Goal: Task Accomplishment & Management: Manage account settings

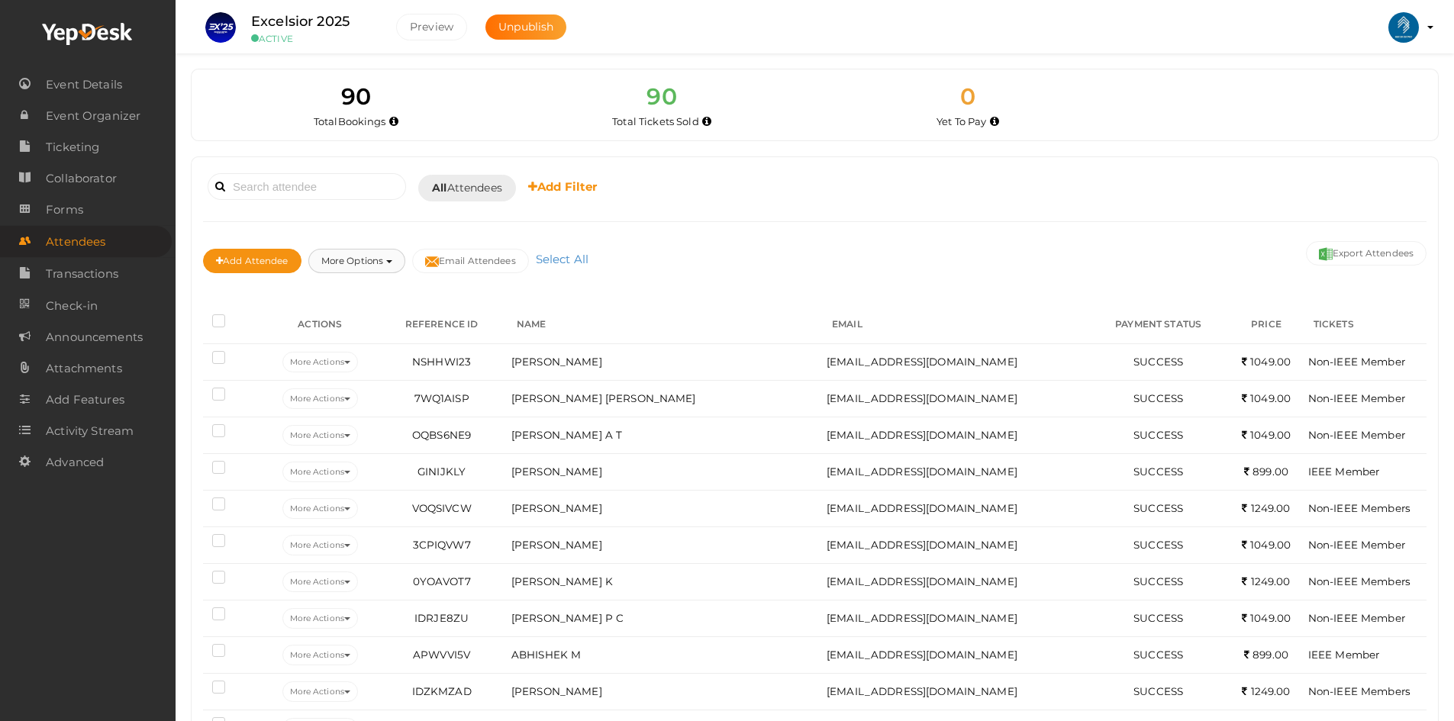
click at [340, 257] on button "More Options" at bounding box center [356, 261] width 97 height 24
click at [363, 257] on button "More Options" at bounding box center [356, 261] width 97 height 24
click at [769, 265] on div "Add Attendee More Options Publish to Facebook Resend Invites Invite Attendees A…" at bounding box center [815, 262] width 1224 height 51
click at [75, 268] on span "Transactions" at bounding box center [82, 274] width 73 height 31
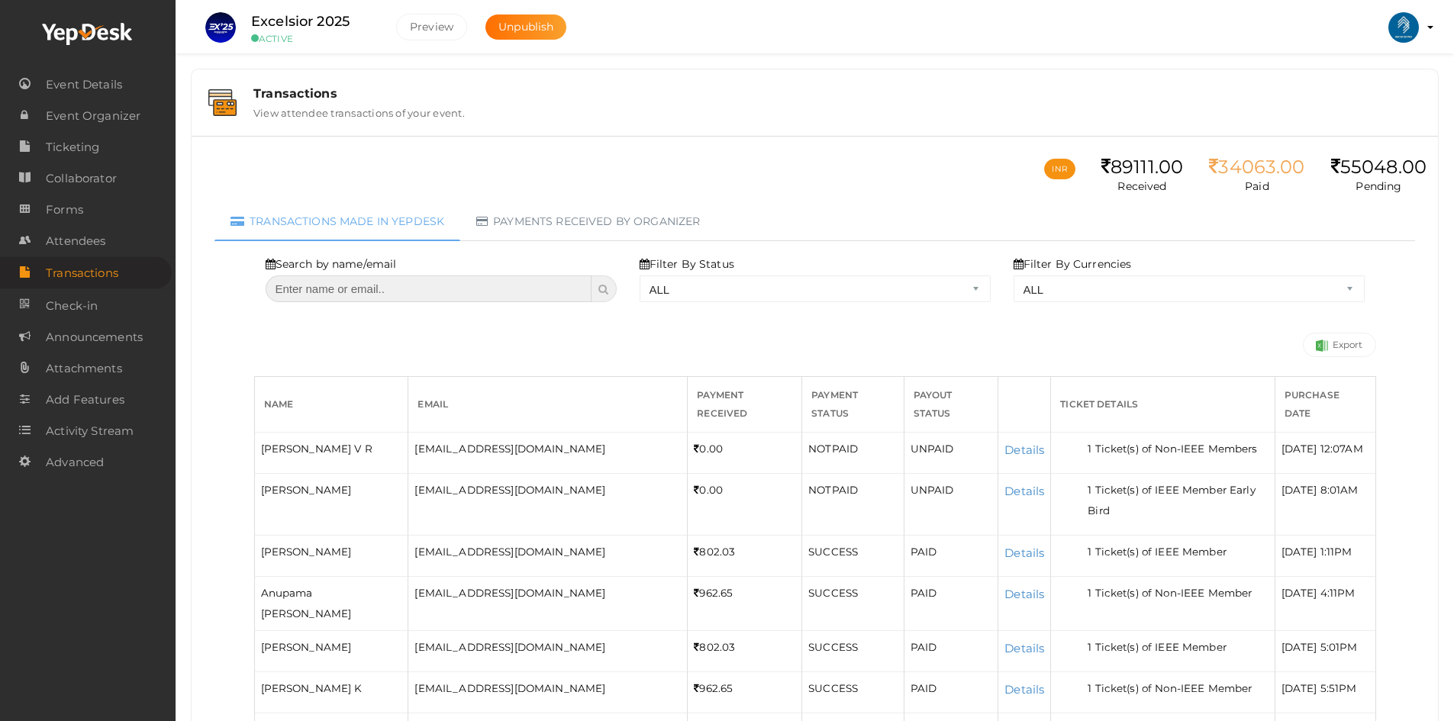
click at [341, 293] on input "text" at bounding box center [429, 289] width 327 height 27
type input "basil"
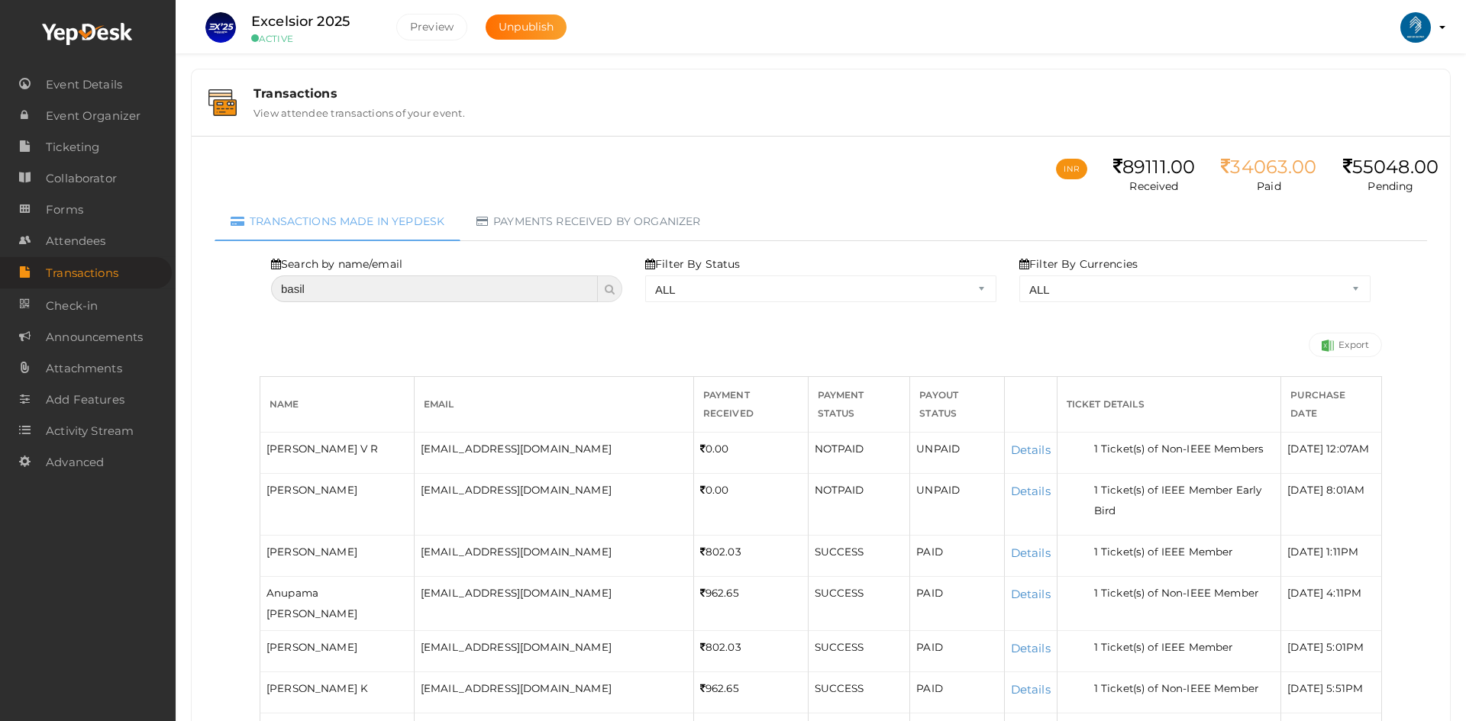
select select "? string:ALL ?"
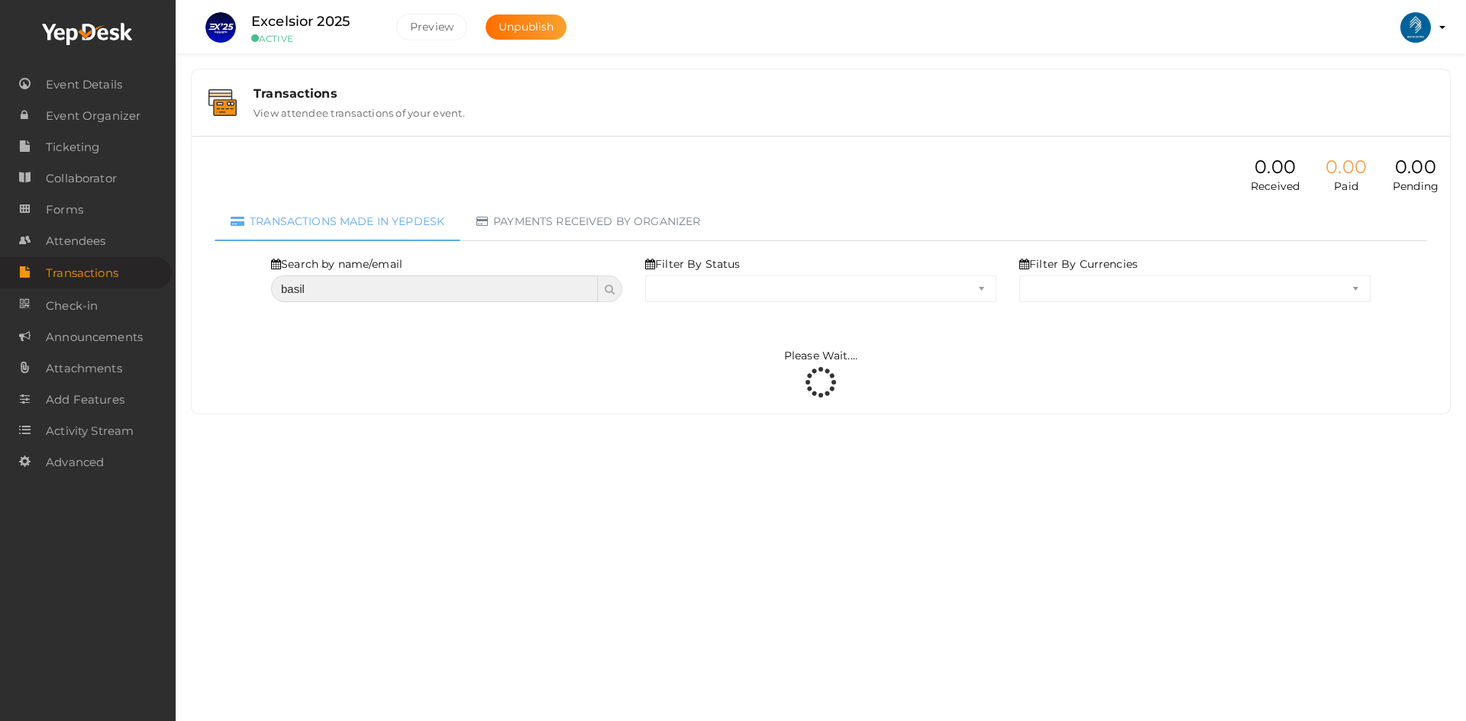
select select "ALL"
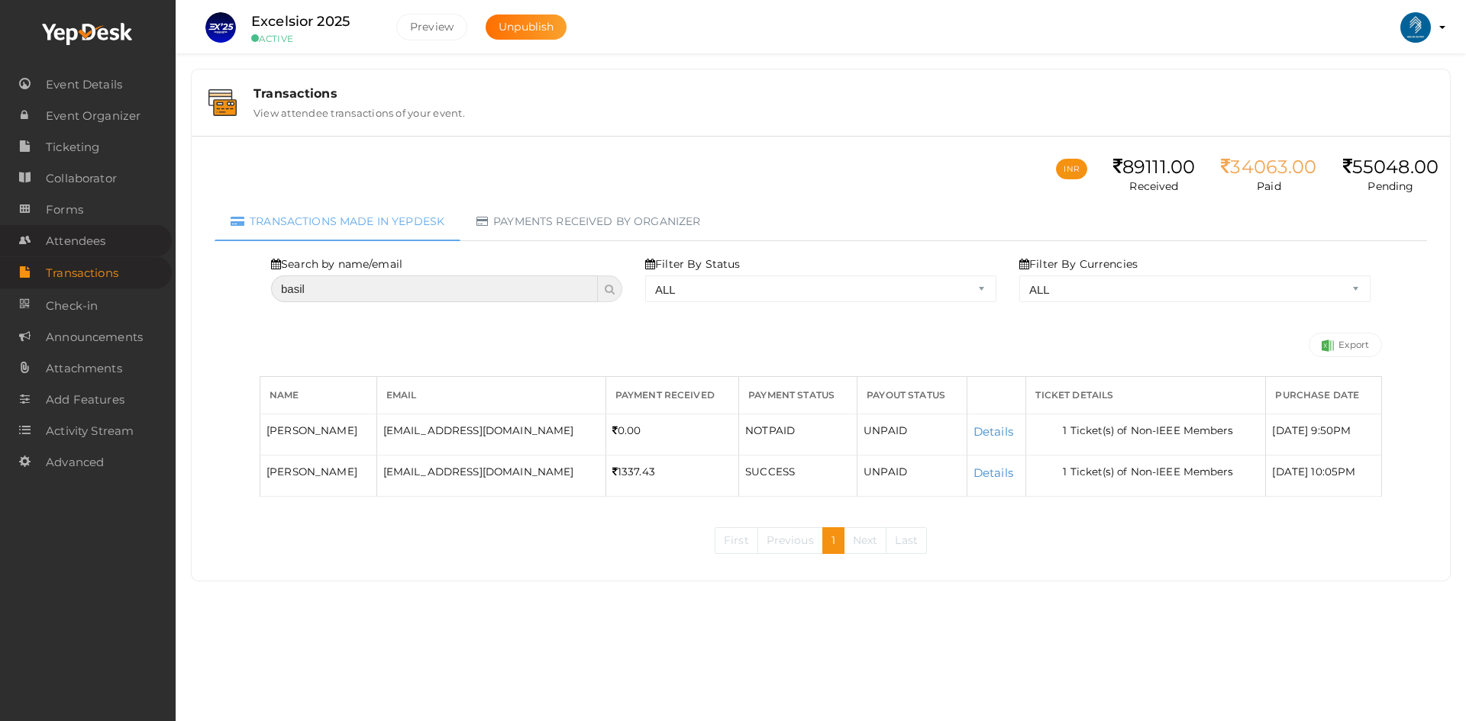
type input "basil"
click at [121, 245] on link "Attendees" at bounding box center [86, 240] width 172 height 31
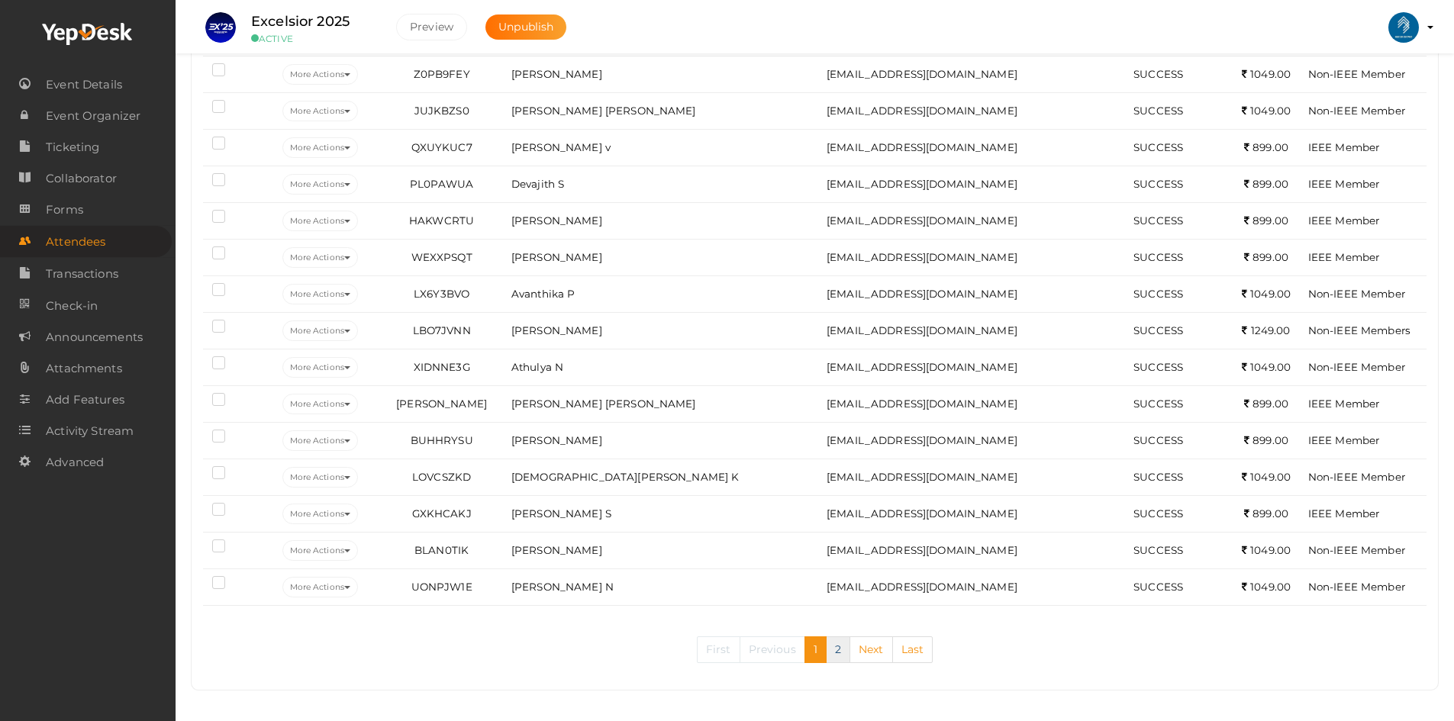
click at [842, 651] on link "2" at bounding box center [838, 650] width 24 height 27
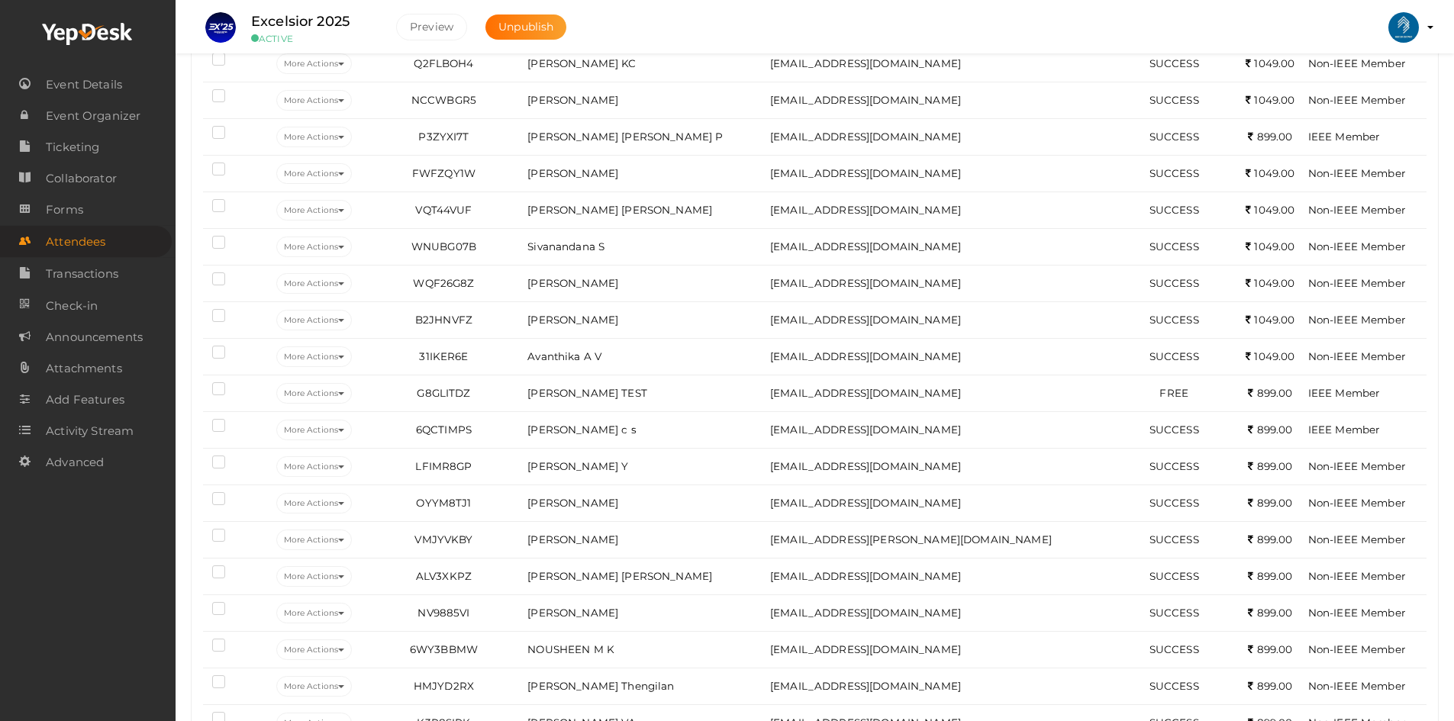
scroll to position [389, 0]
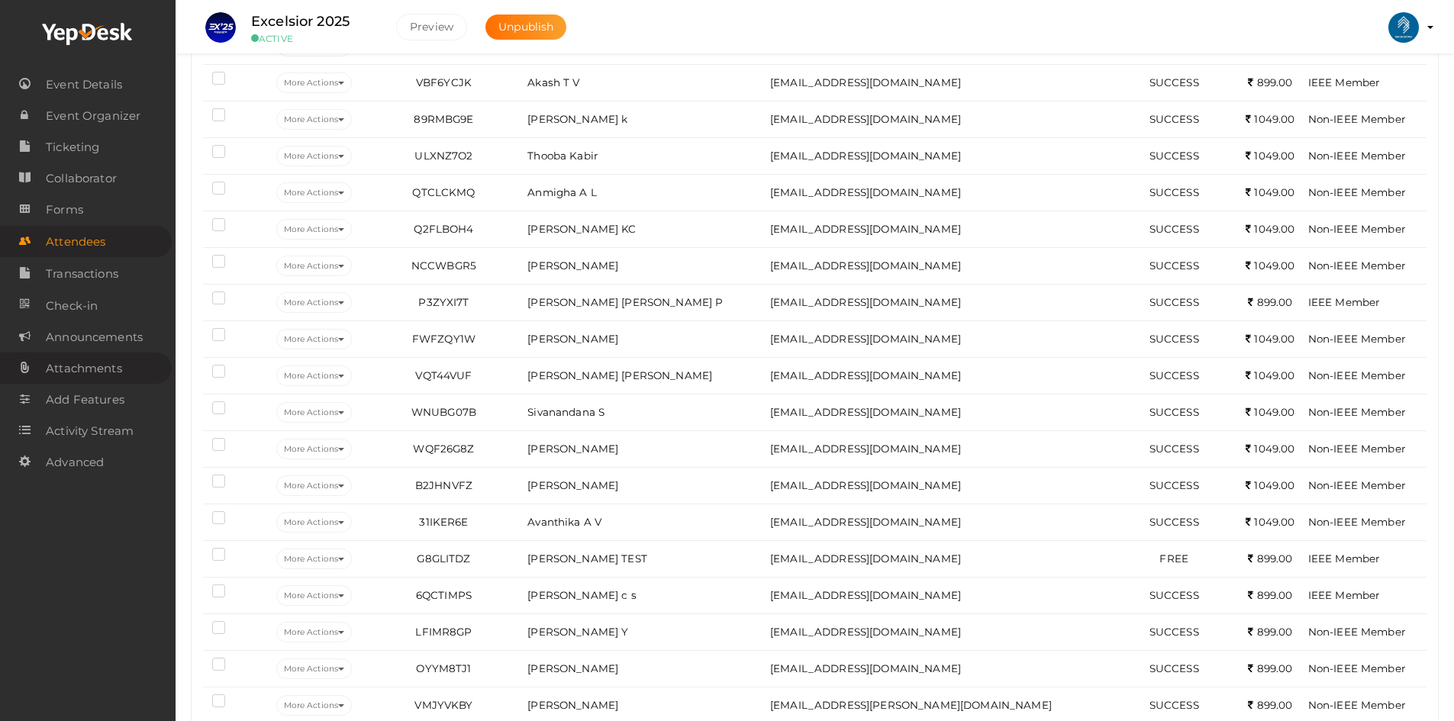
click at [82, 369] on span "Attachments" at bounding box center [84, 368] width 76 height 31
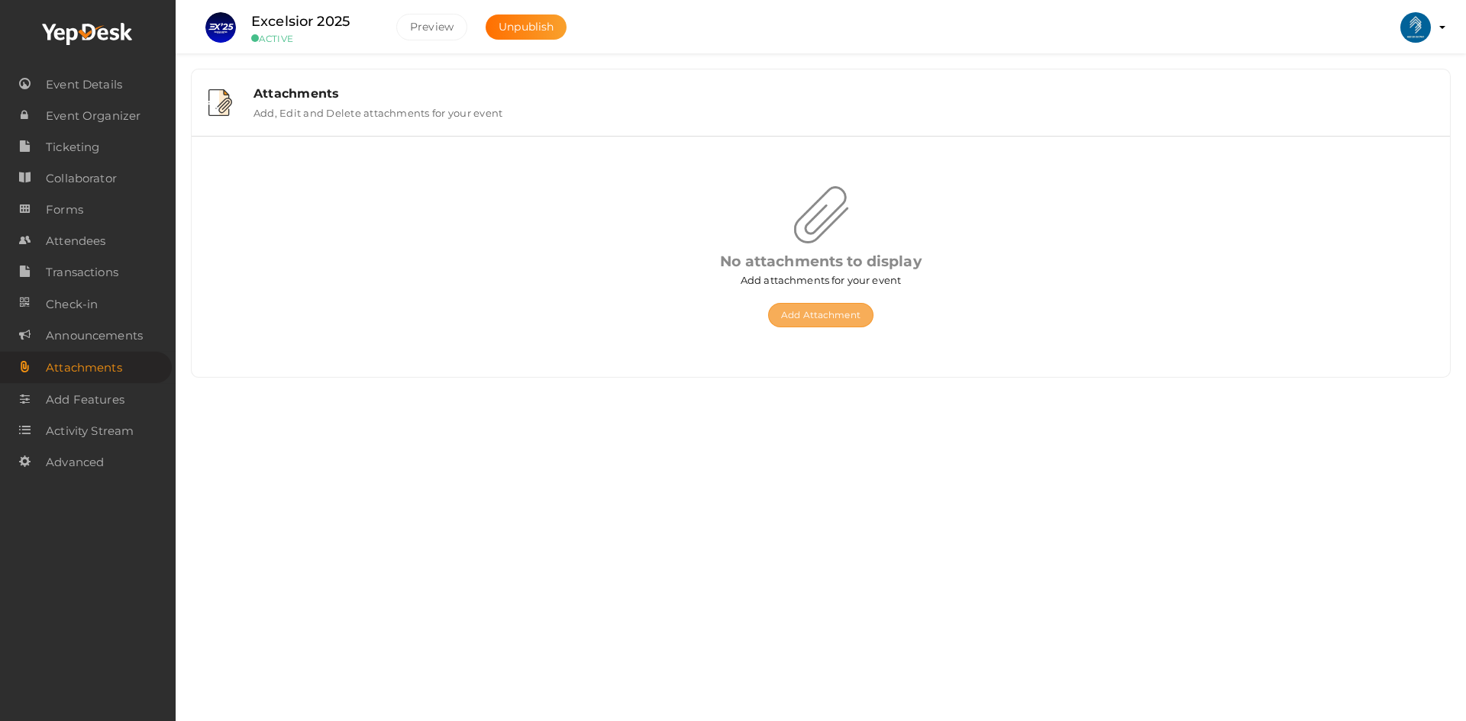
click at [817, 318] on button "Add Attachment" at bounding box center [820, 315] width 105 height 24
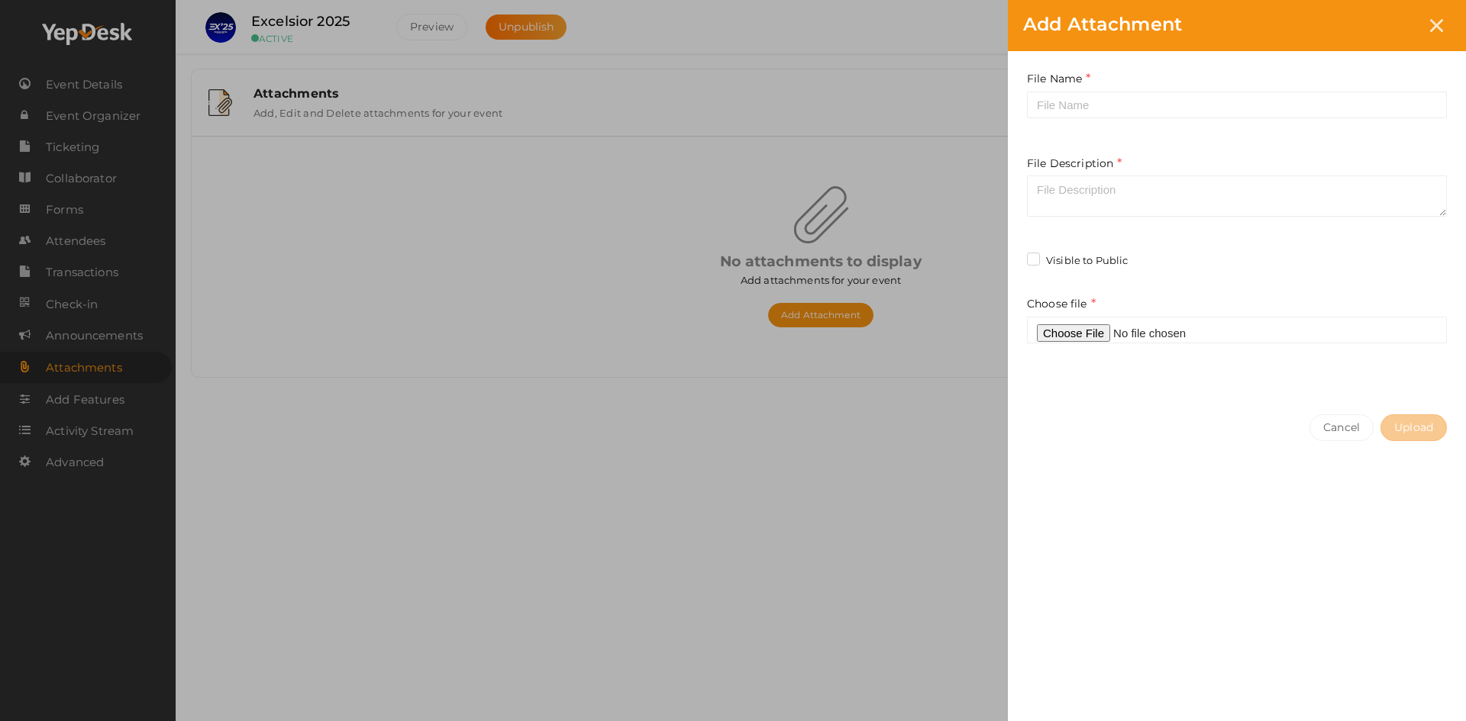
click at [207, 655] on div "Add Attachment File Name Required. Between one and hundred characters File Desc…" at bounding box center [733, 360] width 1466 height 721
type input "C:\fakepath\Excelsior Brochure.pdf"
click at [1054, 260] on label "Visible to Public" at bounding box center [1077, 260] width 101 height 15
click at [1011, 256] on input "Visible to Public" at bounding box center [1011, 256] width 0 height 0
click at [1082, 109] on input "text" at bounding box center [1237, 105] width 420 height 27
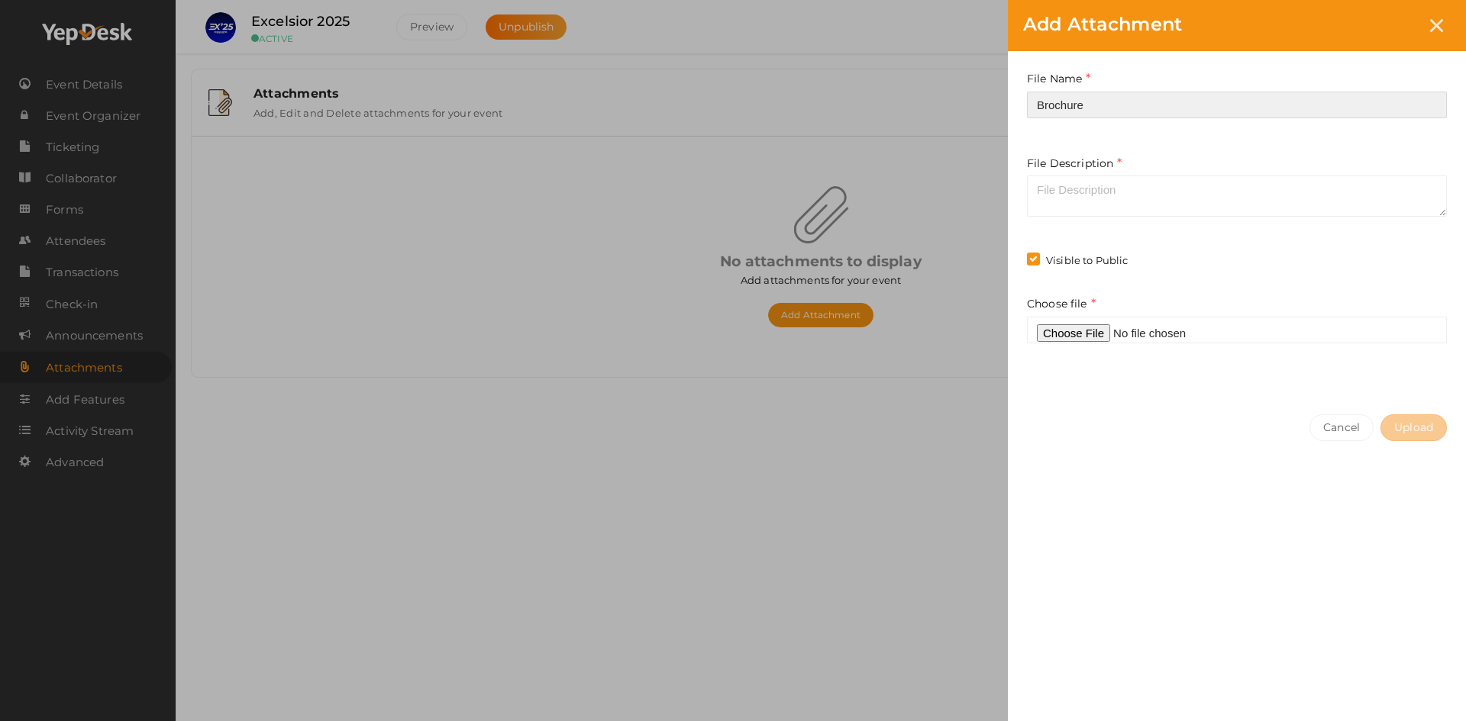
type input "Brochure"
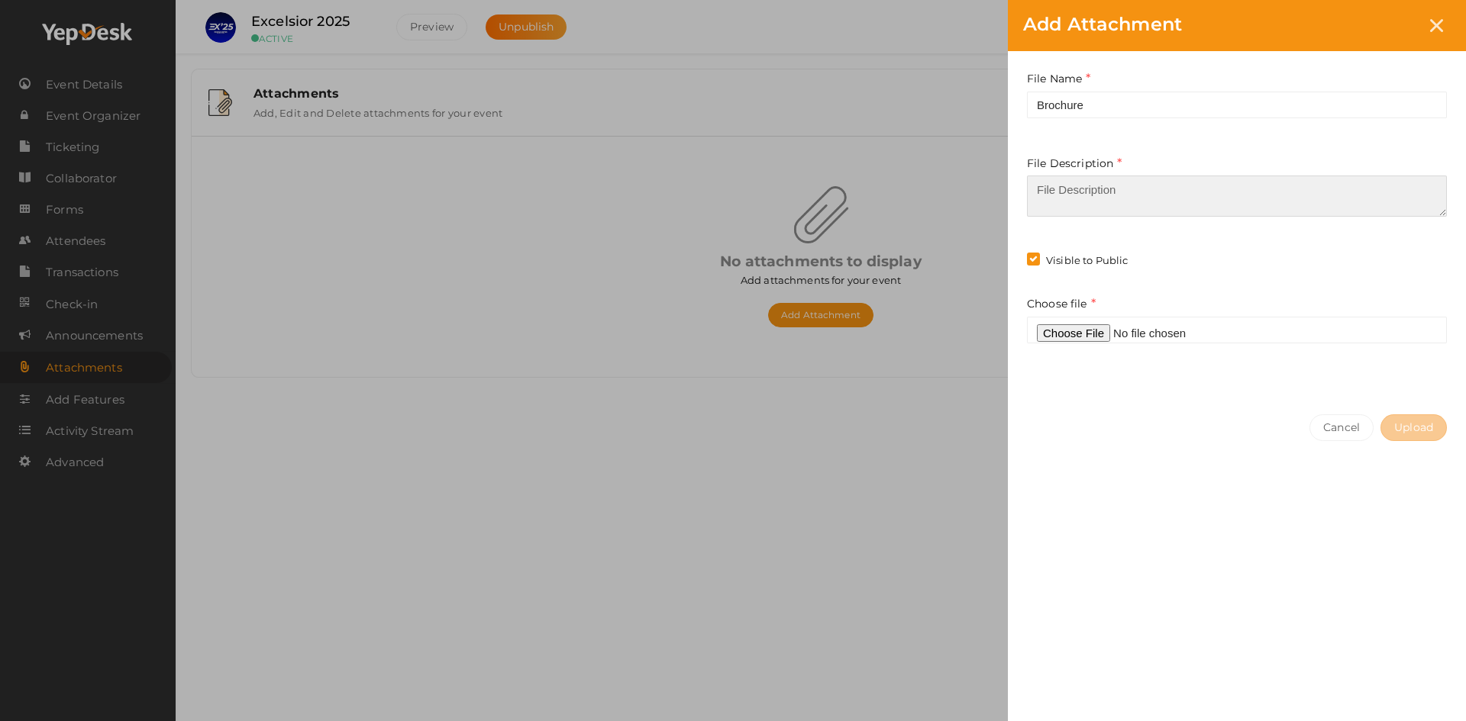
click at [1041, 205] on textarea at bounding box center [1237, 196] width 420 height 41
type textarea "Event Brochure"
click at [1434, 434] on button "Upload Uploading" at bounding box center [1413, 427] width 66 height 27
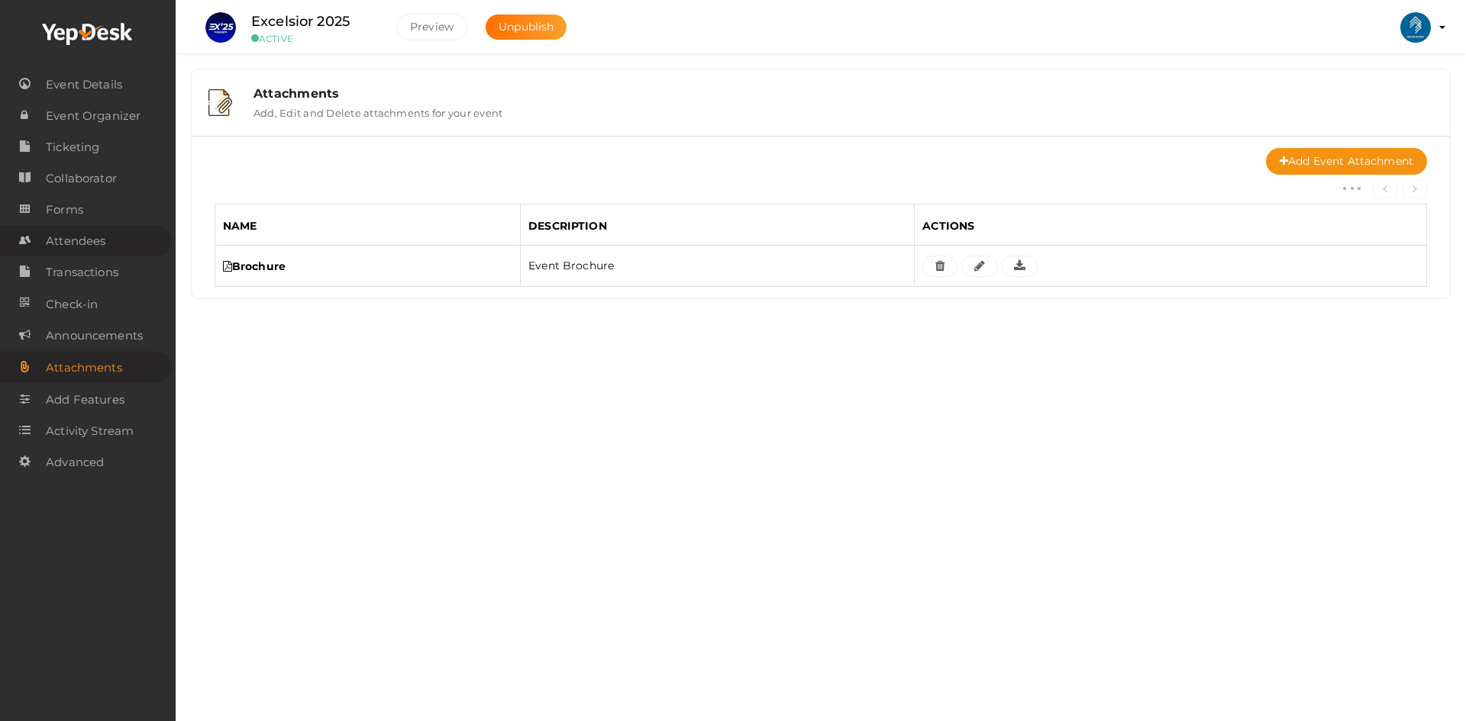
click at [93, 227] on span "Attendees" at bounding box center [76, 241] width 60 height 31
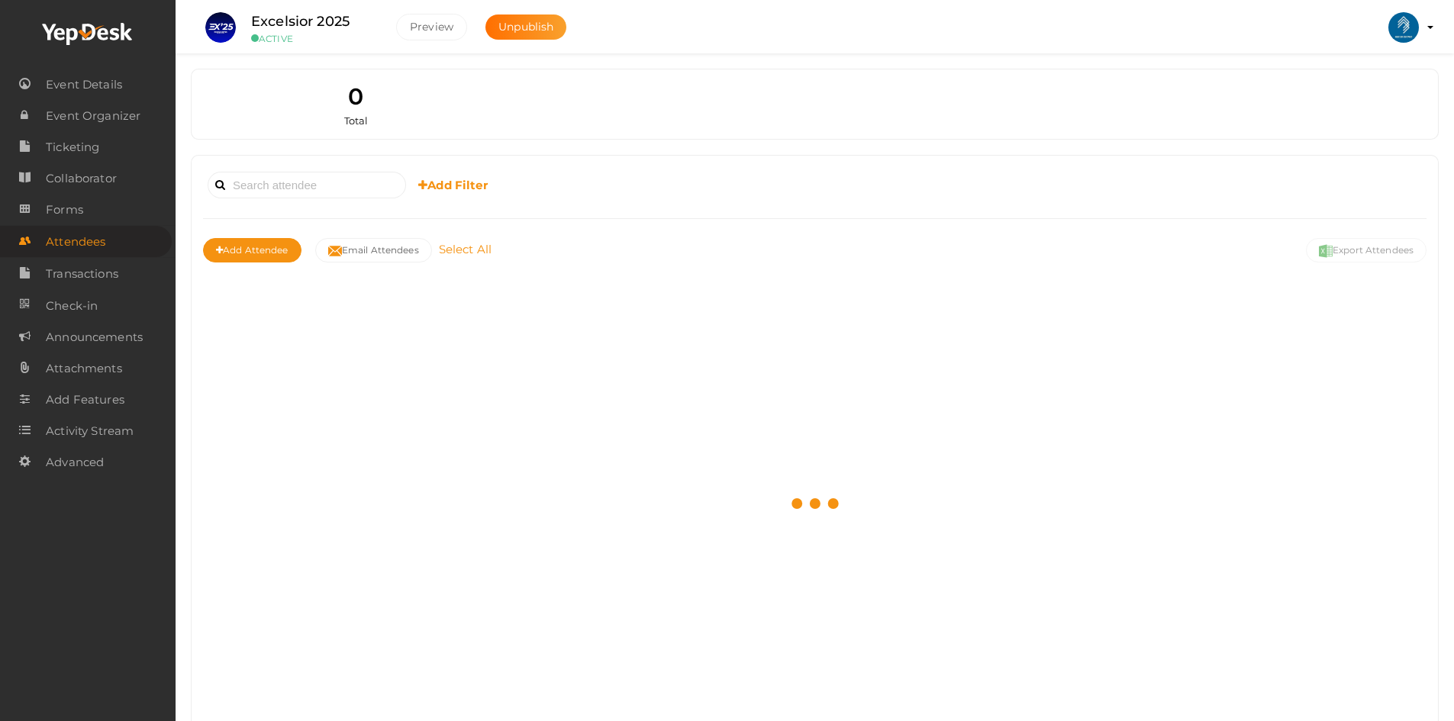
click at [462, 253] on link "Select All" at bounding box center [465, 249] width 60 height 15
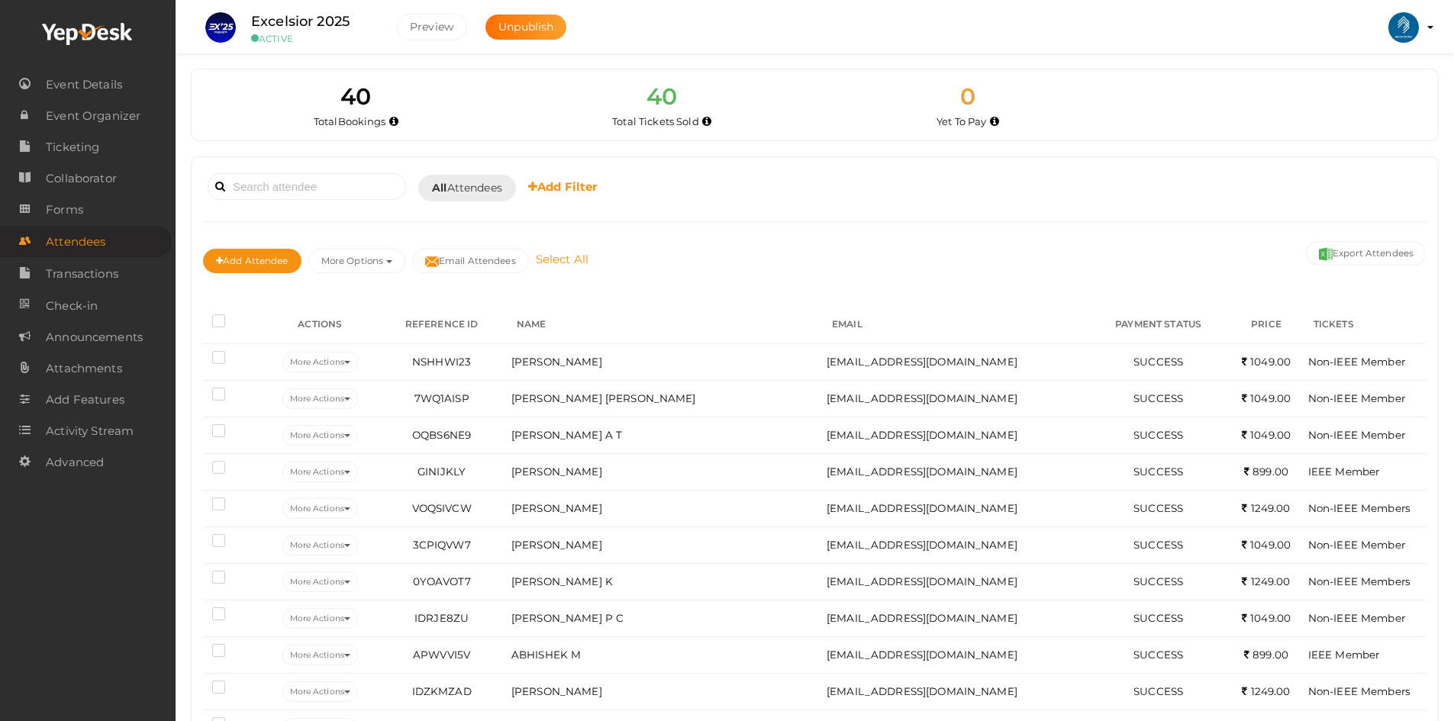
click at [592, 254] on link "Select All" at bounding box center [562, 259] width 60 height 15
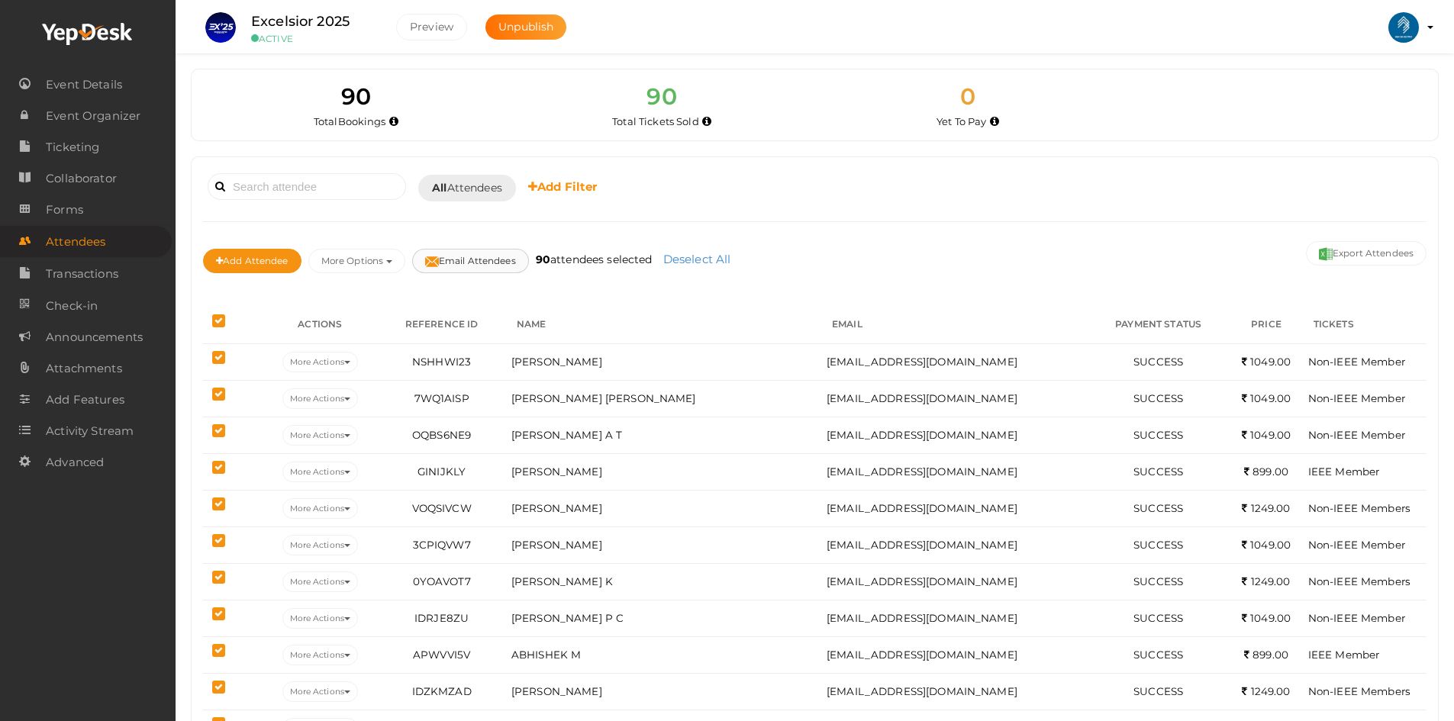
click at [476, 254] on button "Email Attendees" at bounding box center [470, 261] width 117 height 24
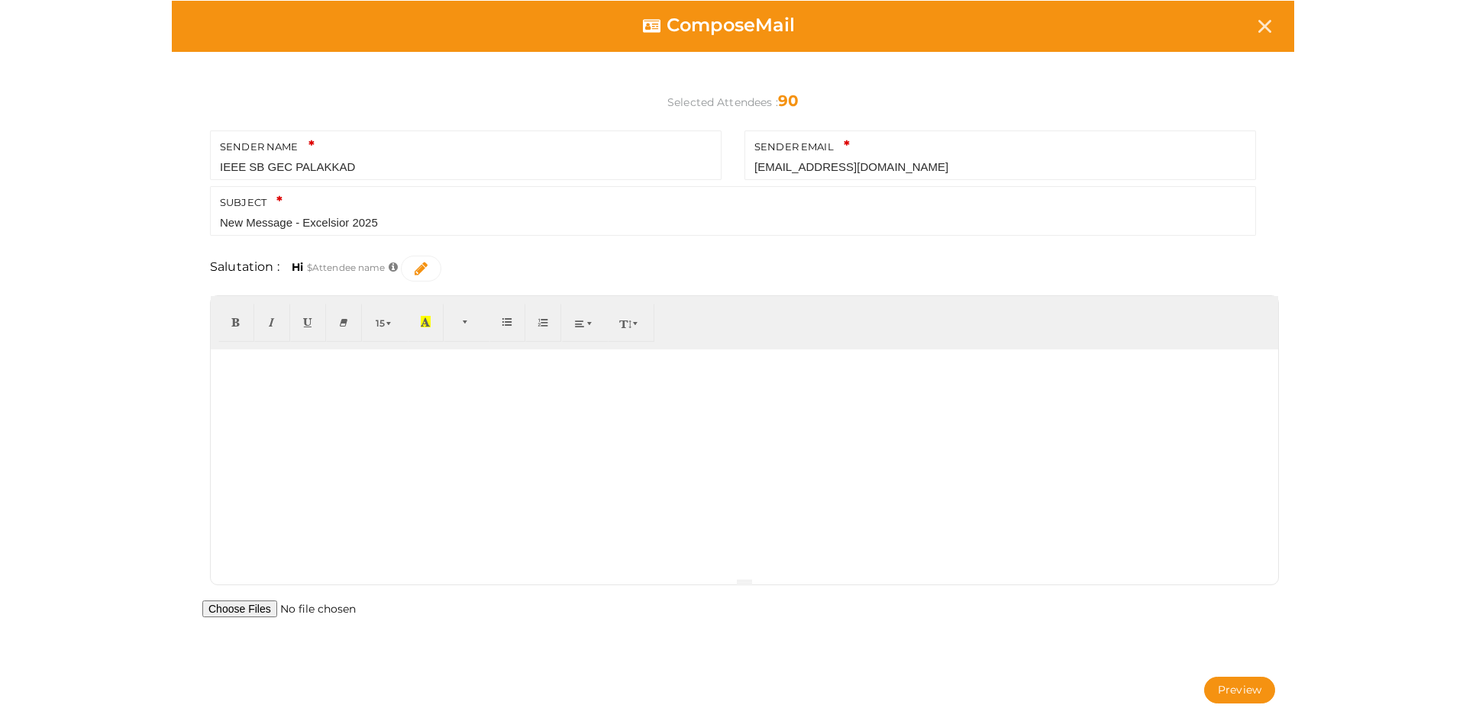
click at [330, 392] on div at bounding box center [744, 464] width 1067 height 229
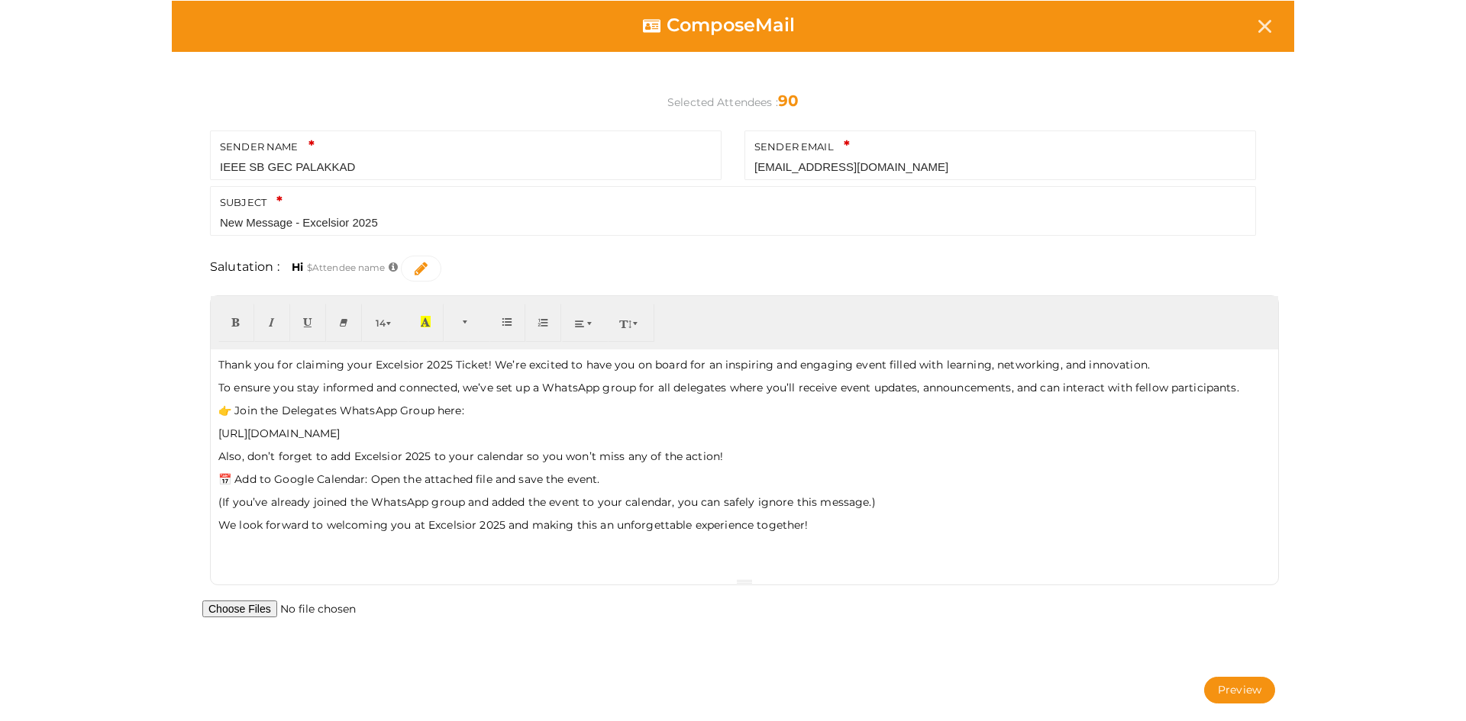
click at [264, 410] on p "👉 Join the Delegates WhatsApp Group here:" at bounding box center [744, 410] width 1052 height 15
click at [265, 486] on p "📅 Add to Google Calendar: Open the attached file and save the event." at bounding box center [744, 479] width 1052 height 15
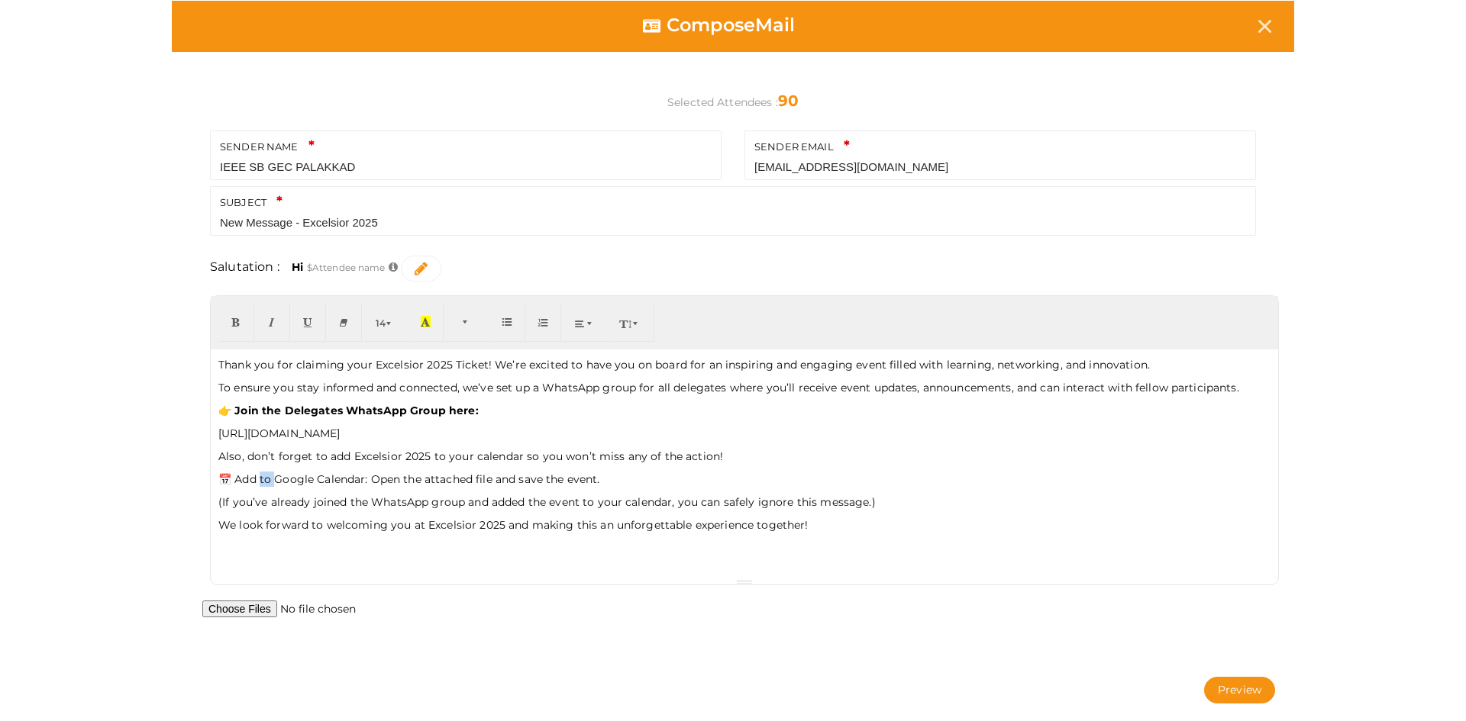
click at [263, 482] on p "📅 Add to Google Calendar: Open the attached file and save the event." at bounding box center [744, 479] width 1052 height 15
drag, startPoint x: 239, startPoint y: 478, endPoint x: 368, endPoint y: 476, distance: 129.0
click at [368, 476] on p "📅 Add to Google Calendar: Open the attached file and save the event." at bounding box center [744, 479] width 1052 height 15
drag, startPoint x: 379, startPoint y: 470, endPoint x: 630, endPoint y: 464, distance: 250.4
click at [630, 464] on div "Thank you for claiming your Excelsior 2025 Ticket! We’re excited to have you on…" at bounding box center [744, 464] width 1067 height 229
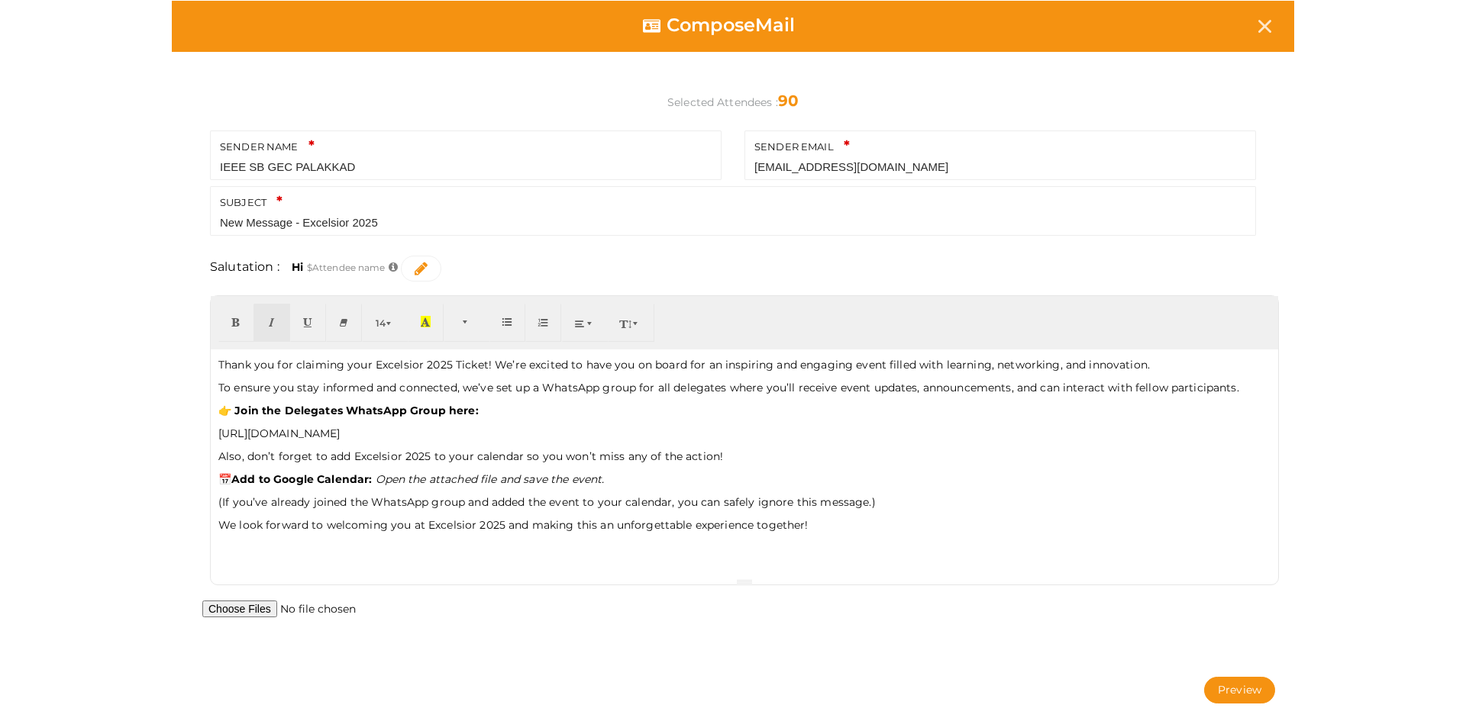
click at [357, 534] on div "Thank you for claiming your Excelsior 2025 Ticket! We’re excited to have you on…" at bounding box center [744, 464] width 1067 height 229
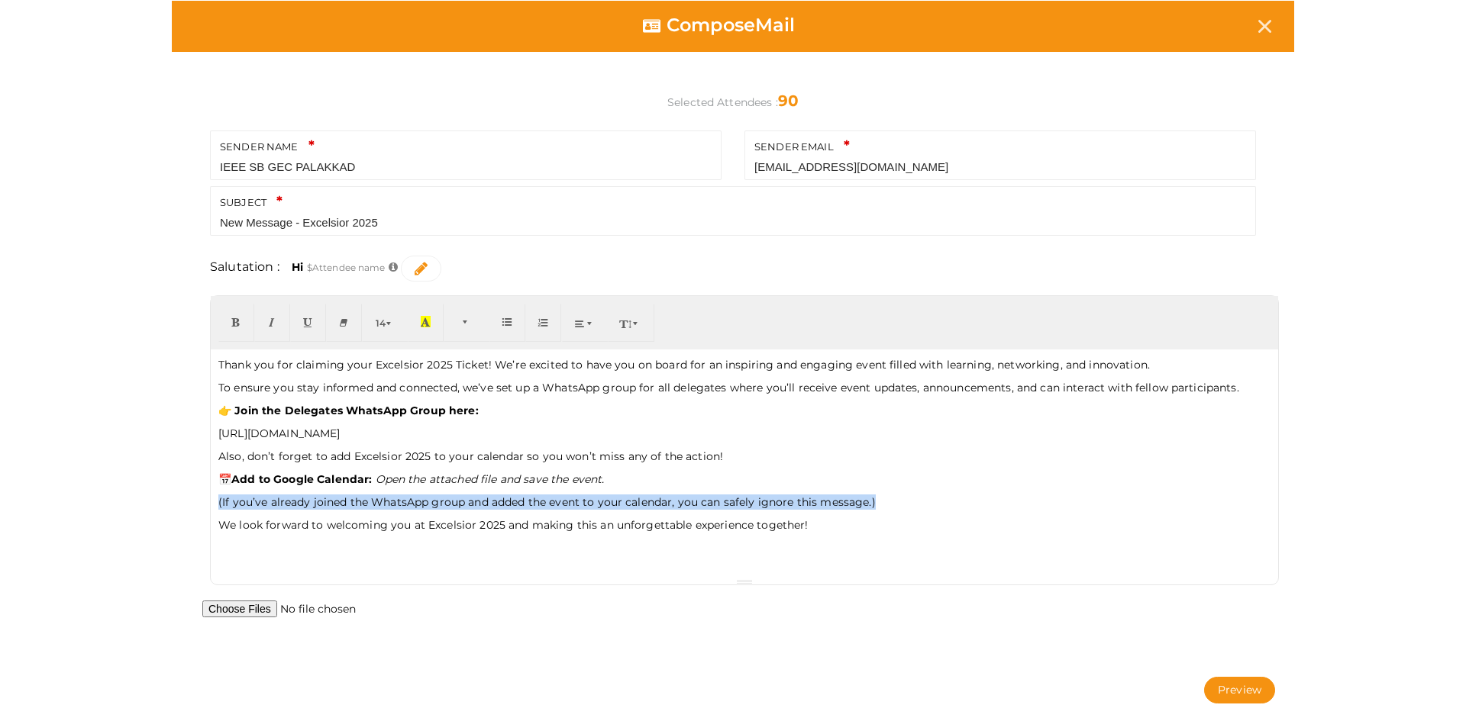
drag, startPoint x: 220, startPoint y: 498, endPoint x: 883, endPoint y: 492, distance: 663.3
click at [883, 492] on div "Thank you for claiming your Excelsior 2025 Ticket! We’re excited to have you on…" at bounding box center [744, 464] width 1067 height 229
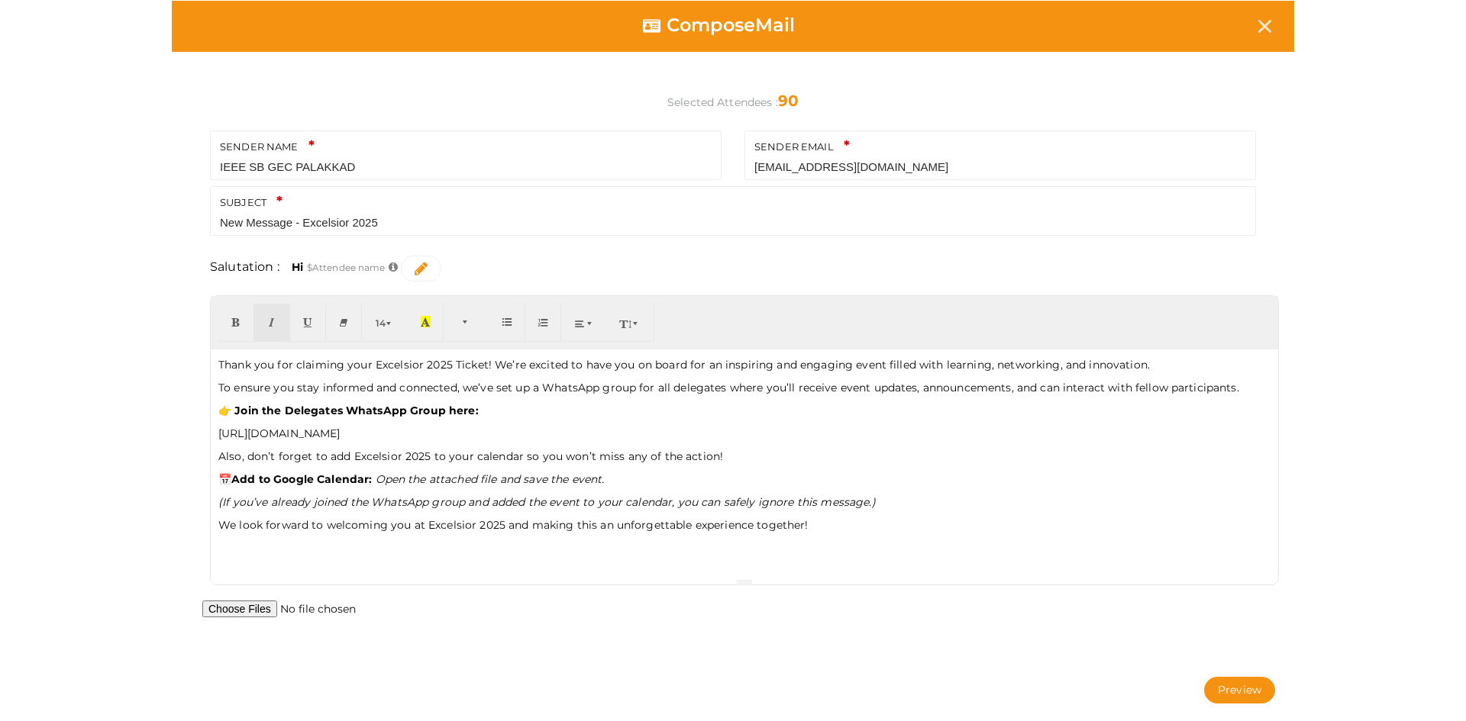
click at [1259, 452] on p "Also, don’t forget to add Excelsior 2025 to your calendar so you won’t miss any…" at bounding box center [744, 456] width 1052 height 15
drag, startPoint x: 372, startPoint y: 363, endPoint x: 453, endPoint y: 360, distance: 81.0
click at [453, 360] on p "Thank you for claiming your Excelsior 2025 Ticket! We’re excited to have you on…" at bounding box center [744, 364] width 1052 height 15
click at [260, 608] on input "file" at bounding box center [319, 609] width 234 height 17
type input "C:\fakepath\EXCELSIOR25.ics"
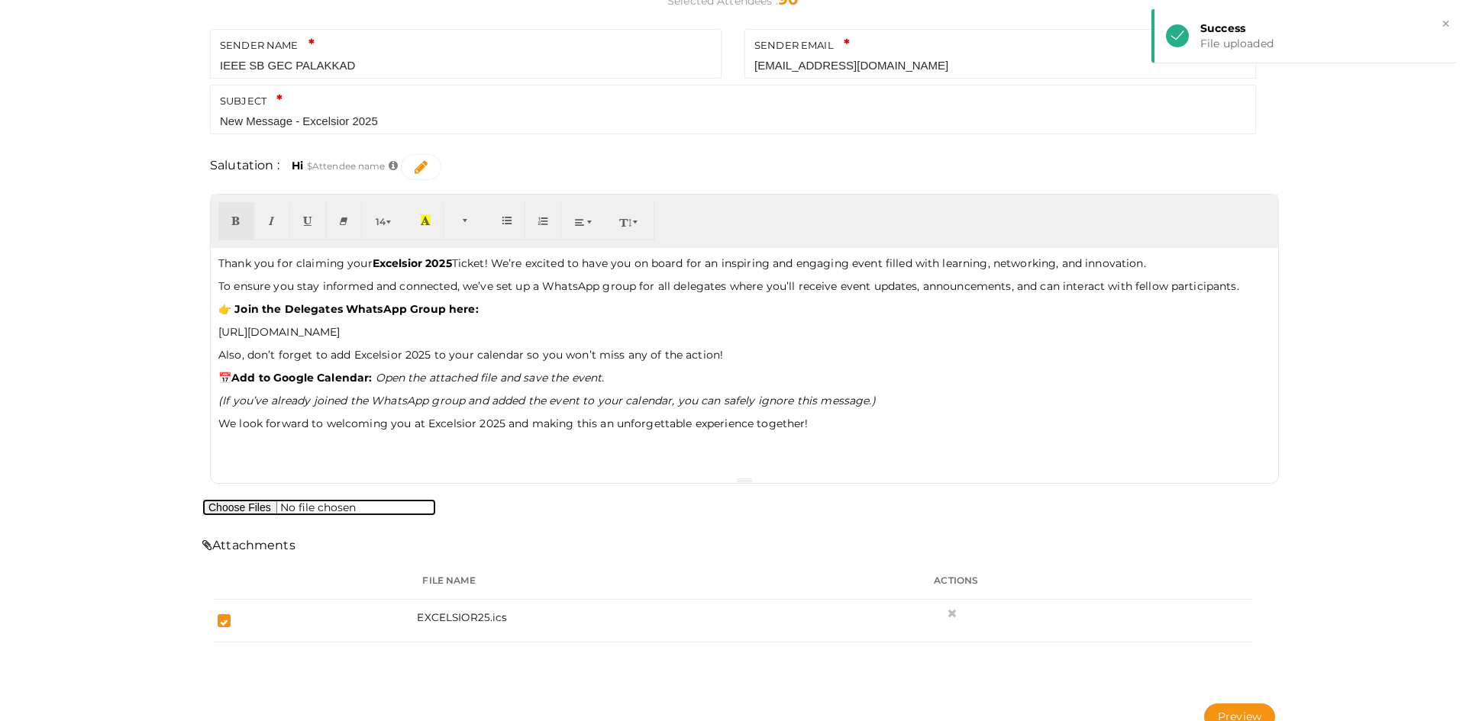
scroll to position [126, 0]
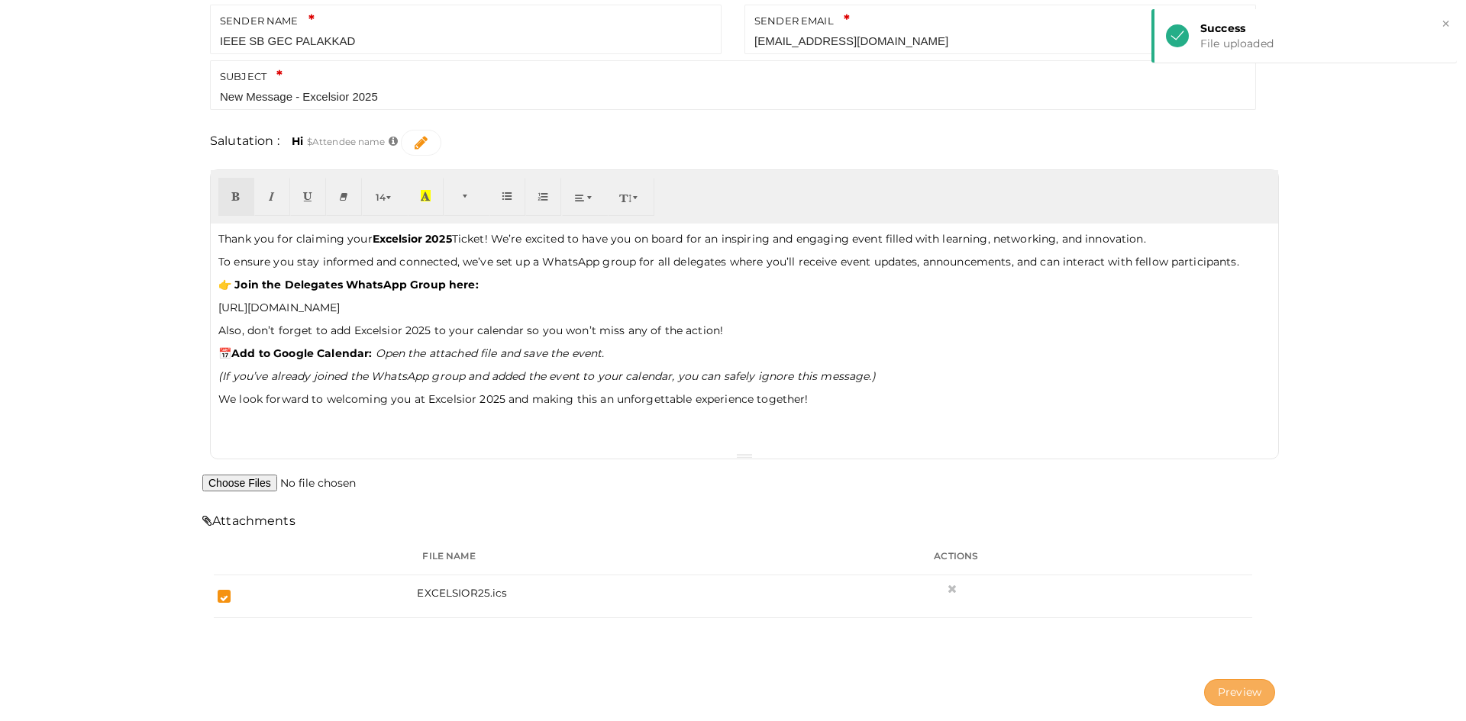
click at [1232, 692] on button "Preview" at bounding box center [1239, 692] width 71 height 27
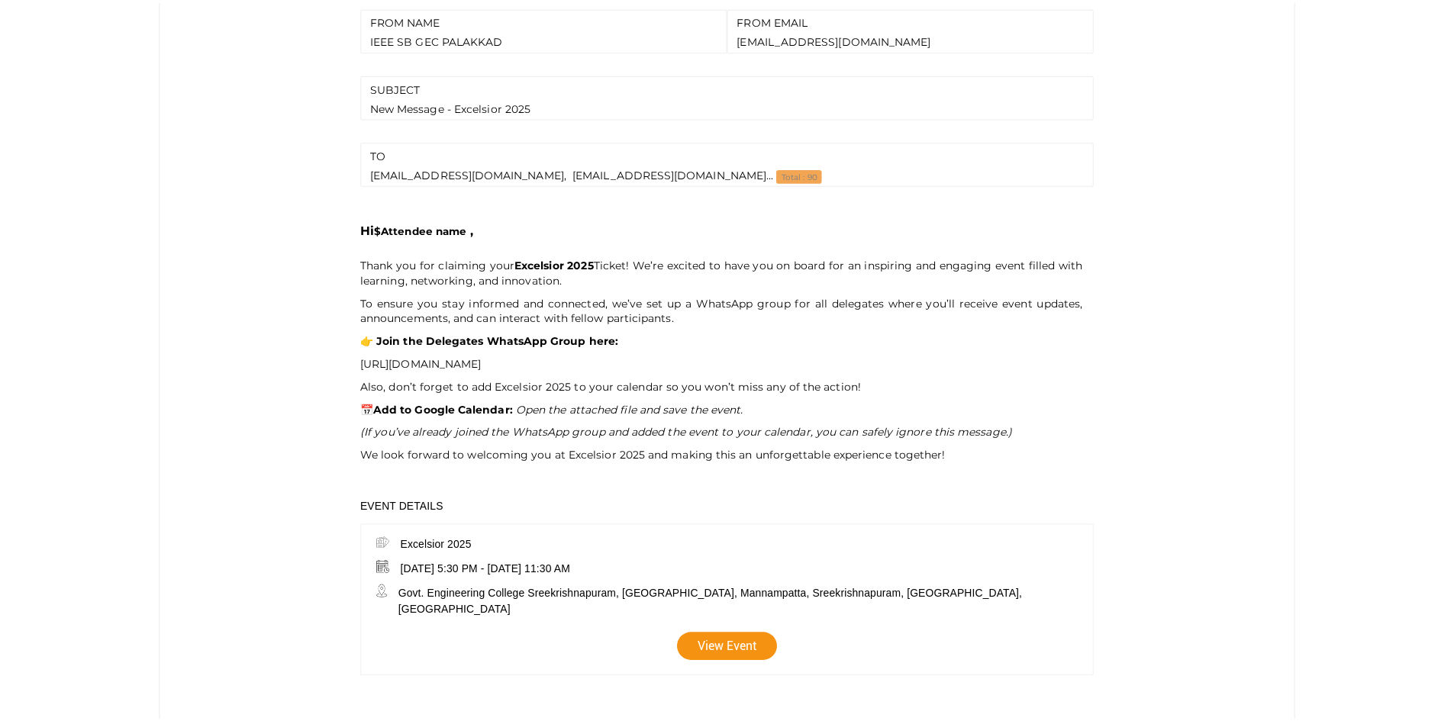
scroll to position [0, 0]
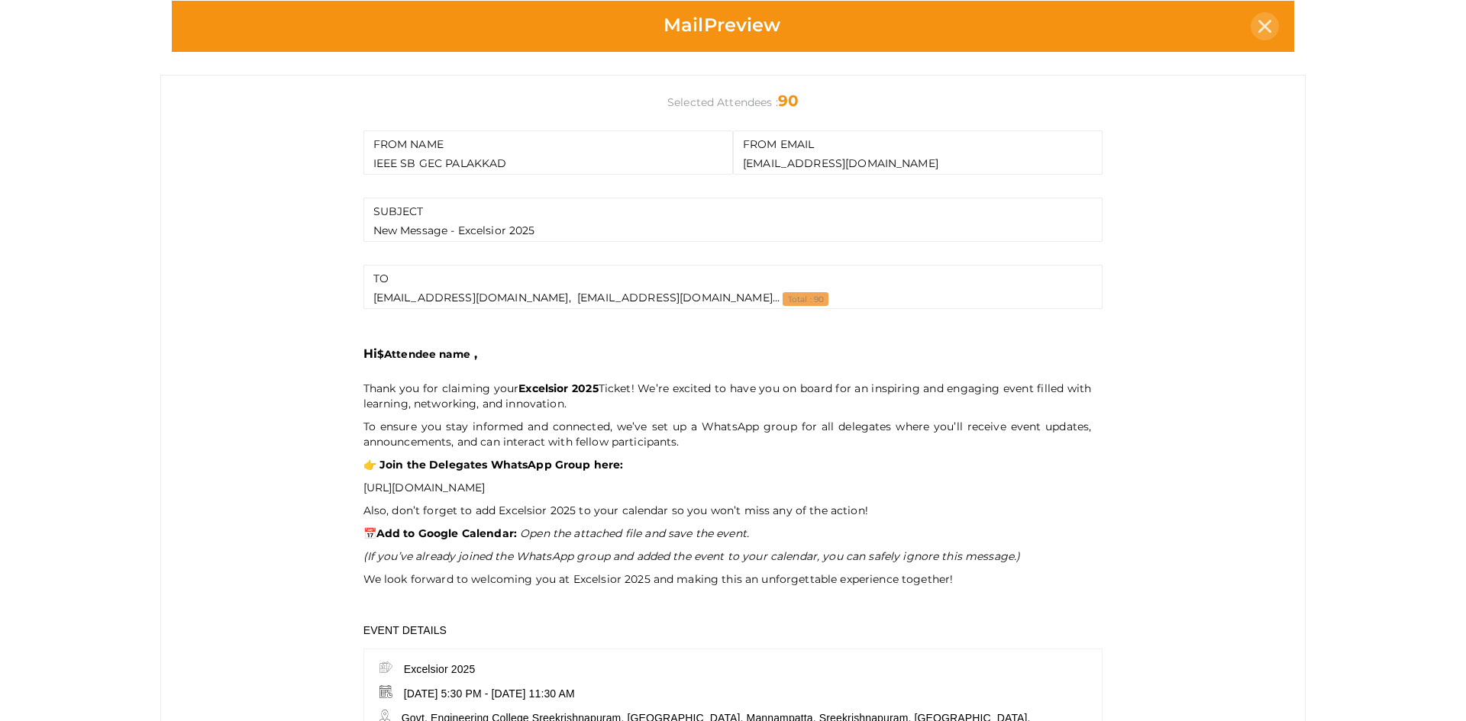
click at [1260, 23] on icon at bounding box center [1264, 26] width 13 height 13
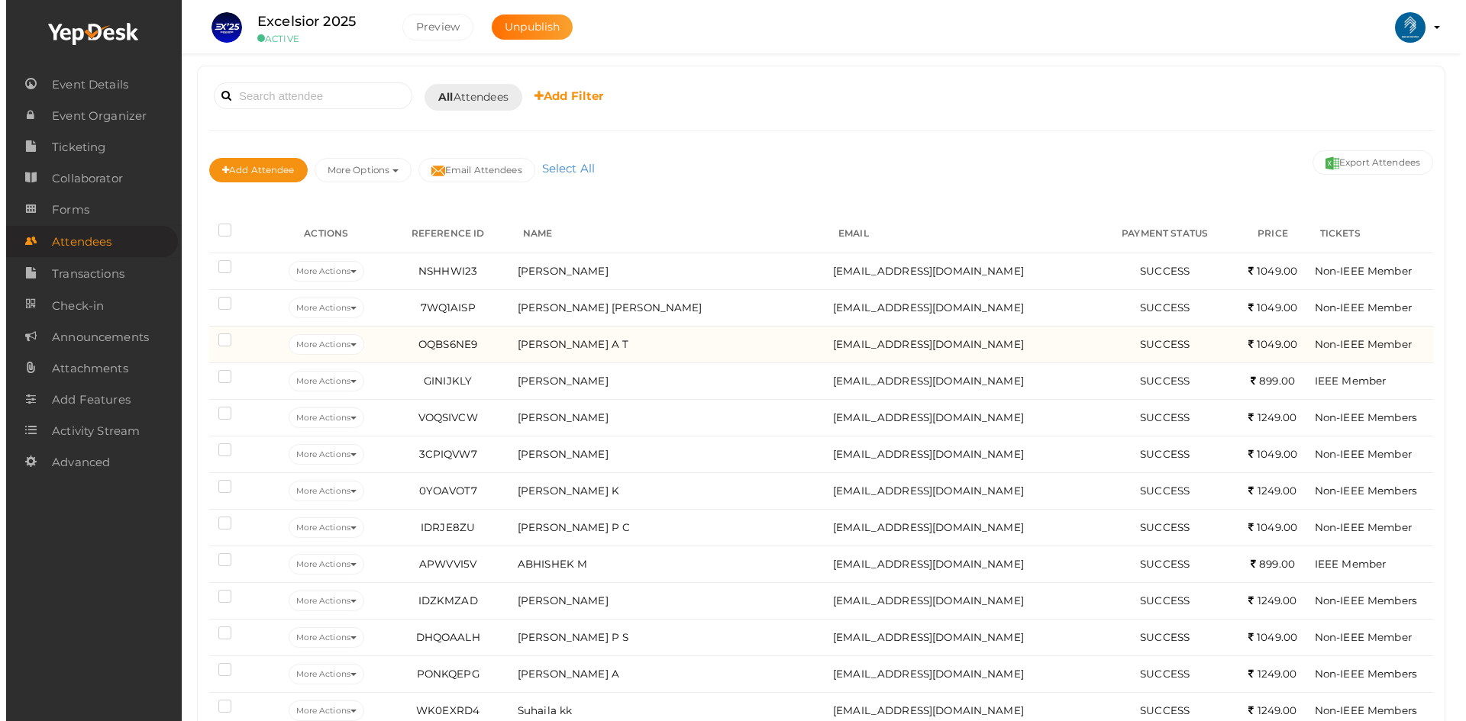
scroll to position [102, 0]
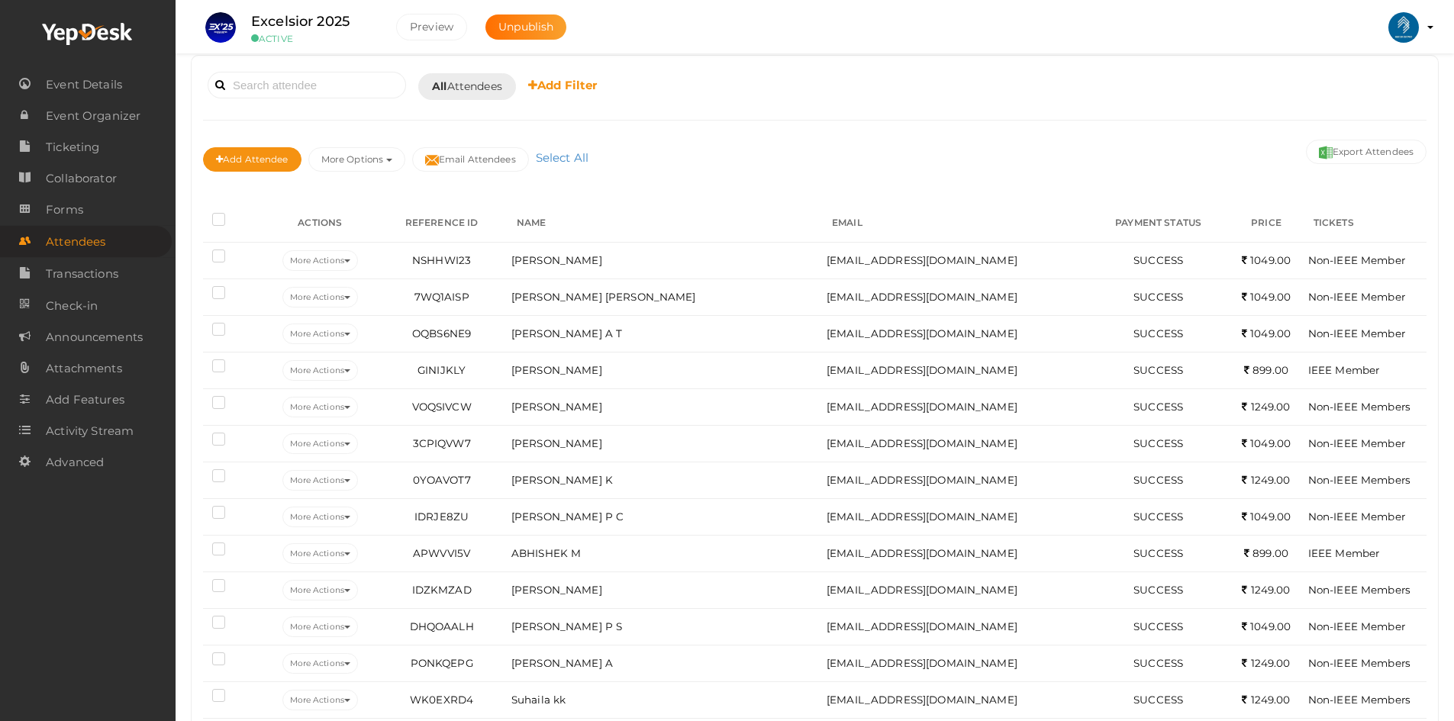
click at [227, 220] on label at bounding box center [221, 221] width 19 height 15
click at [197, 217] on input "checkbox" at bounding box center [197, 217] width 0 height 0
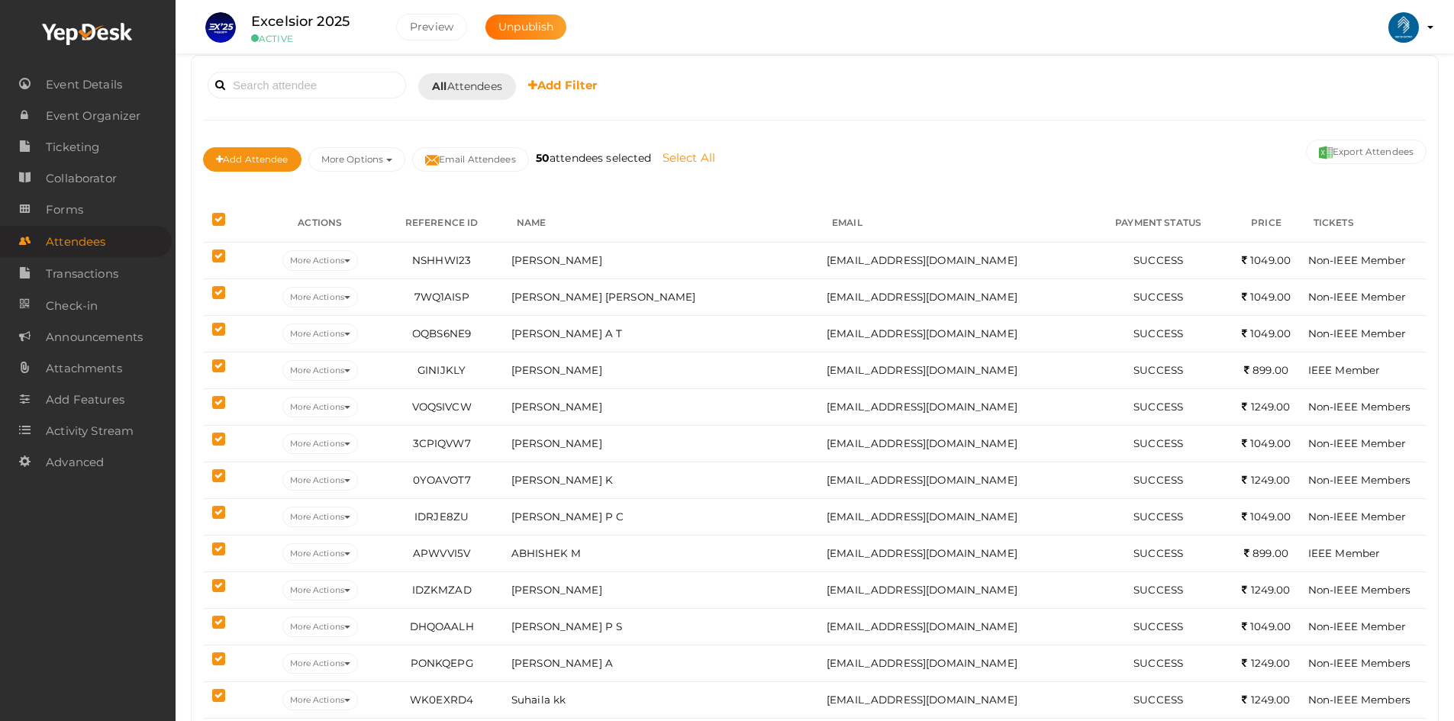
click at [687, 150] on link "Select All" at bounding box center [689, 157] width 60 height 15
click at [482, 161] on button "Email Attendees" at bounding box center [470, 159] width 117 height 24
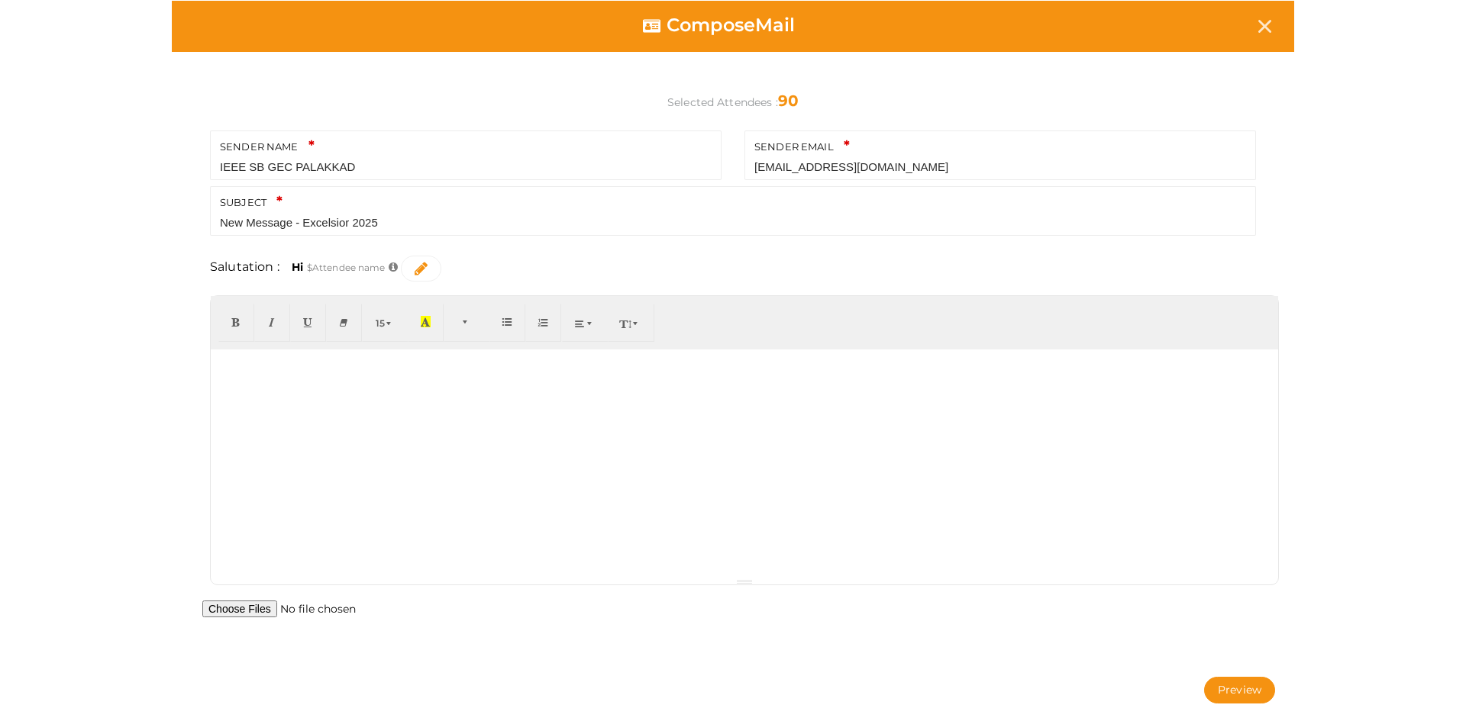
click at [333, 414] on div at bounding box center [744, 464] width 1067 height 229
paste div
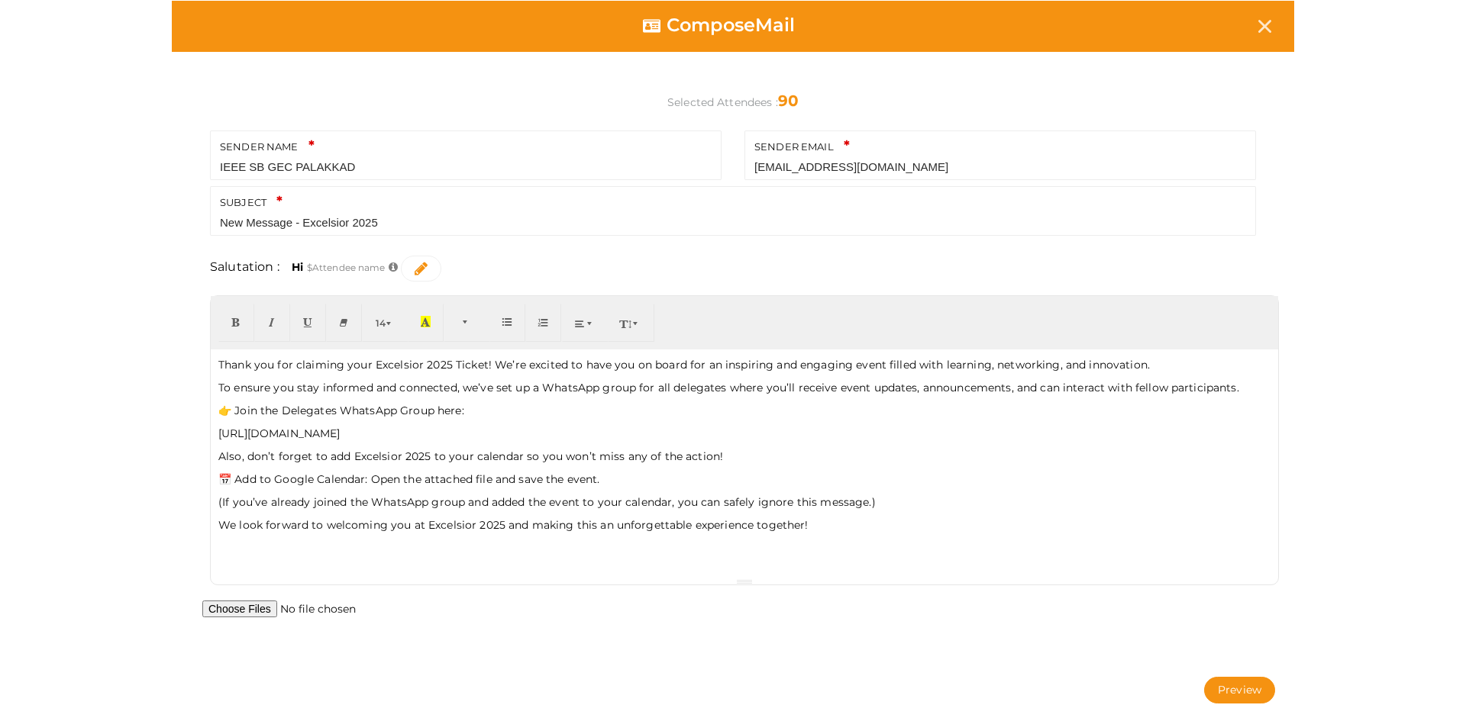
click at [285, 411] on p "👉 Join the Delegates WhatsApp Group here:" at bounding box center [744, 410] width 1052 height 15
click at [288, 482] on p "📅 Add to Google Calendar: Open the attached file and save the event." at bounding box center [744, 479] width 1052 height 15
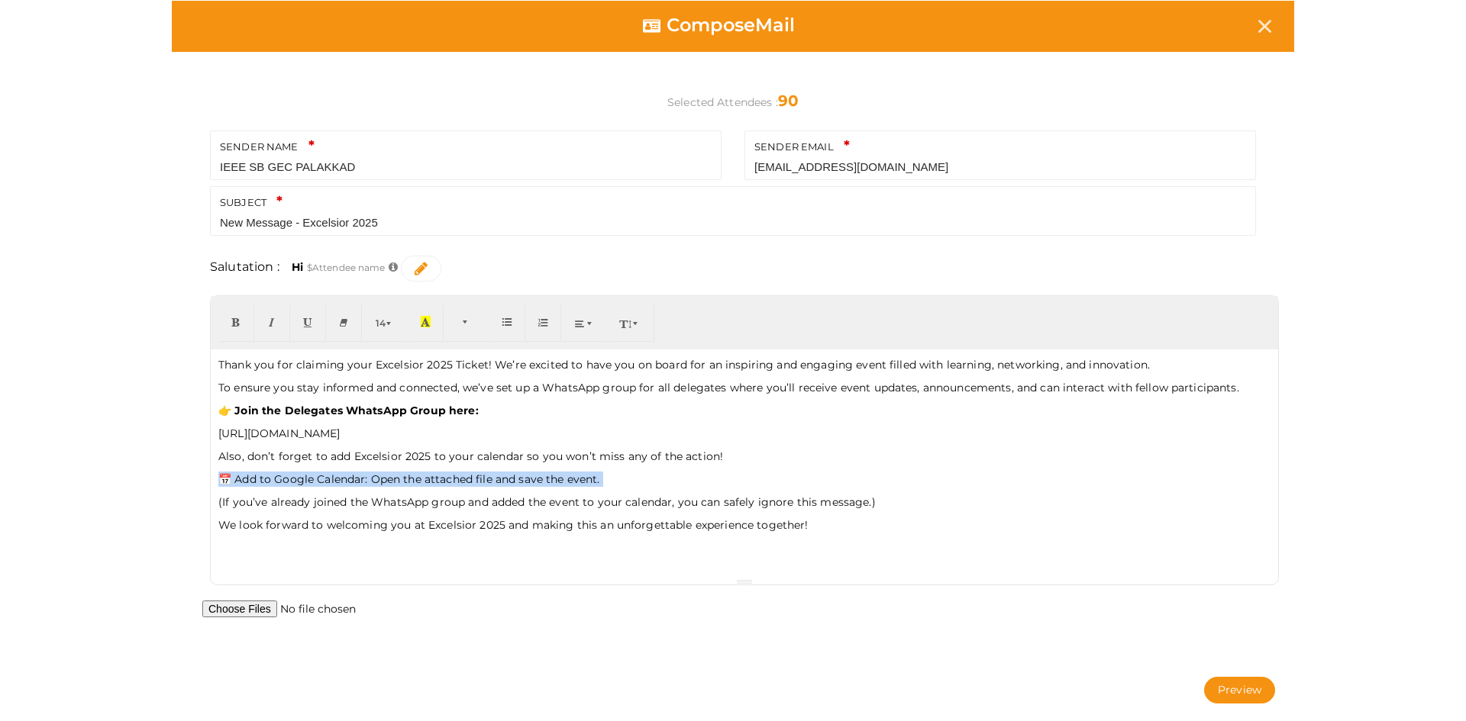
click at [288, 482] on p "📅 Add to Google Calendar: Open the attached file and save the event." at bounding box center [744, 479] width 1052 height 15
drag, startPoint x: 495, startPoint y: 480, endPoint x: 486, endPoint y: 480, distance: 9.2
click at [495, 480] on b "📅 Add to Google Calendar: Open the attached file and save the event." at bounding box center [421, 479] width 406 height 14
click at [402, 481] on b "📅 Add to Google Calendar: Open the attached file and save the event." at bounding box center [421, 479] width 406 height 14
drag, startPoint x: 379, startPoint y: 479, endPoint x: 647, endPoint y: 478, distance: 267.9
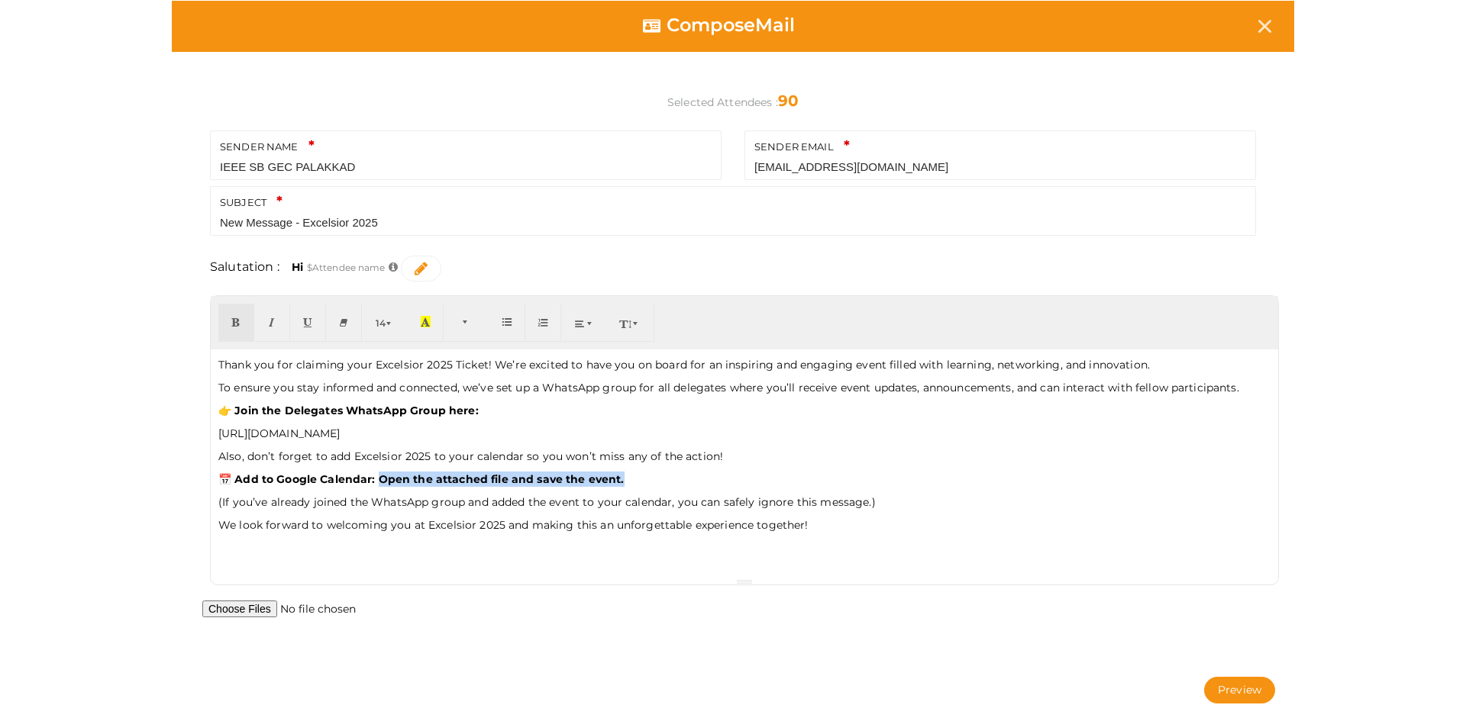
click at [647, 478] on p "📅 Add to Google Calendar: Open the attached file and save the event." at bounding box center [744, 479] width 1052 height 15
click at [226, 501] on p "(If you’ve already joined the WhatsApp group and added the event to your calend…" at bounding box center [744, 502] width 1052 height 15
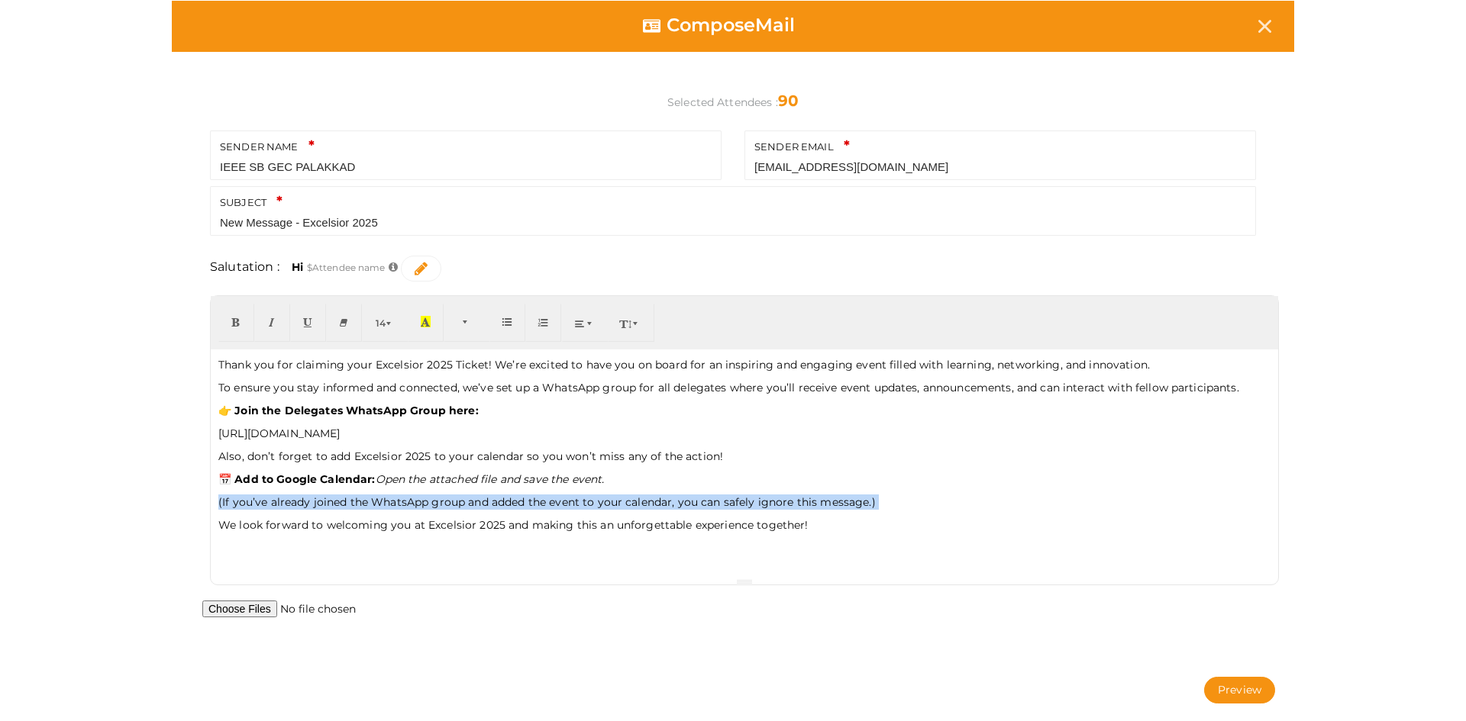
click at [226, 501] on p "(If you’ve already joined the WhatsApp group and added the event to your calend…" at bounding box center [744, 502] width 1052 height 15
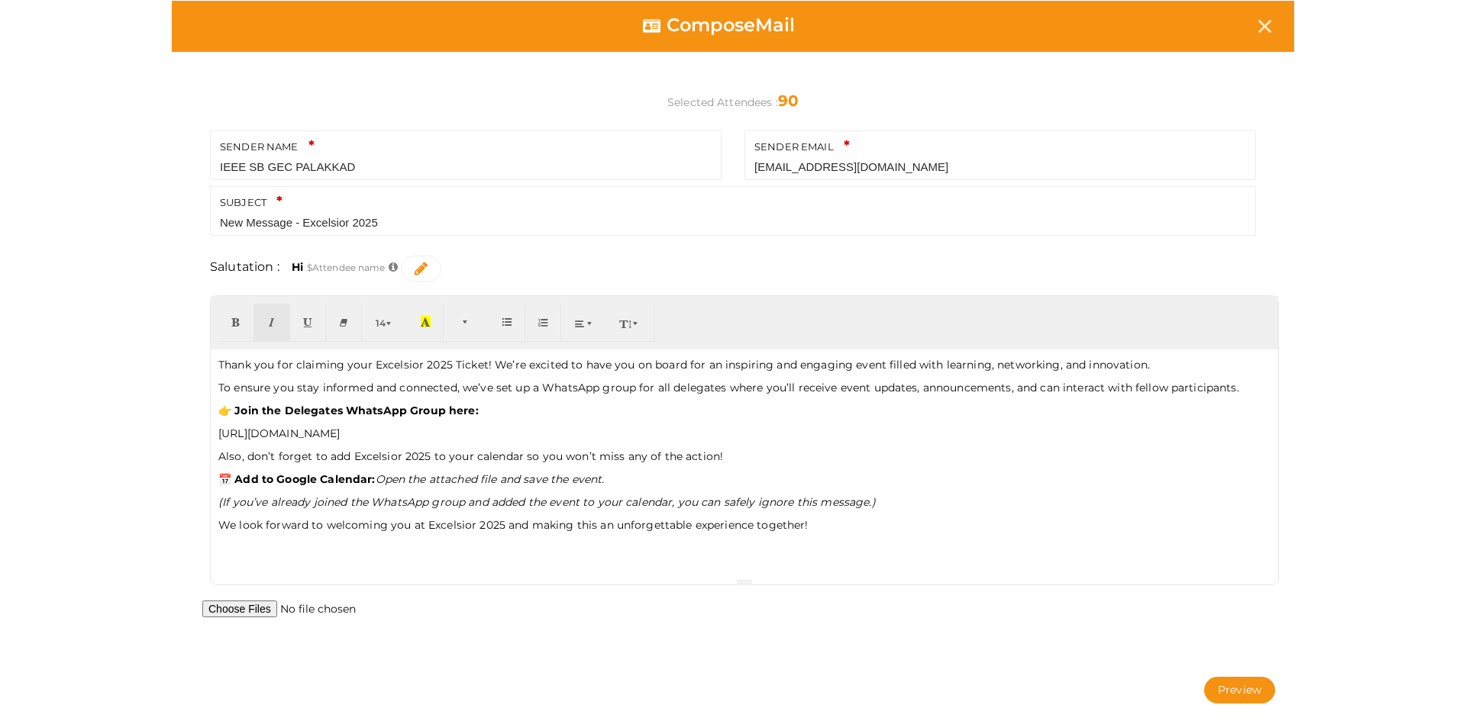
click at [263, 562] on div "Thank you for claiming your Excelsior 2025 Ticket! We’re excited to have you on…" at bounding box center [744, 464] width 1067 height 229
click at [1261, 24] on icon at bounding box center [1264, 26] width 13 height 13
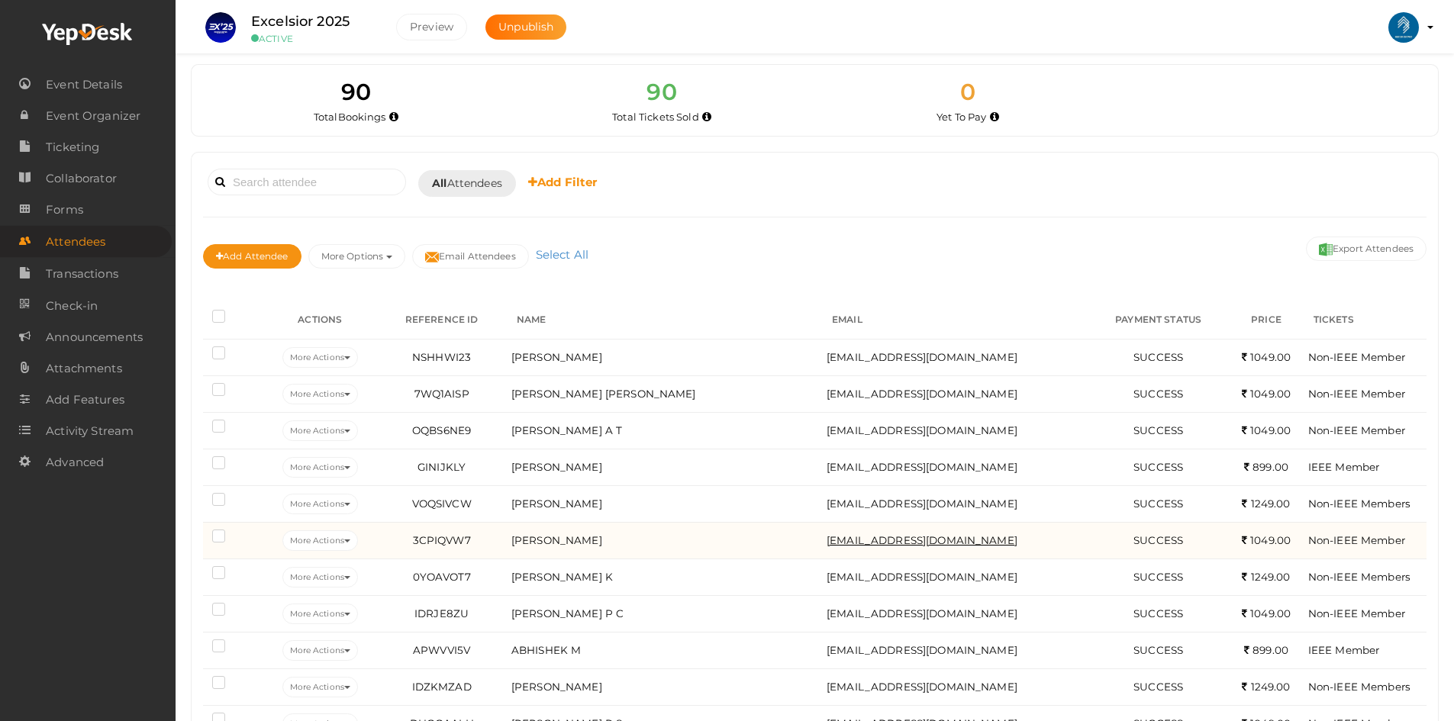
scroll to position [0, 0]
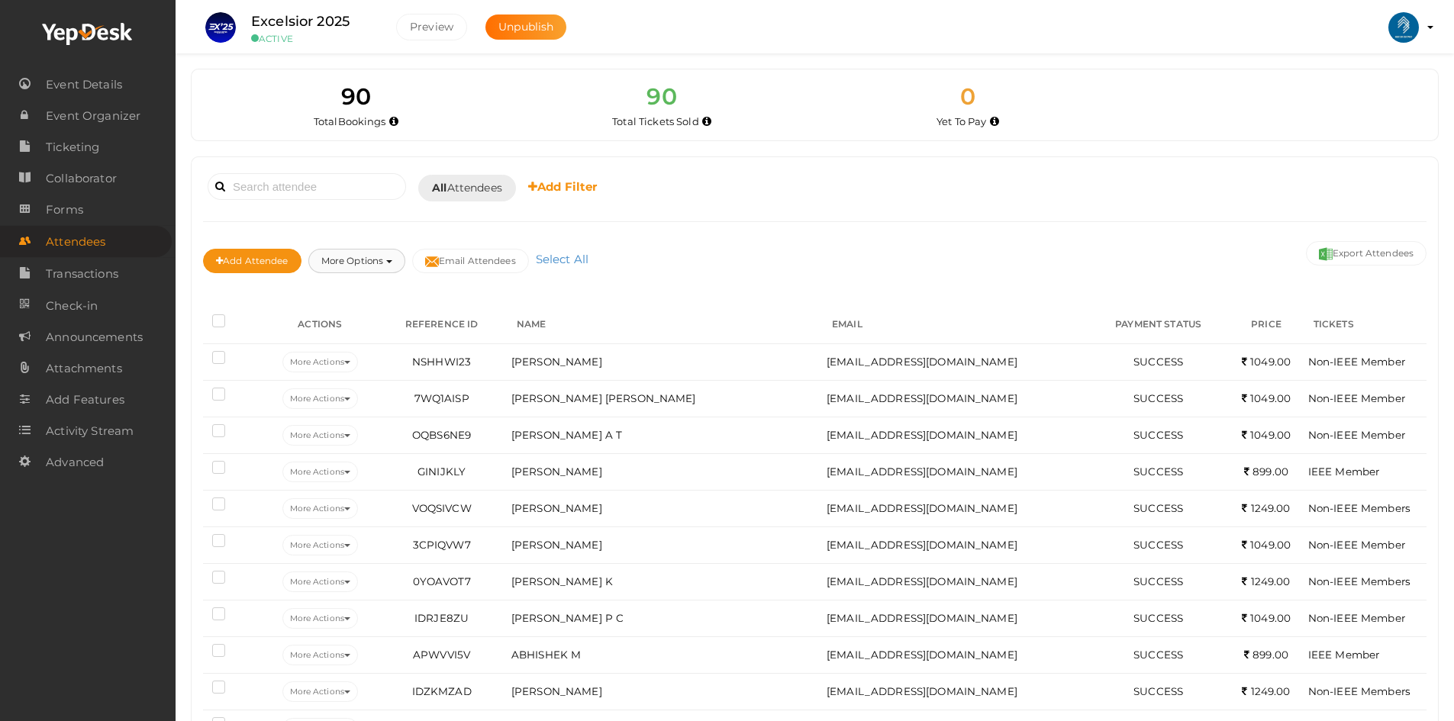
click at [367, 266] on button "More Options" at bounding box center [356, 261] width 97 height 24
click at [366, 265] on button "More Options" at bounding box center [356, 261] width 97 height 24
click at [542, 189] on b "Add Filter" at bounding box center [562, 186] width 69 height 15
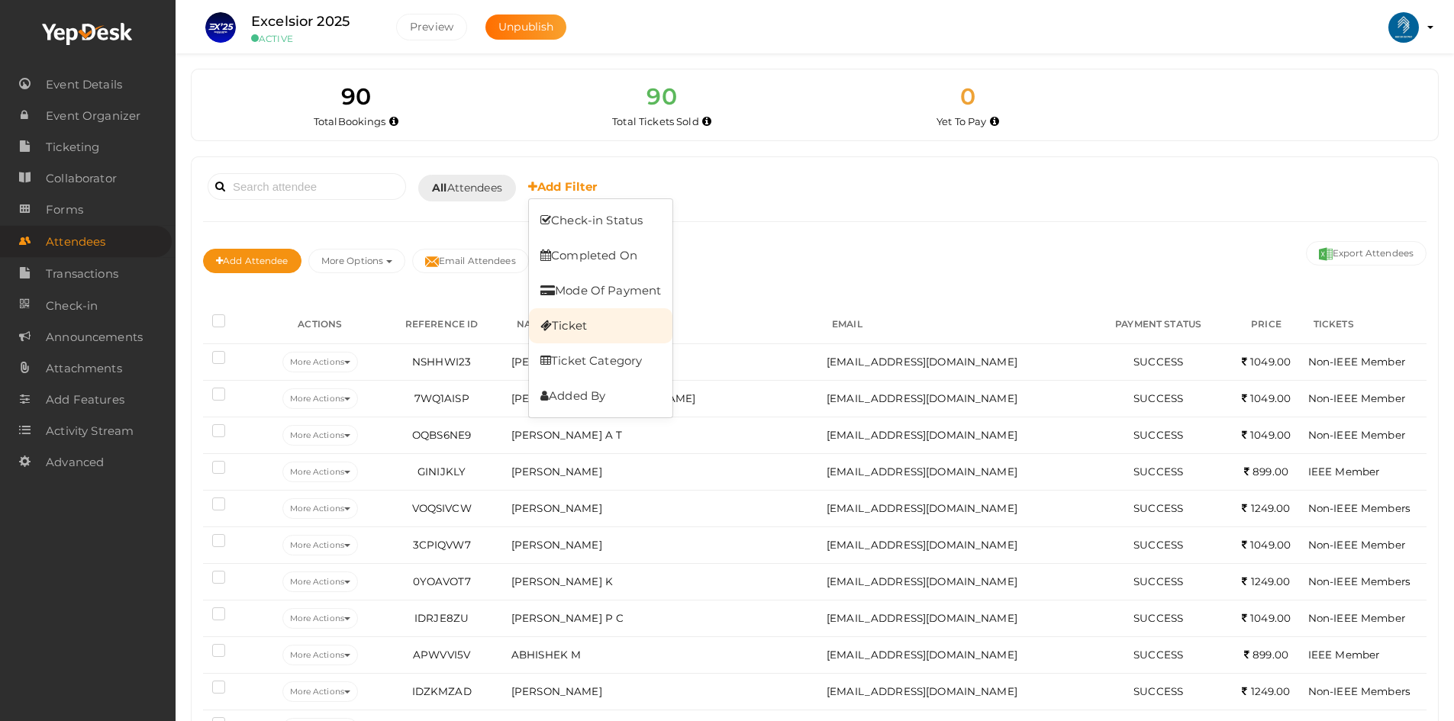
click at [580, 318] on link "Ticket" at bounding box center [601, 325] width 144 height 35
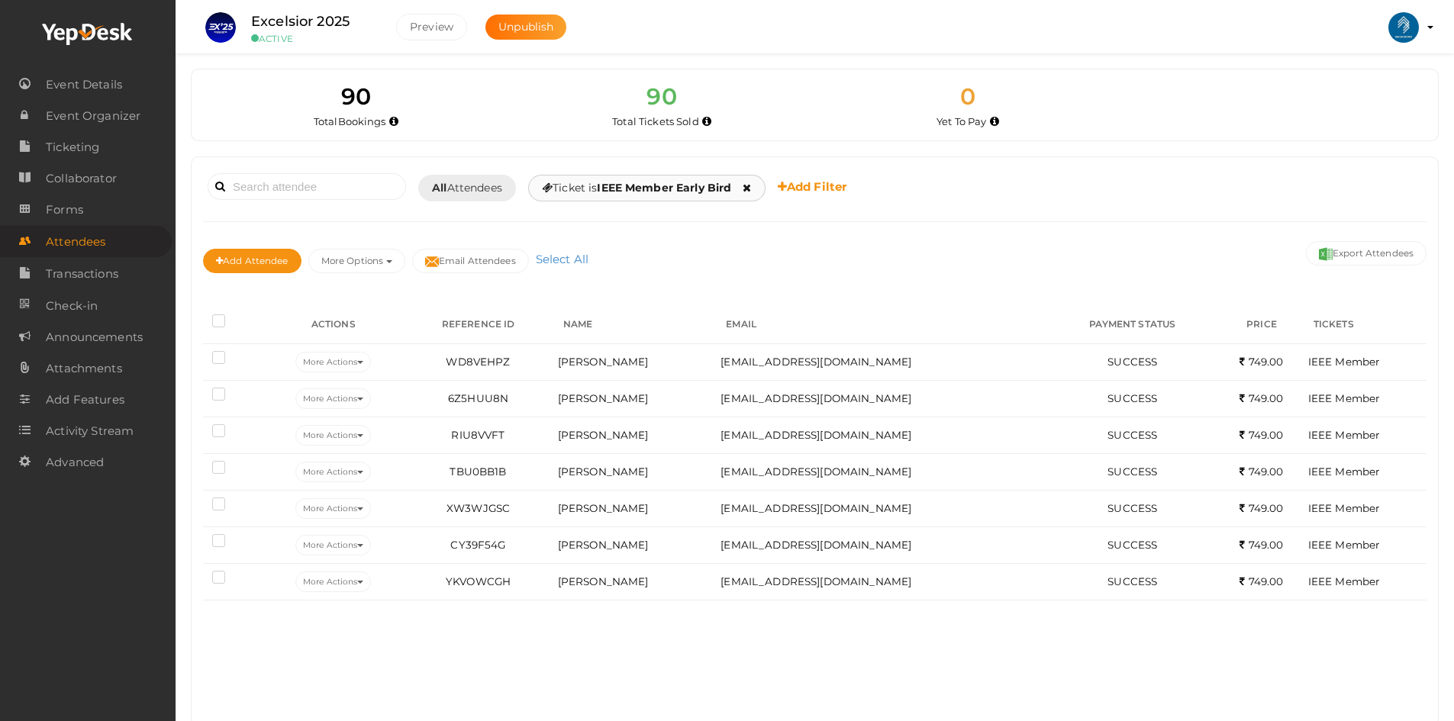
click at [751, 182] on icon at bounding box center [747, 187] width 8 height 11
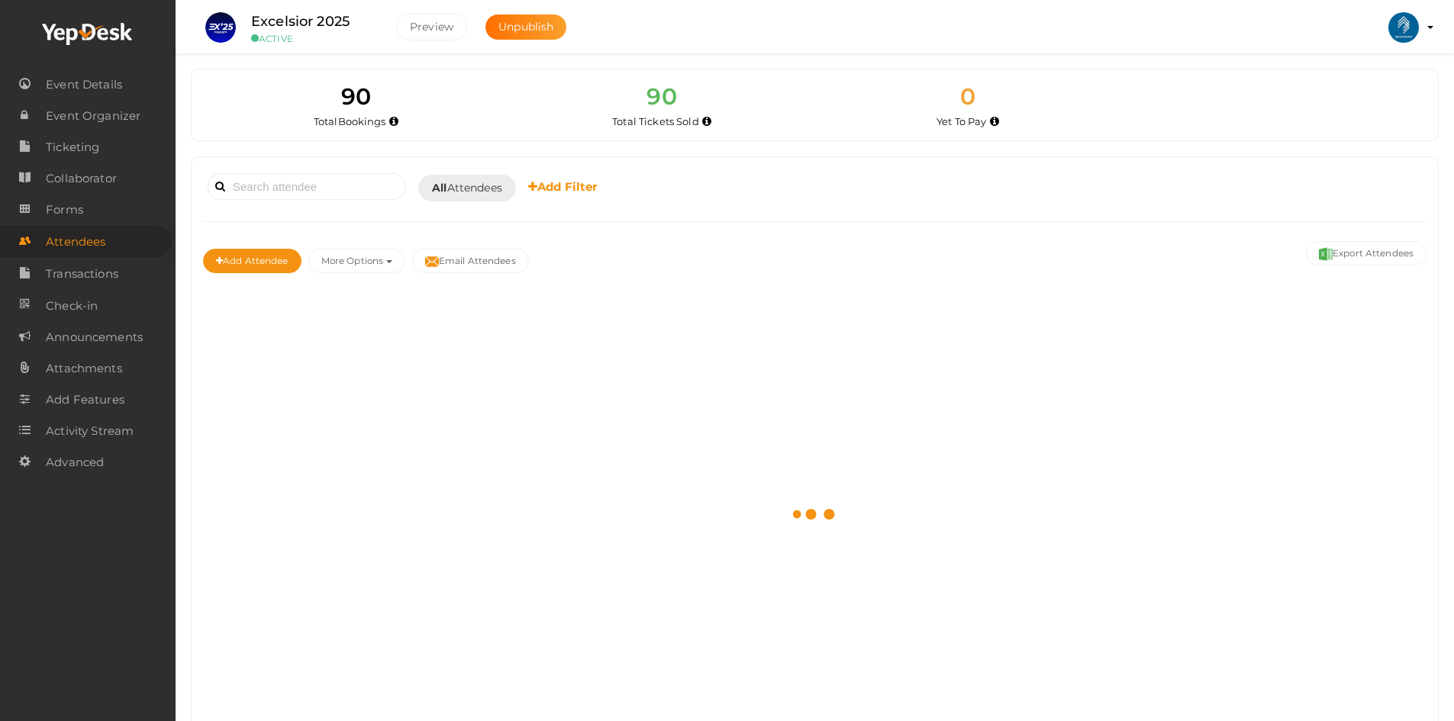
click at [575, 188] on b "Add Filter" at bounding box center [562, 186] width 69 height 15
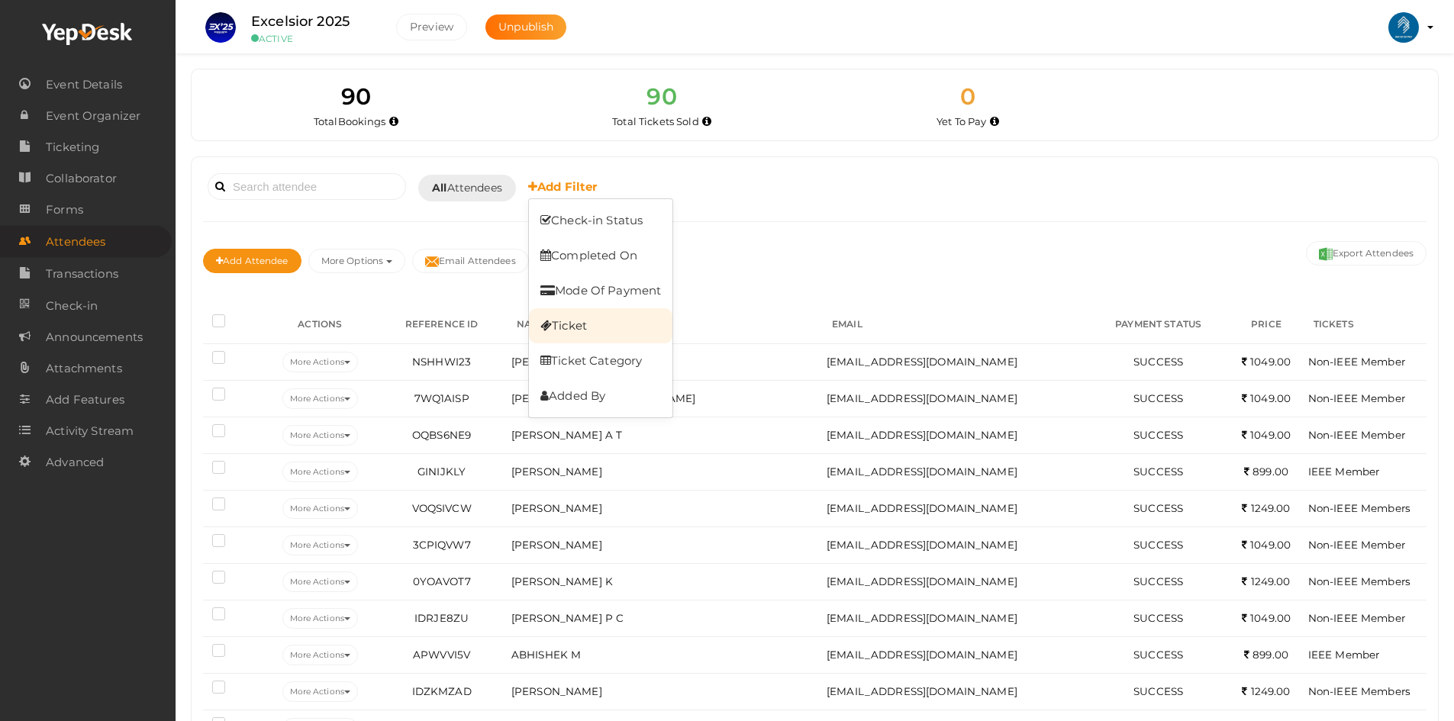
click at [589, 324] on link "Ticket" at bounding box center [601, 325] width 144 height 35
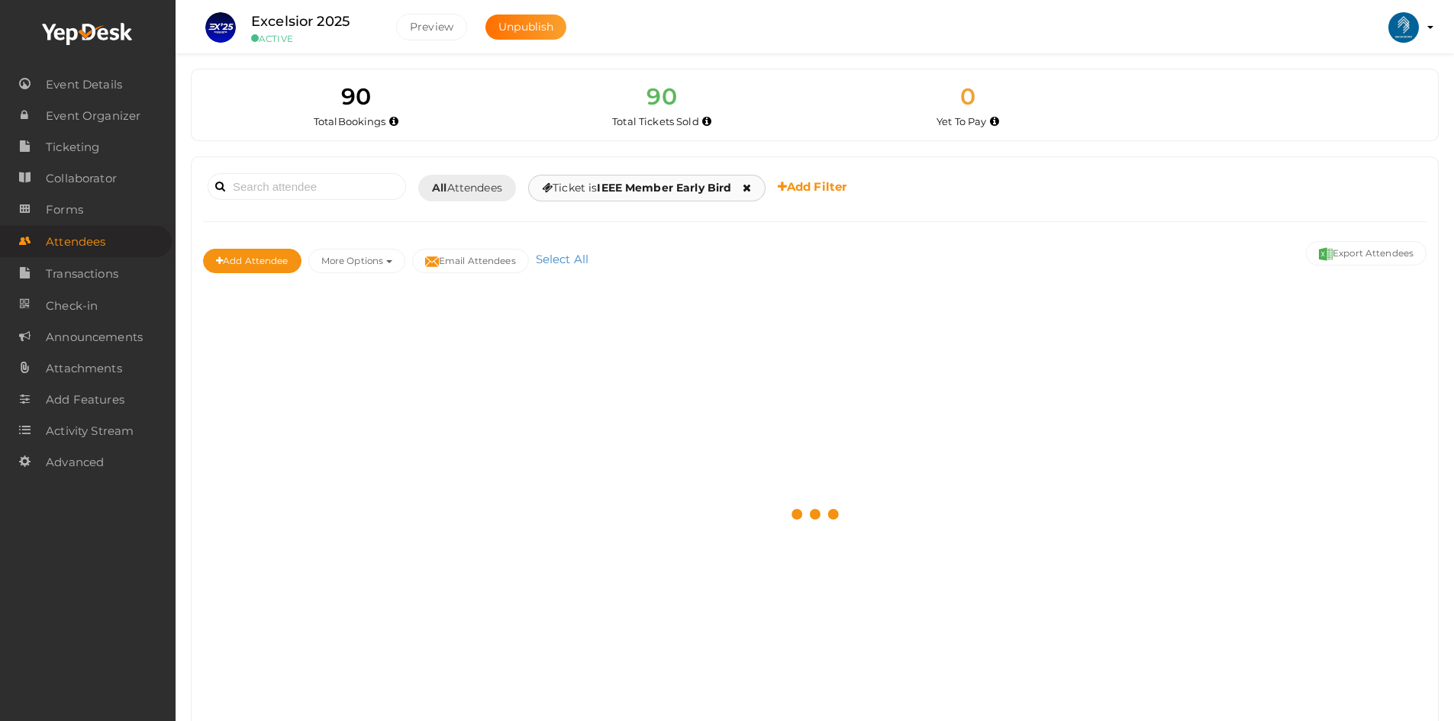
click at [647, 189] on b "IEEE Member Early Bird" at bounding box center [664, 188] width 134 height 14
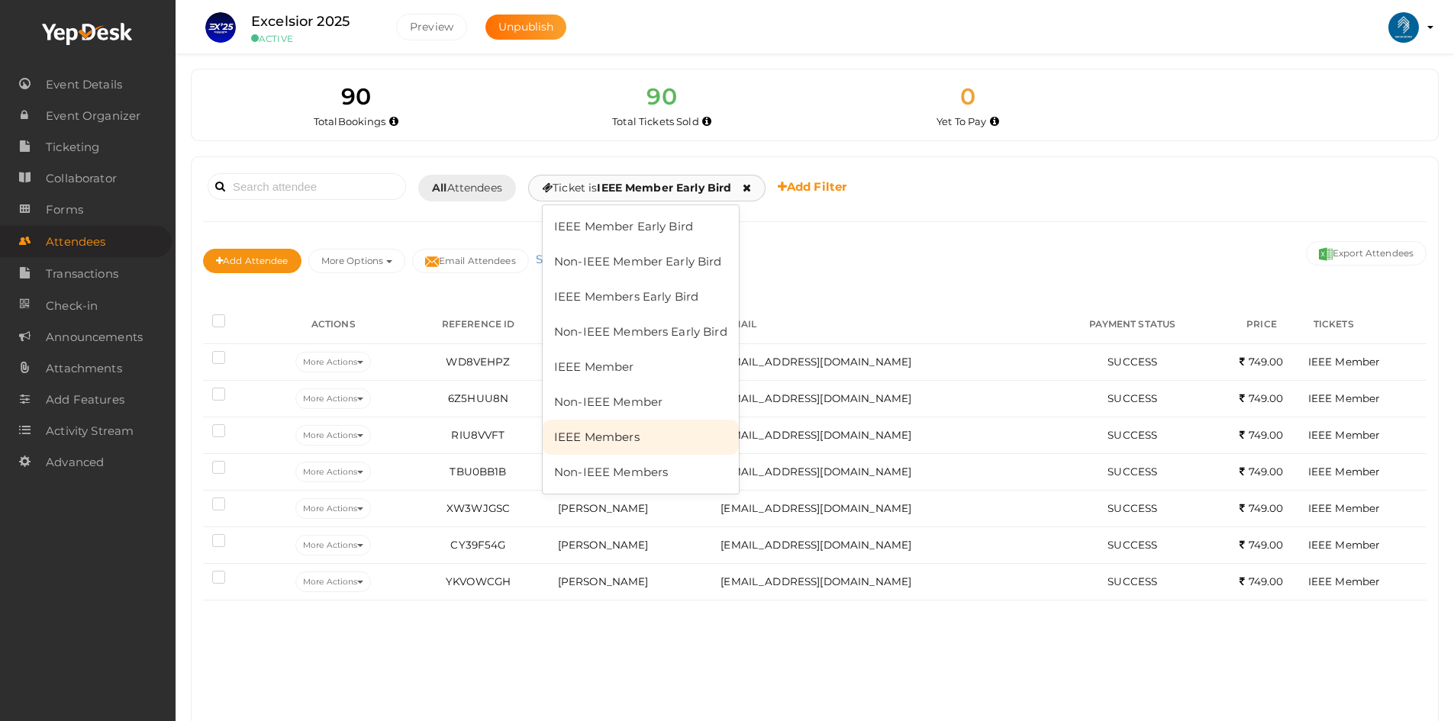
click at [640, 434] on link "IEEE Members" at bounding box center [641, 437] width 196 height 35
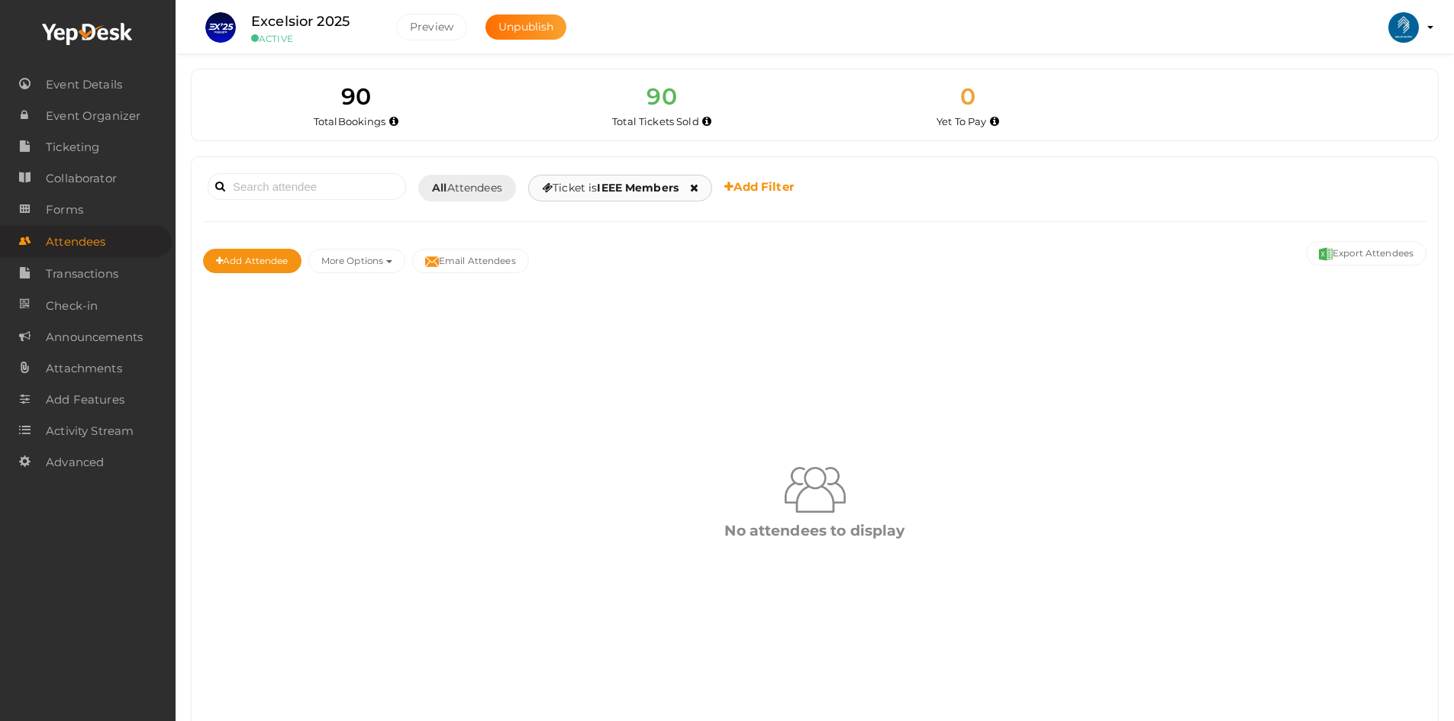
click at [652, 189] on b "IEEE Members" at bounding box center [638, 188] width 82 height 14
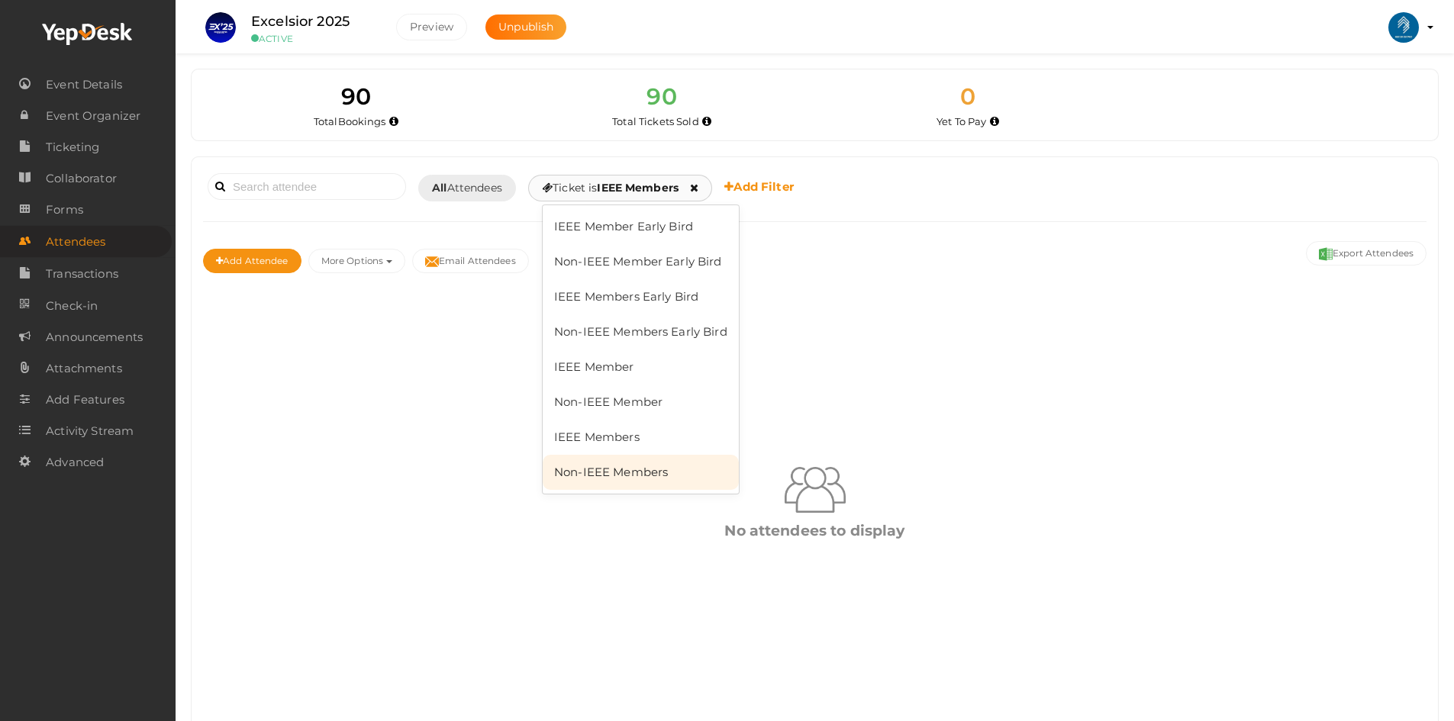
click at [639, 460] on link "Non-IEEE Members" at bounding box center [641, 472] width 196 height 35
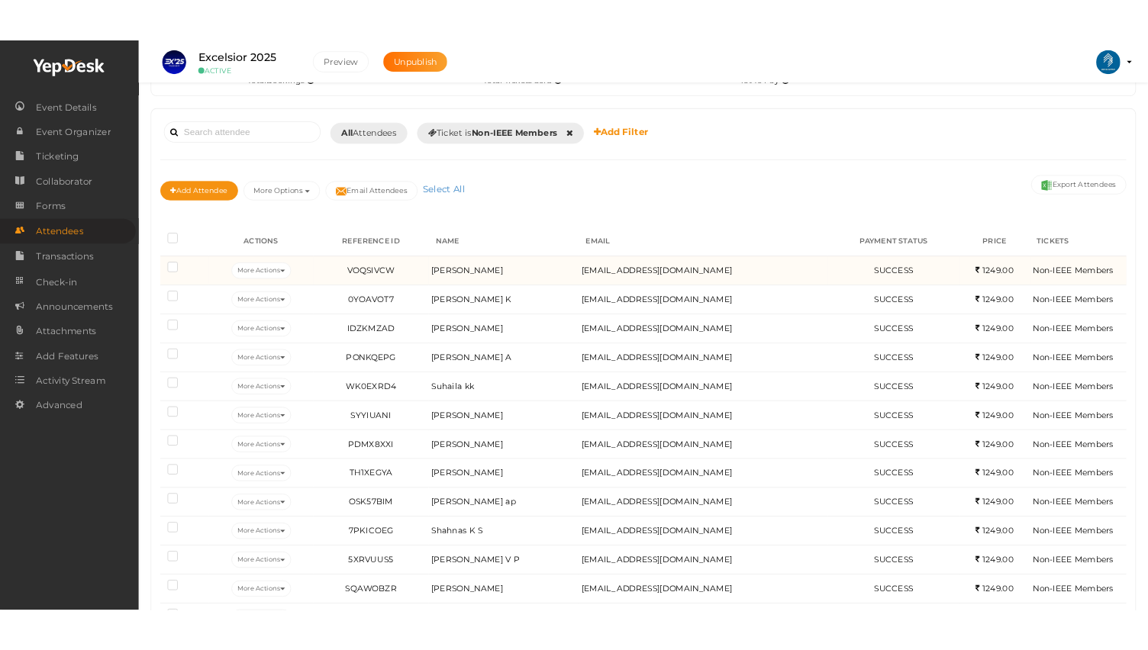
scroll to position [157, 0]
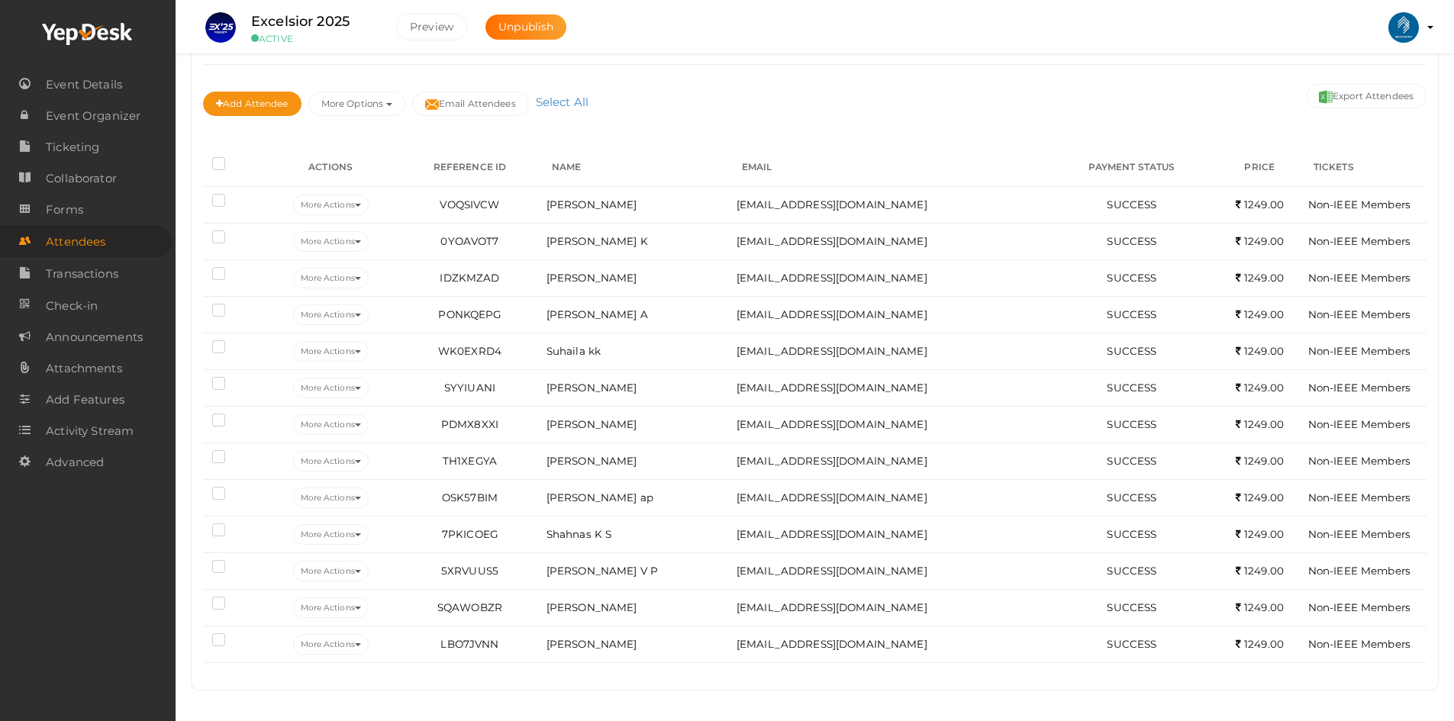
click at [214, 160] on label at bounding box center [221, 165] width 19 height 15
click at [197, 161] on input "checkbox" at bounding box center [197, 161] width 0 height 0
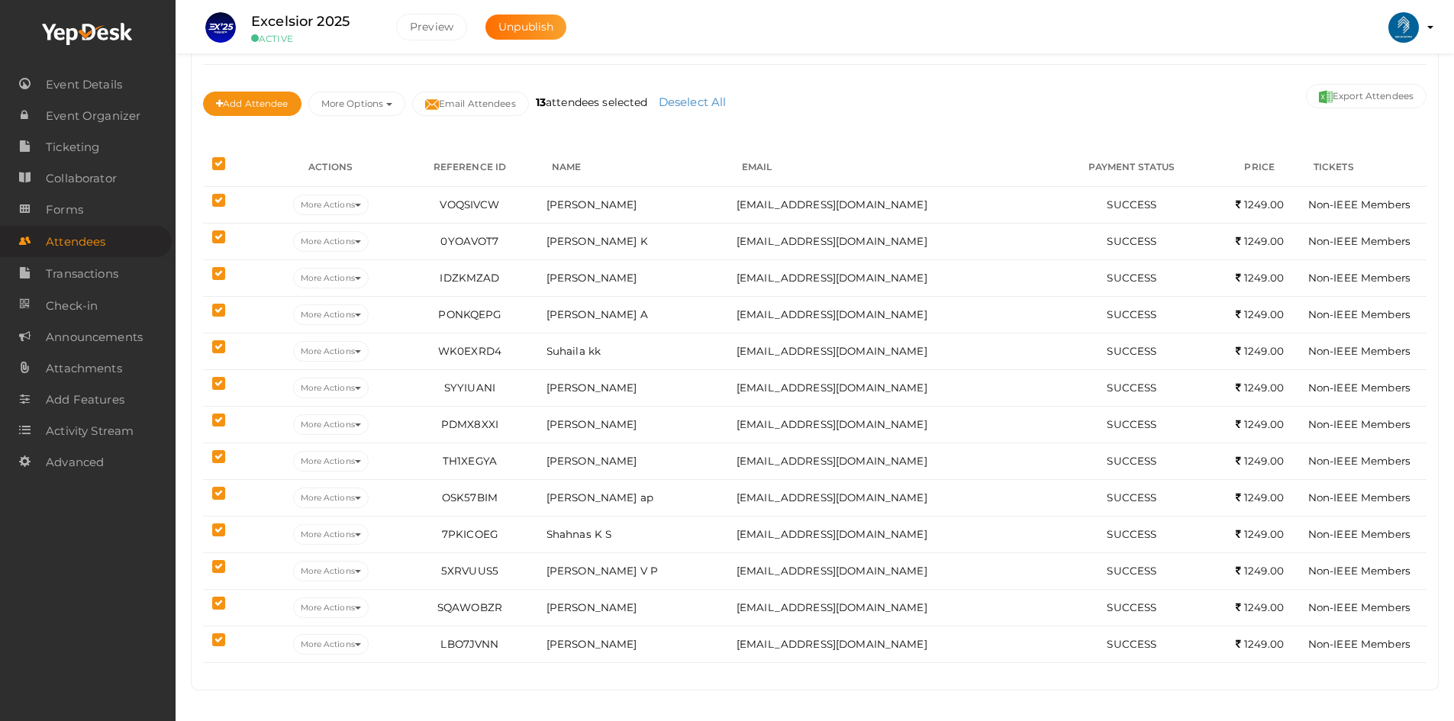
click at [214, 160] on label at bounding box center [221, 165] width 19 height 15
click at [197, 161] on input "checkbox" at bounding box center [197, 161] width 0 height 0
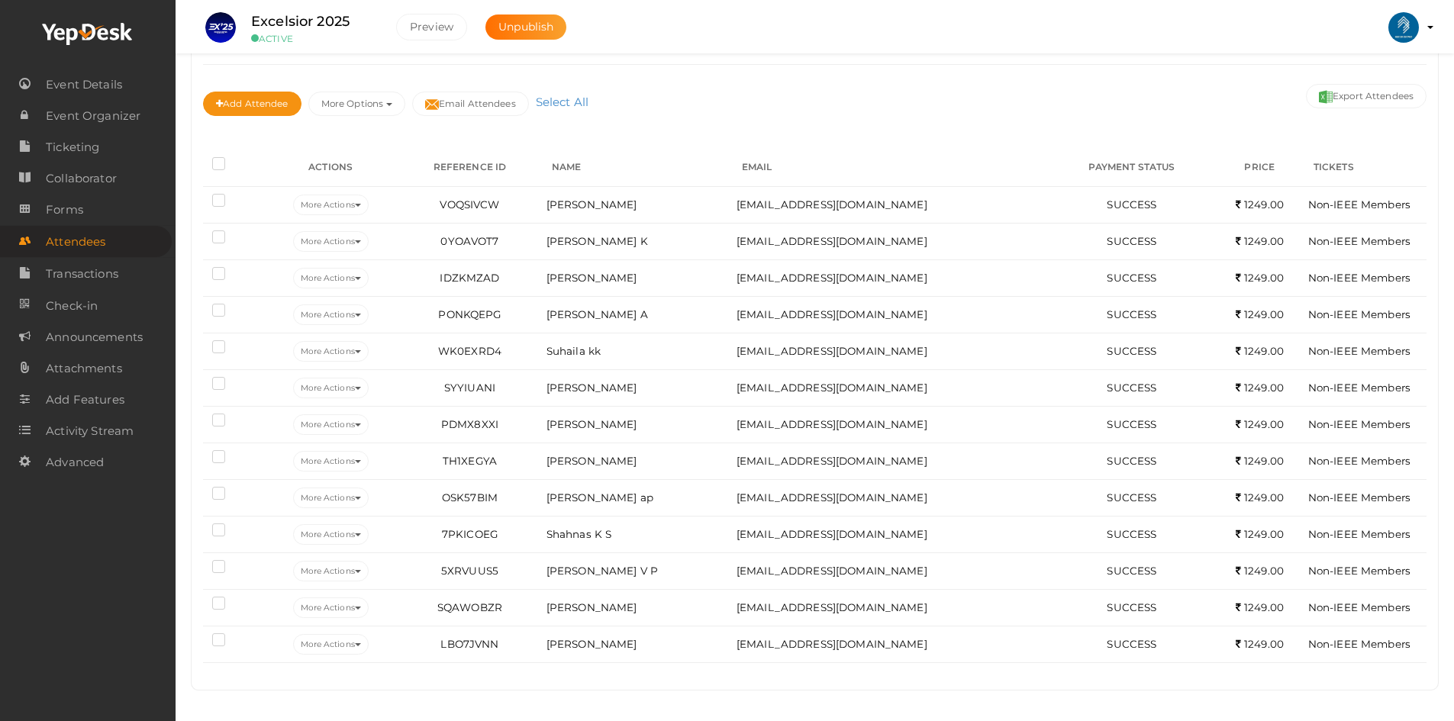
click at [214, 160] on label at bounding box center [221, 165] width 19 height 15
click at [197, 161] on input "checkbox" at bounding box center [197, 161] width 0 height 0
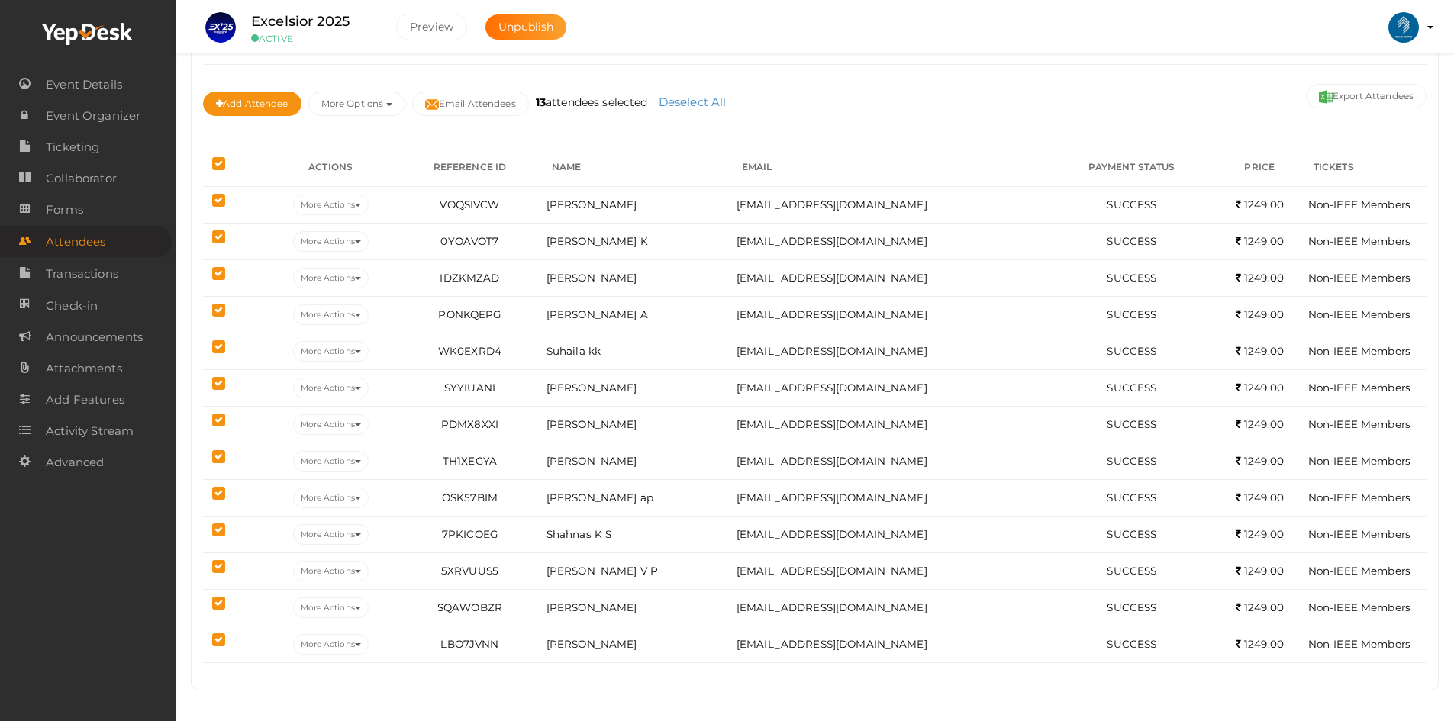
click at [214, 160] on label at bounding box center [221, 165] width 19 height 15
click at [197, 161] on input "checkbox" at bounding box center [197, 161] width 0 height 0
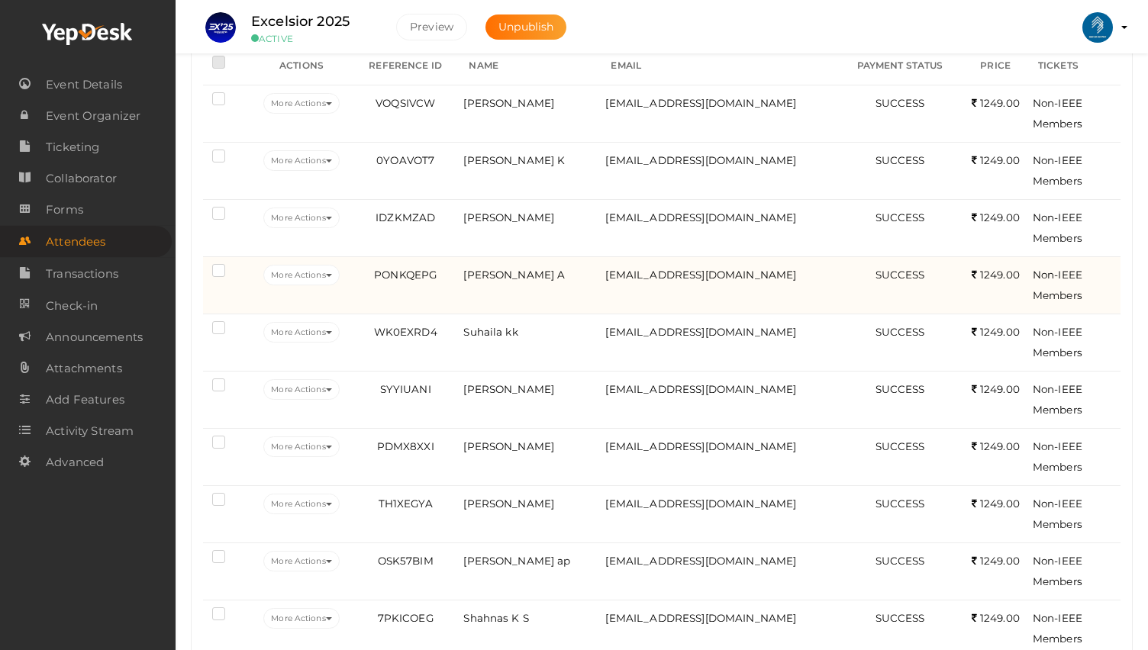
scroll to position [0, 0]
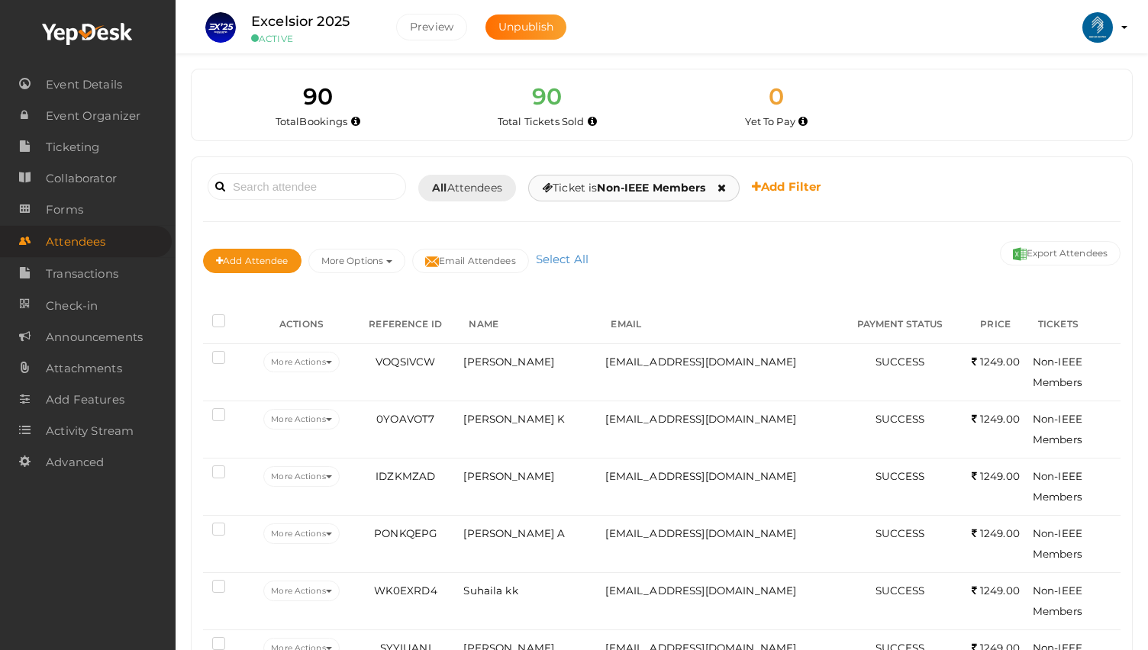
click at [663, 201] on div "Ticket is Non-IEEE Members IEEE Member Early Bird Non-IEEE Member Early Bird IE…" at bounding box center [633, 188] width 211 height 27
click at [658, 193] on b "Non-IEEE Members" at bounding box center [651, 188] width 108 height 14
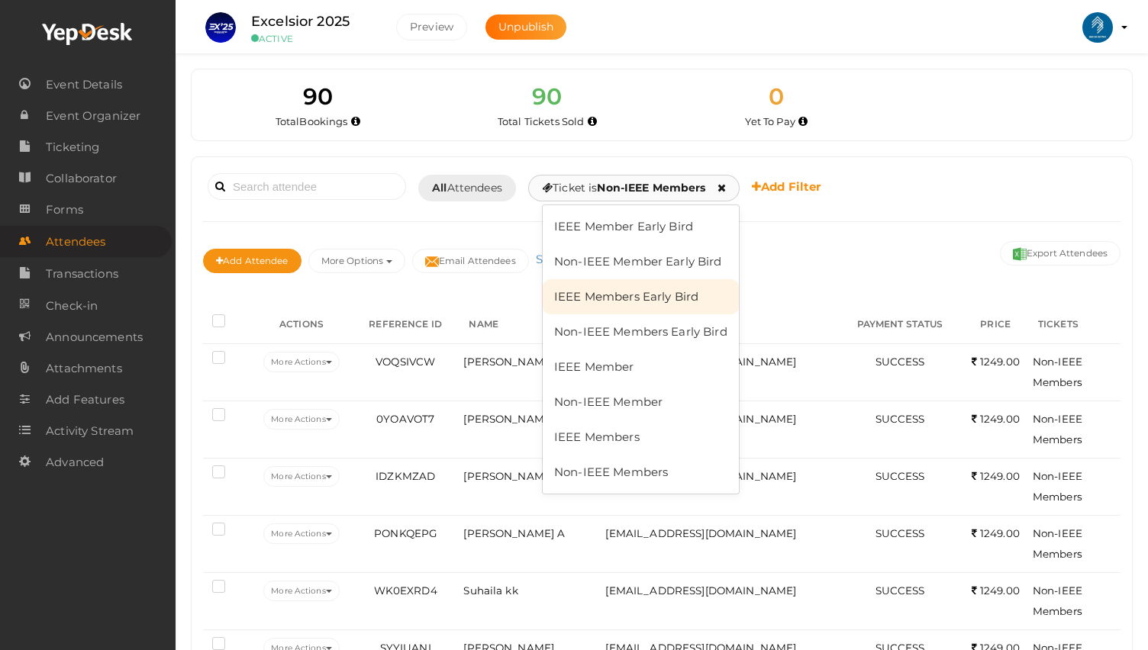
click at [659, 292] on link "IEEE Members Early Bird" at bounding box center [641, 296] width 196 height 35
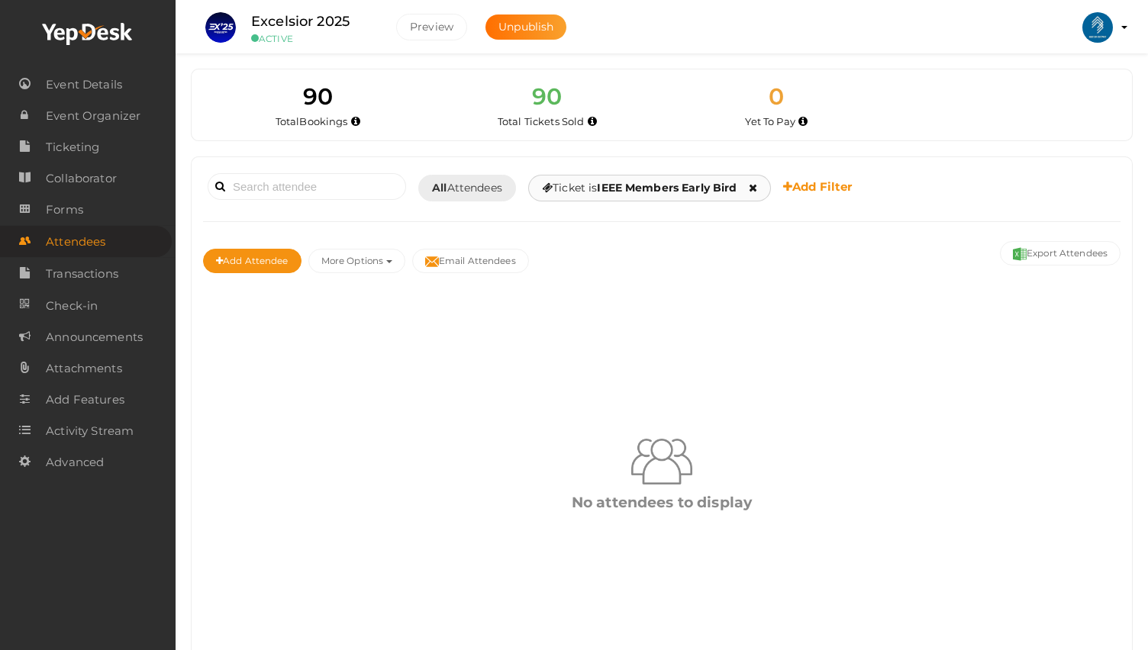
click at [656, 189] on b "IEEE Members Early Bird" at bounding box center [667, 188] width 140 height 14
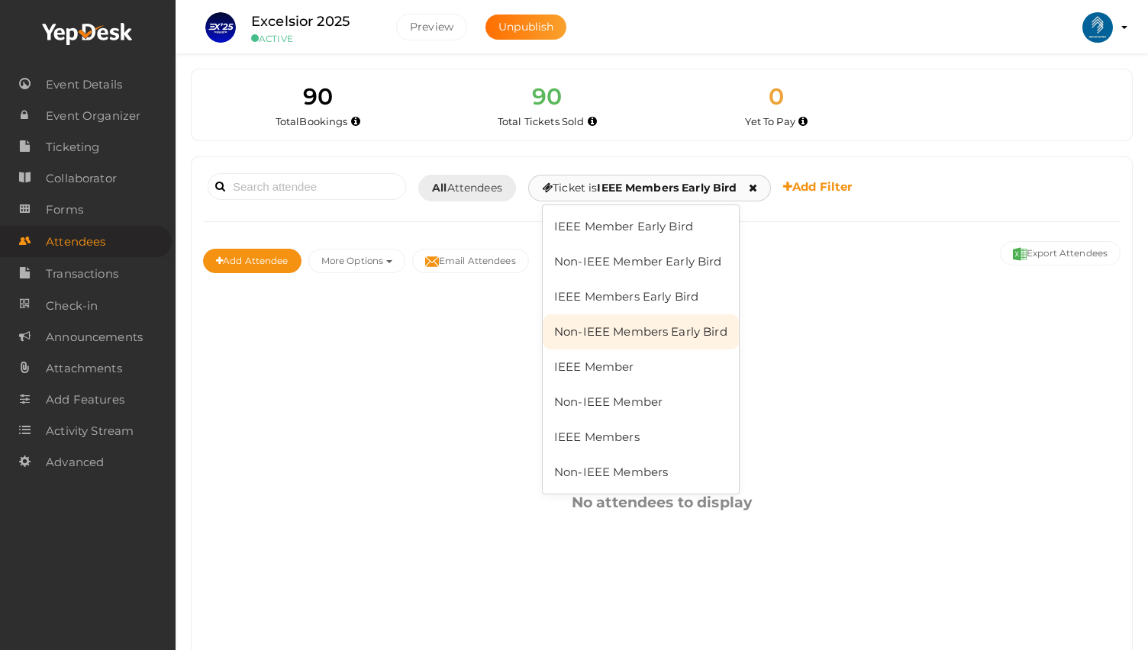
click at [681, 335] on link "Non-IEEE Members Early Bird" at bounding box center [641, 331] width 196 height 35
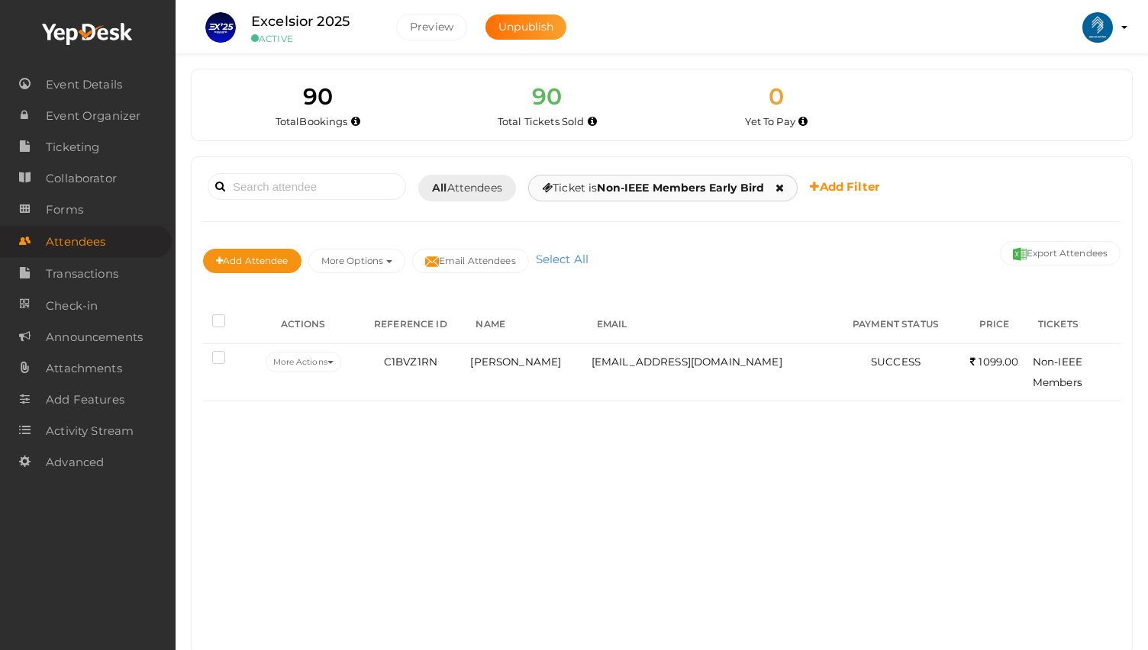
click at [684, 190] on b "Non-IEEE Members Early Bird" at bounding box center [680, 188] width 167 height 14
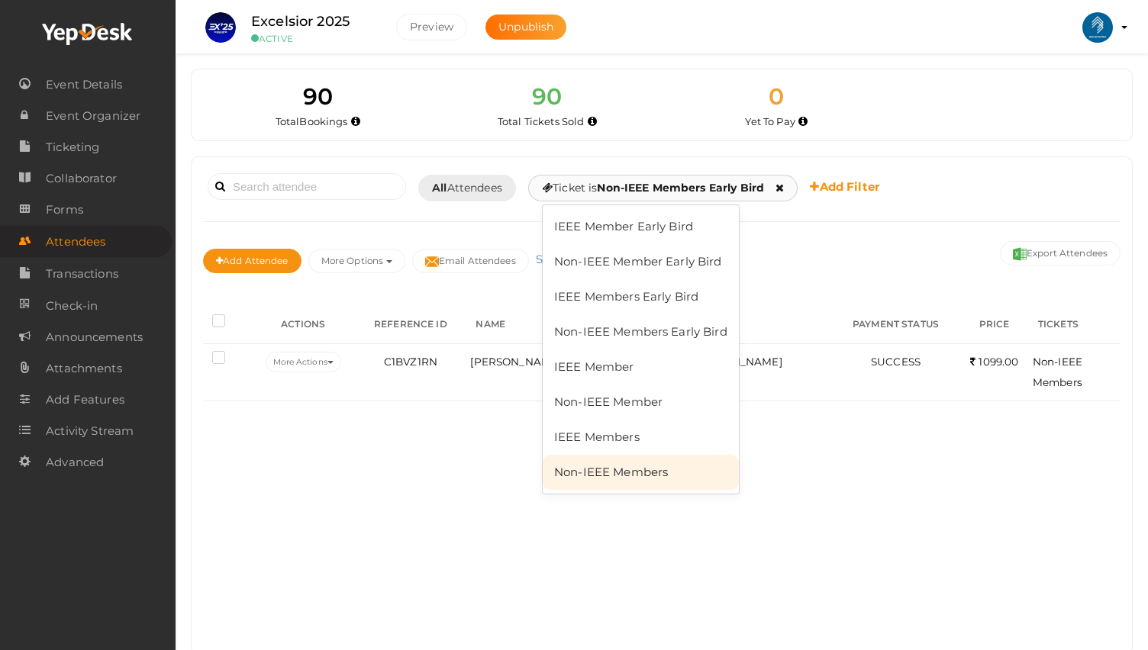
click at [649, 470] on link "Non-IEEE Members" at bounding box center [641, 472] width 196 height 35
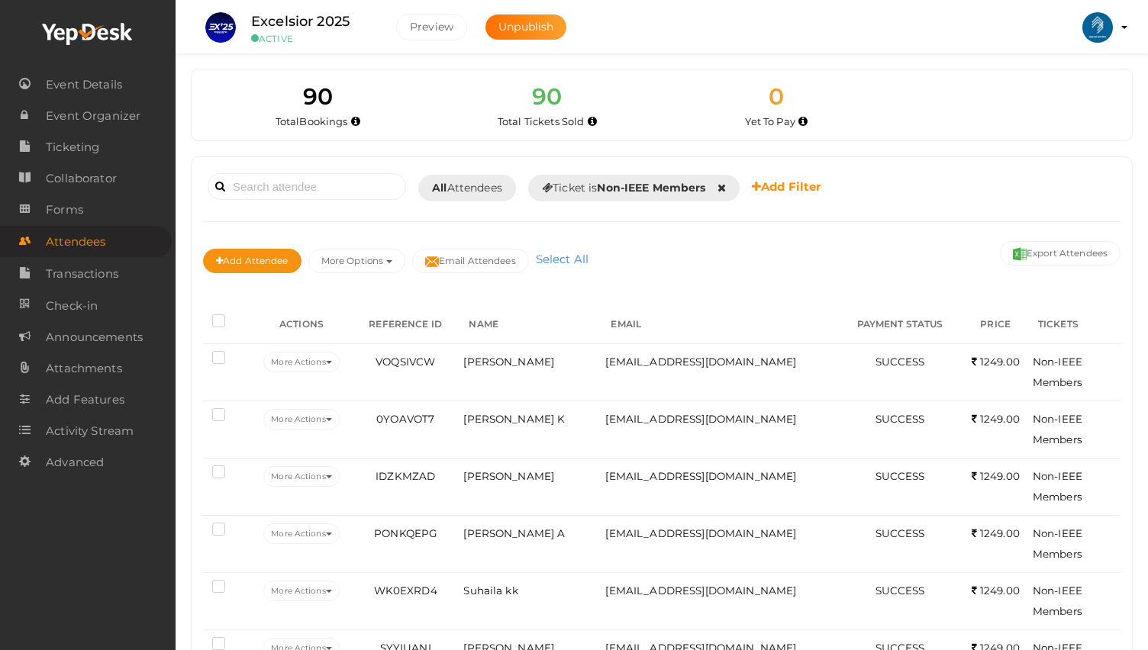
scroll to position [102, 0]
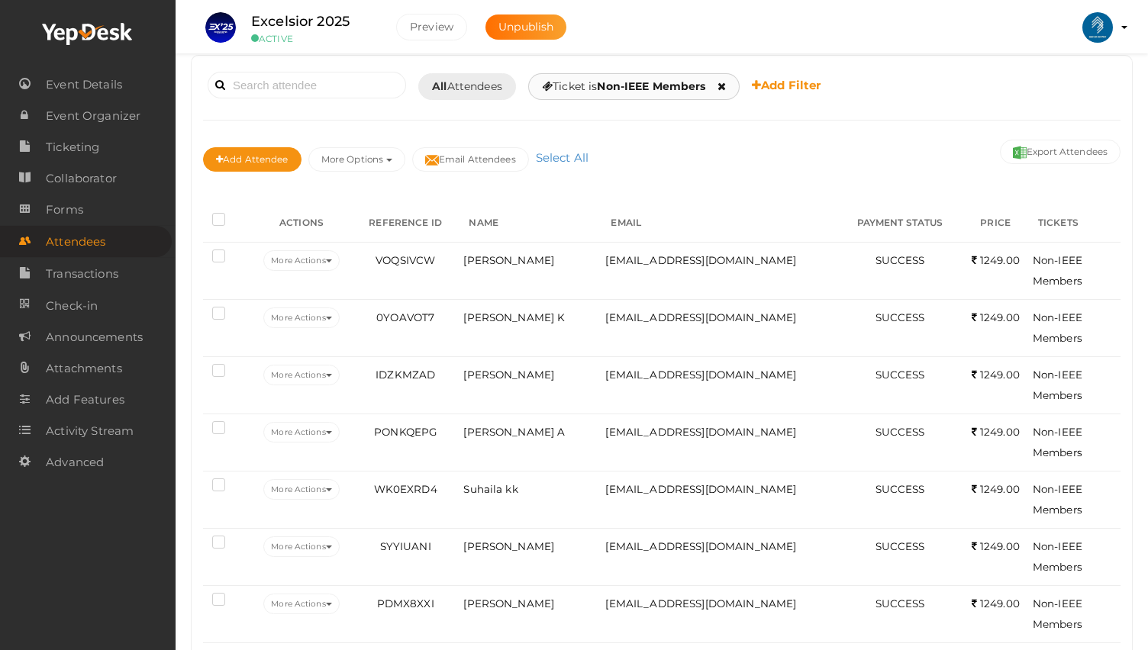
click at [654, 91] on b "Non-IEEE Members" at bounding box center [651, 86] width 108 height 14
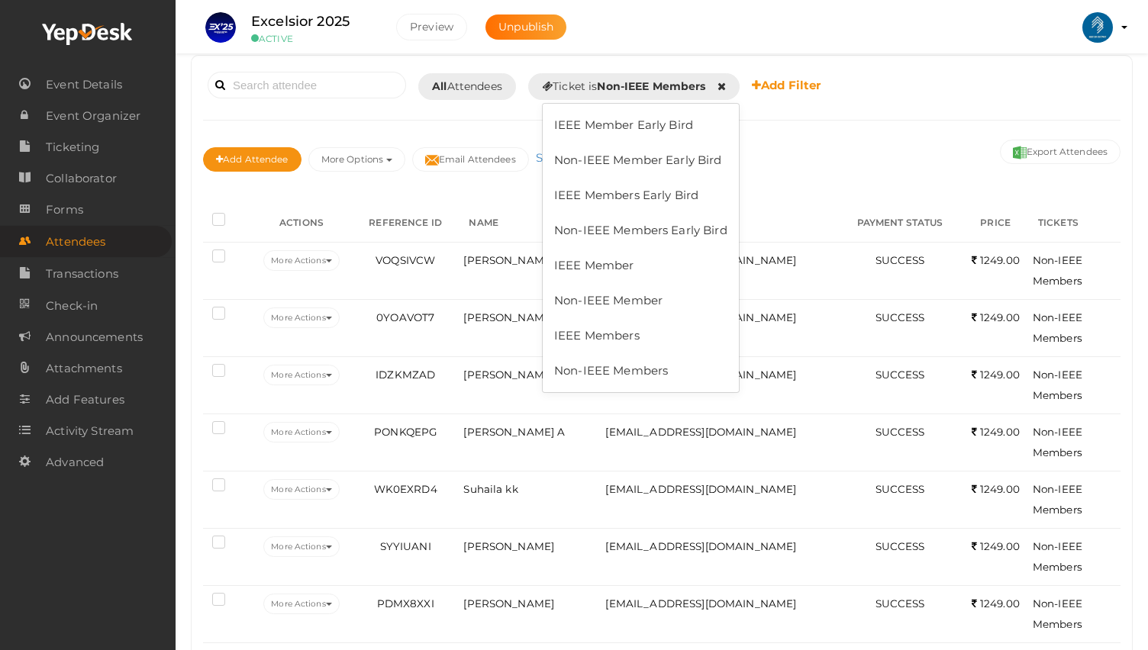
click at [202, 179] on div "Booked for [DATE] [DATE] [DATE] This Week Custom Date All Attendees All Yet to …" at bounding box center [662, 535] width 940 height 958
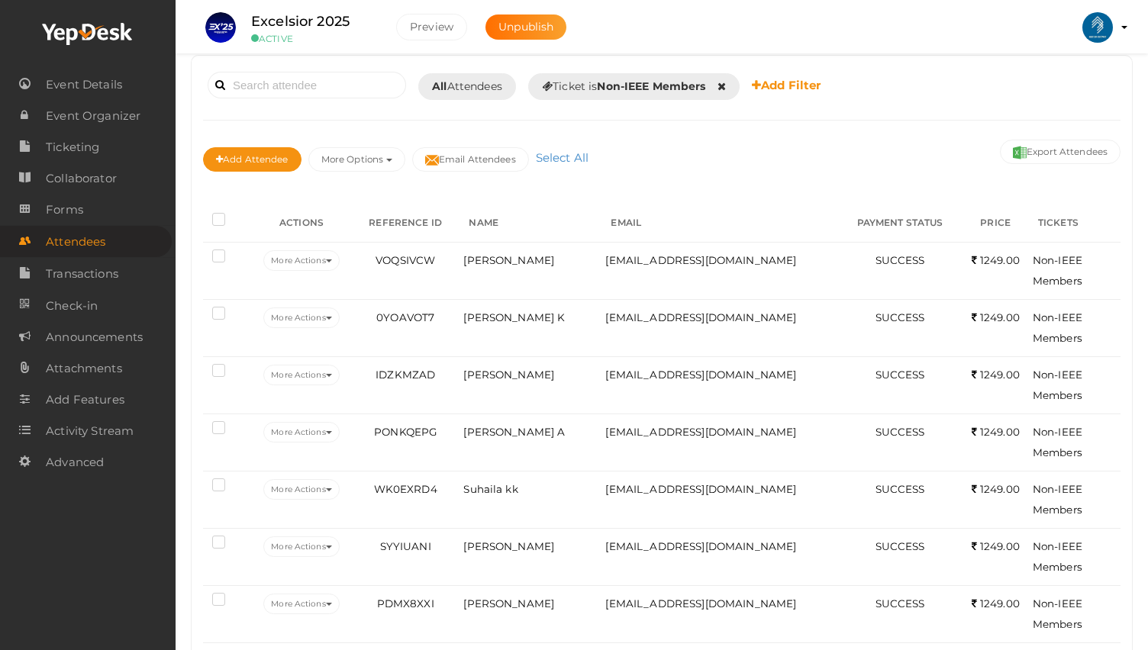
click at [227, 218] on label at bounding box center [221, 221] width 19 height 15
click at [197, 217] on input "checkbox" at bounding box center [197, 217] width 0 height 0
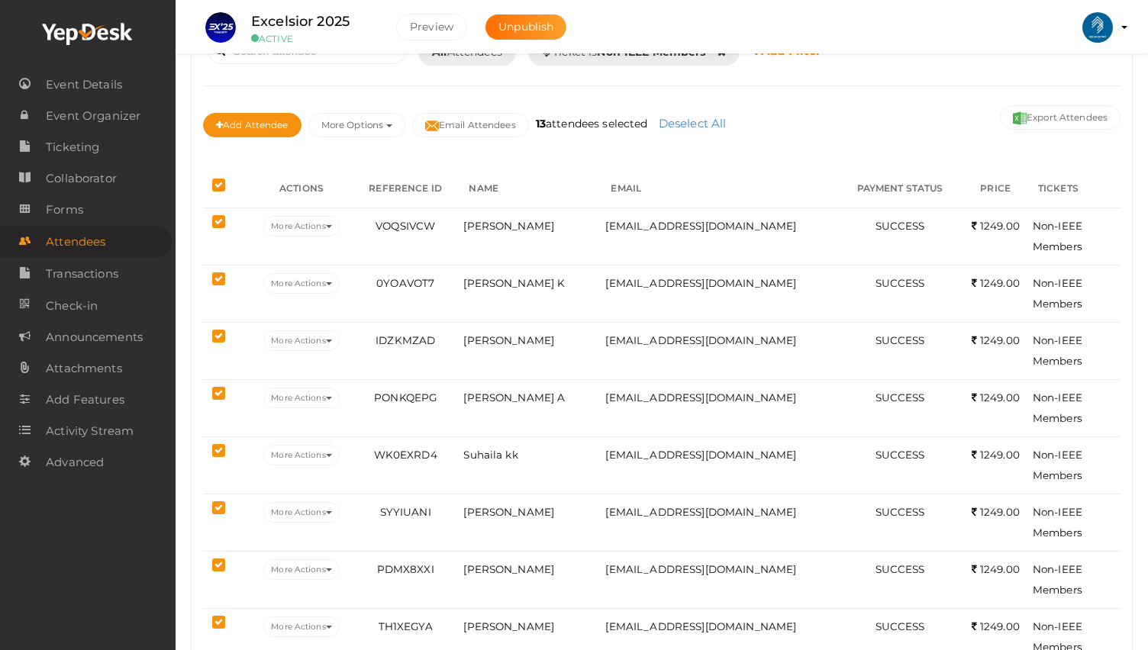
scroll to position [0, 0]
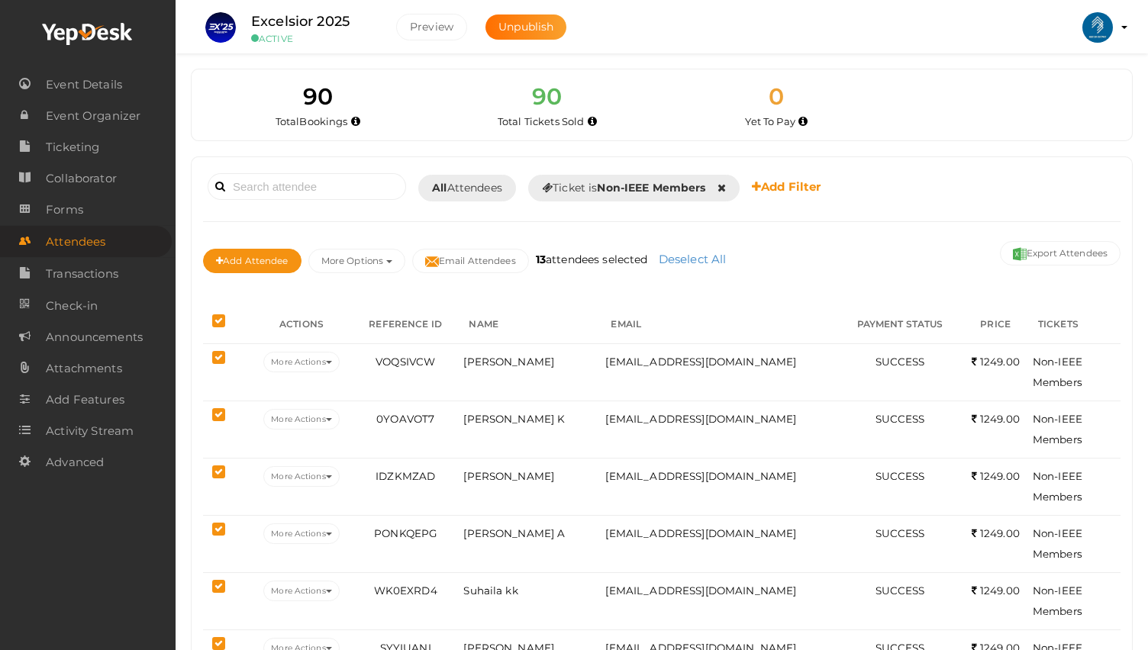
click at [214, 324] on label at bounding box center [221, 322] width 19 height 15
click at [197, 318] on input "checkbox" at bounding box center [197, 318] width 0 height 0
click at [691, 183] on b "Non-IEEE Members" at bounding box center [651, 188] width 108 height 14
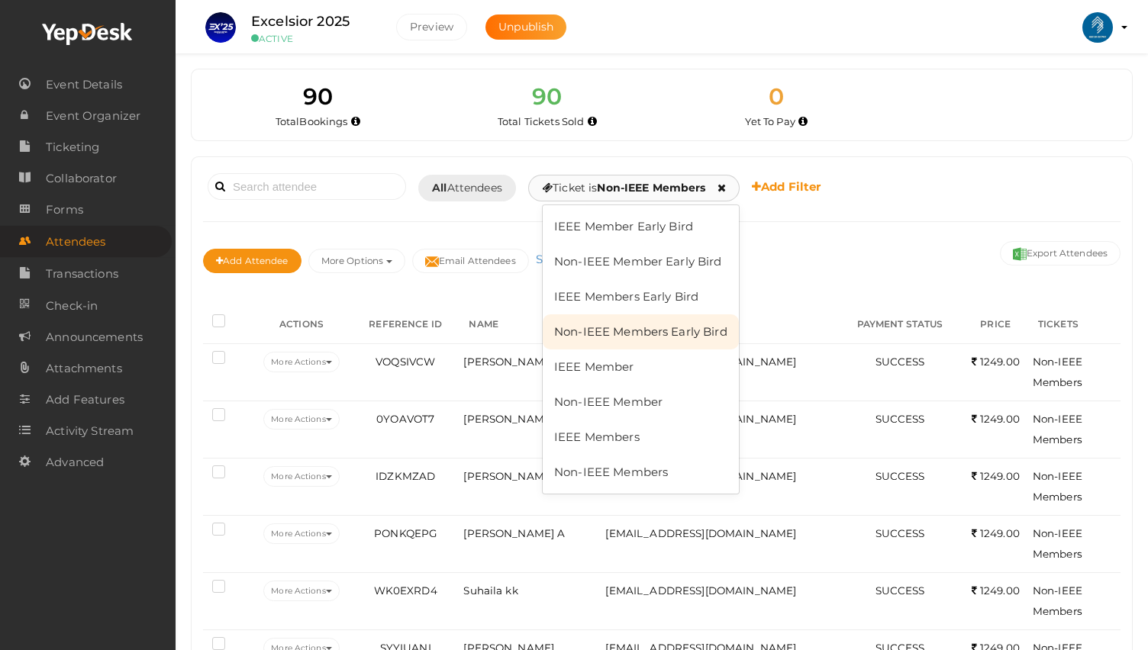
click at [656, 334] on link "Non-IEEE Members Early Bird" at bounding box center [641, 331] width 196 height 35
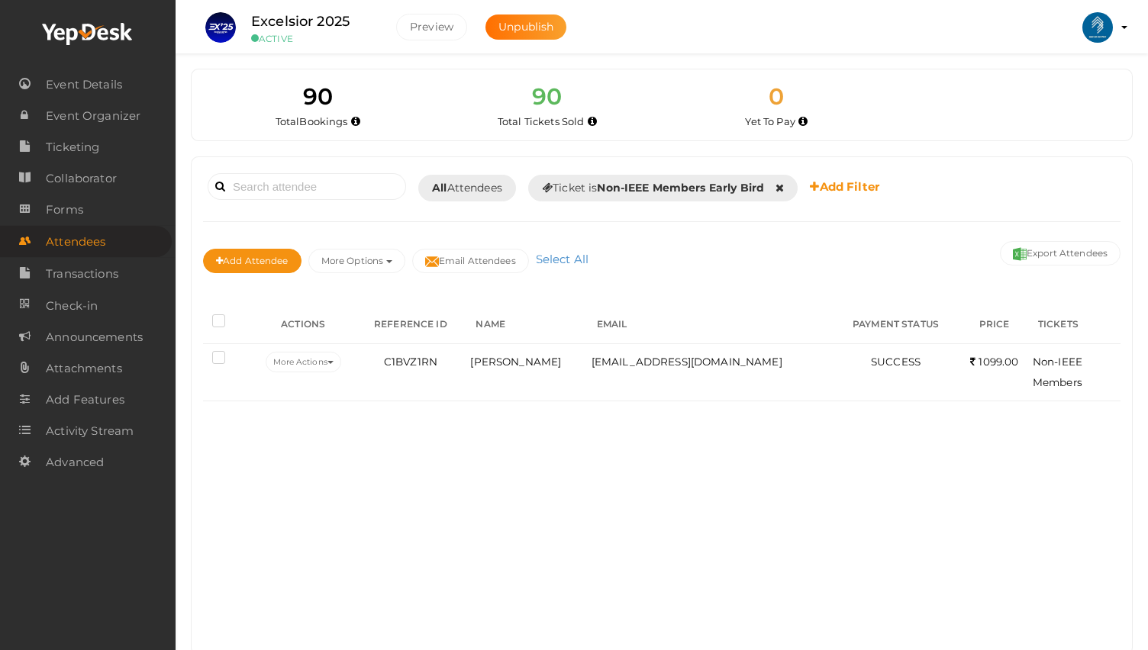
click at [210, 324] on th at bounding box center [227, 325] width 49 height 38
click at [211, 319] on th at bounding box center [227, 325] width 49 height 38
click at [218, 319] on label at bounding box center [221, 322] width 19 height 15
click at [197, 318] on input "checkbox" at bounding box center [197, 318] width 0 height 0
click at [218, 319] on label at bounding box center [221, 322] width 19 height 15
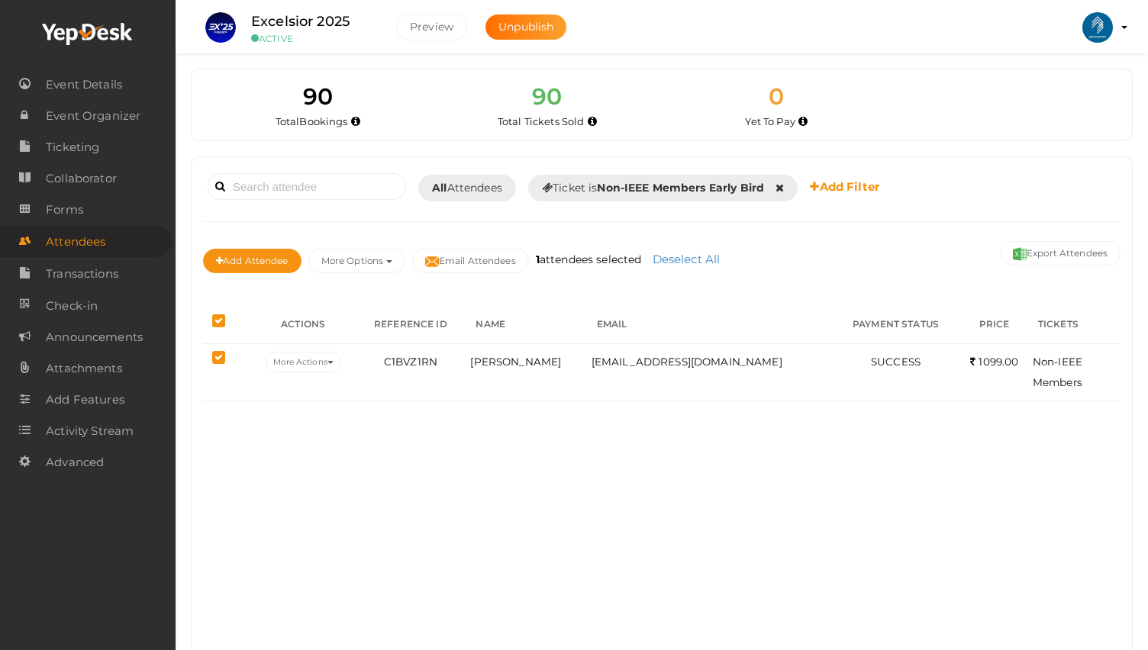
click at [197, 318] on input "checkbox" at bounding box center [197, 318] width 0 height 0
click at [218, 319] on label at bounding box center [221, 322] width 19 height 15
click at [197, 318] on input "checkbox" at bounding box center [197, 318] width 0 height 0
click at [218, 319] on label at bounding box center [221, 322] width 19 height 15
click at [197, 318] on input "checkbox" at bounding box center [197, 318] width 0 height 0
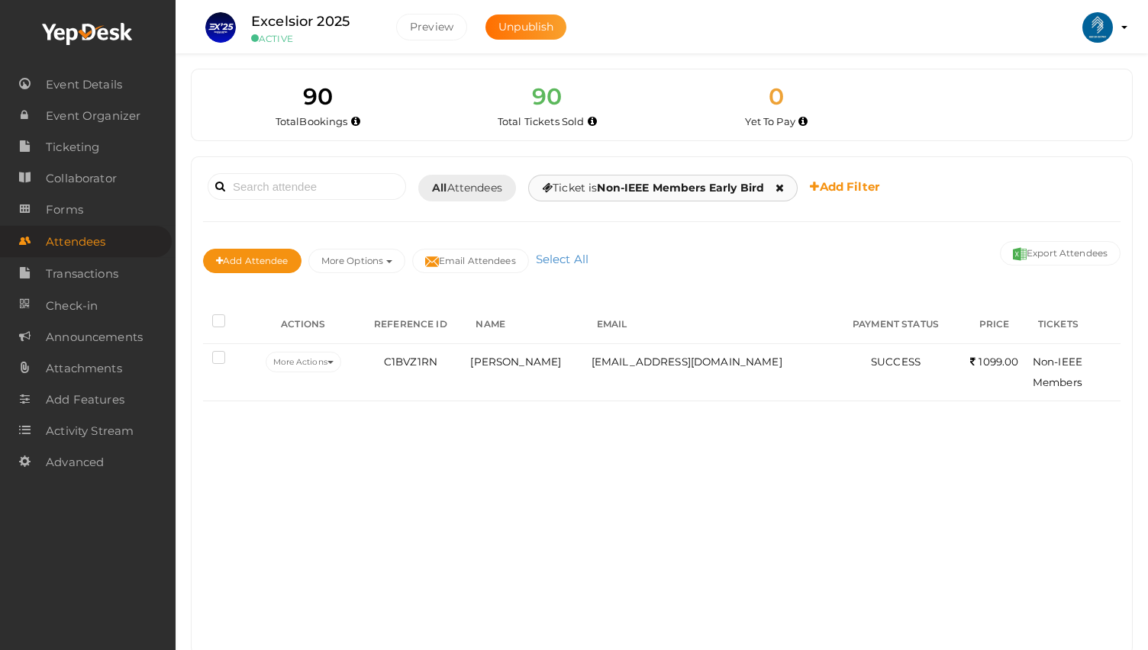
click at [650, 197] on div "Ticket is Non-IEEE Members Early Bird IEEE Member Early Bird Non-IEEE Member Ea…" at bounding box center [662, 188] width 269 height 27
click at [650, 195] on span "Ticket is Non-IEEE Members Early Bird" at bounding box center [653, 188] width 222 height 16
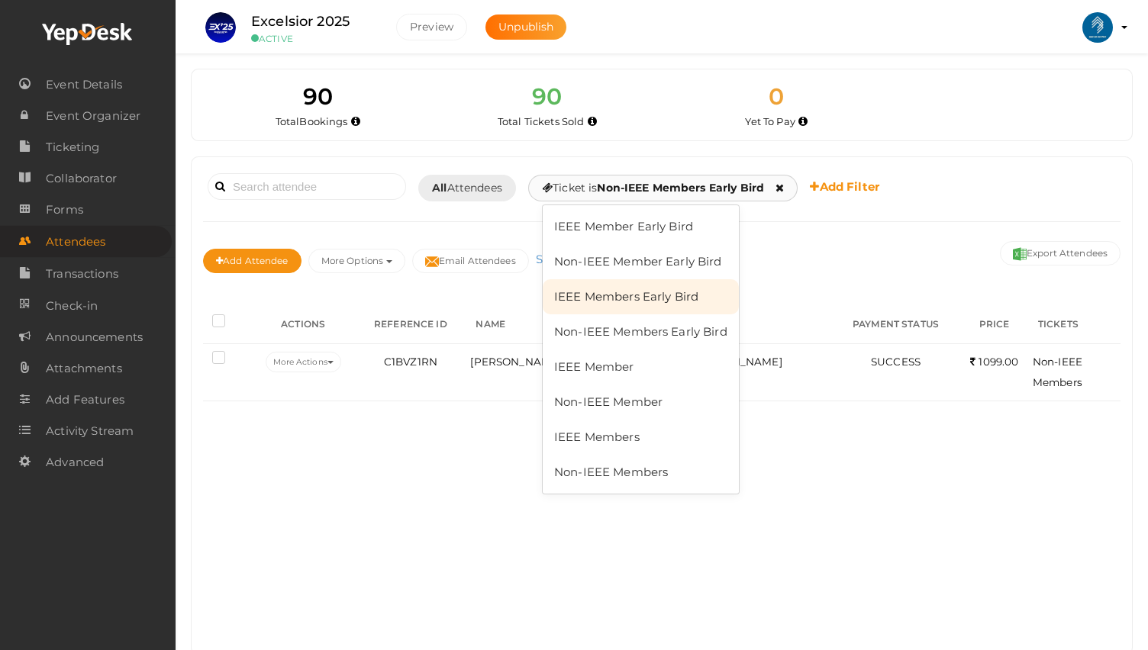
click at [651, 302] on link "IEEE Members Early Bird" at bounding box center [641, 296] width 196 height 35
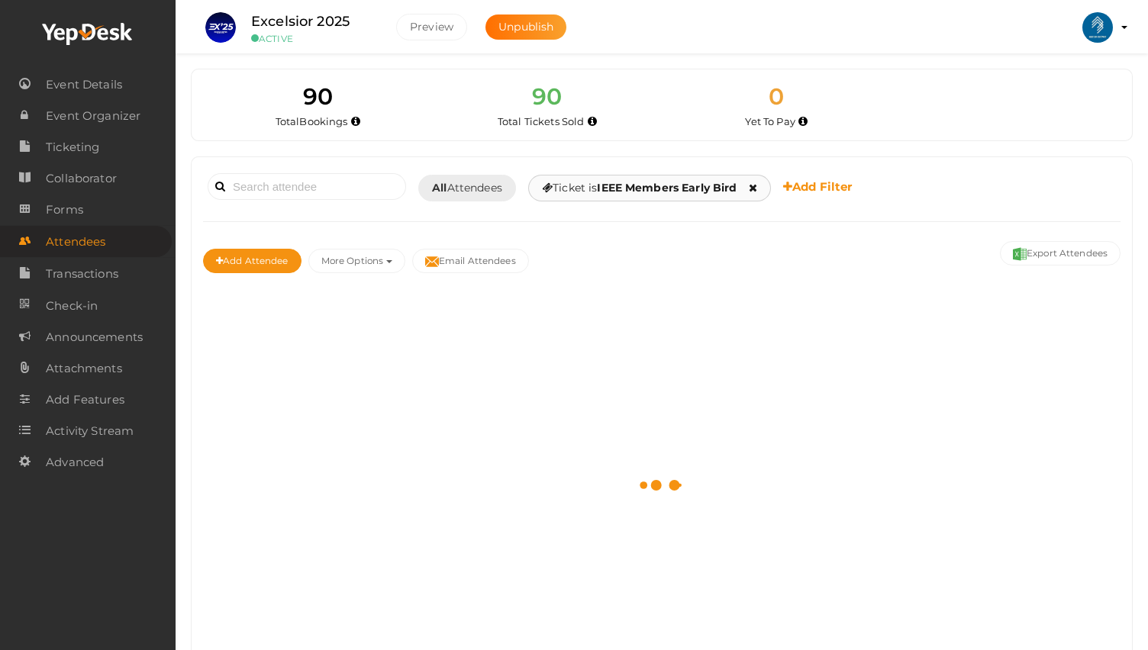
click at [653, 185] on b "IEEE Members Early Bird" at bounding box center [667, 188] width 140 height 14
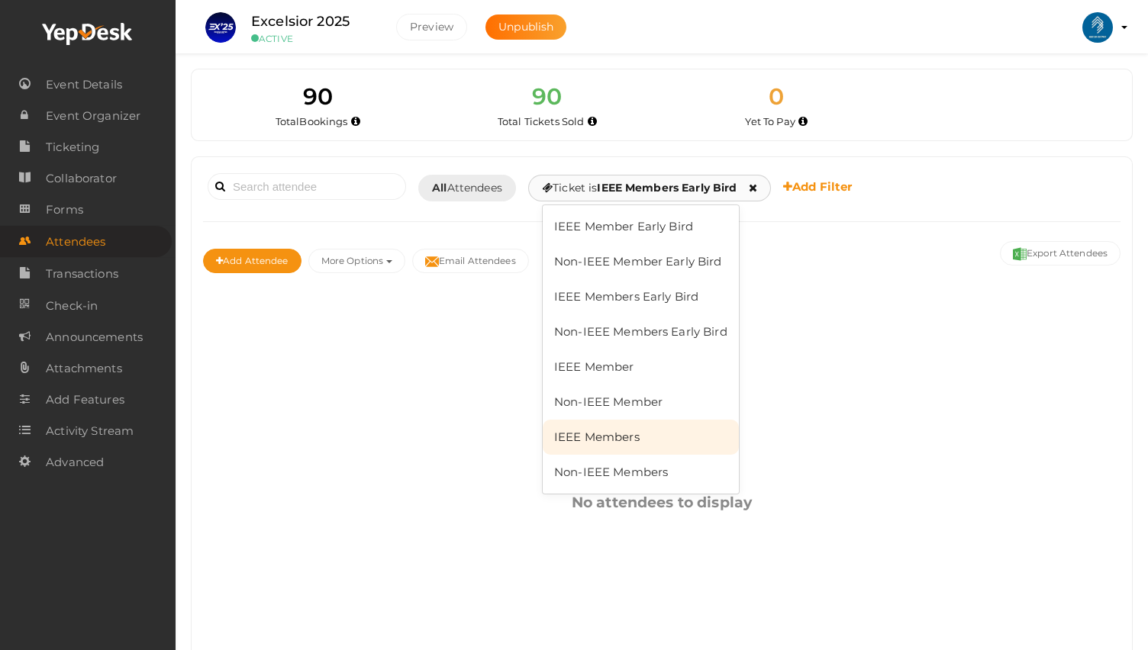
click at [641, 434] on link "IEEE Members" at bounding box center [641, 437] width 196 height 35
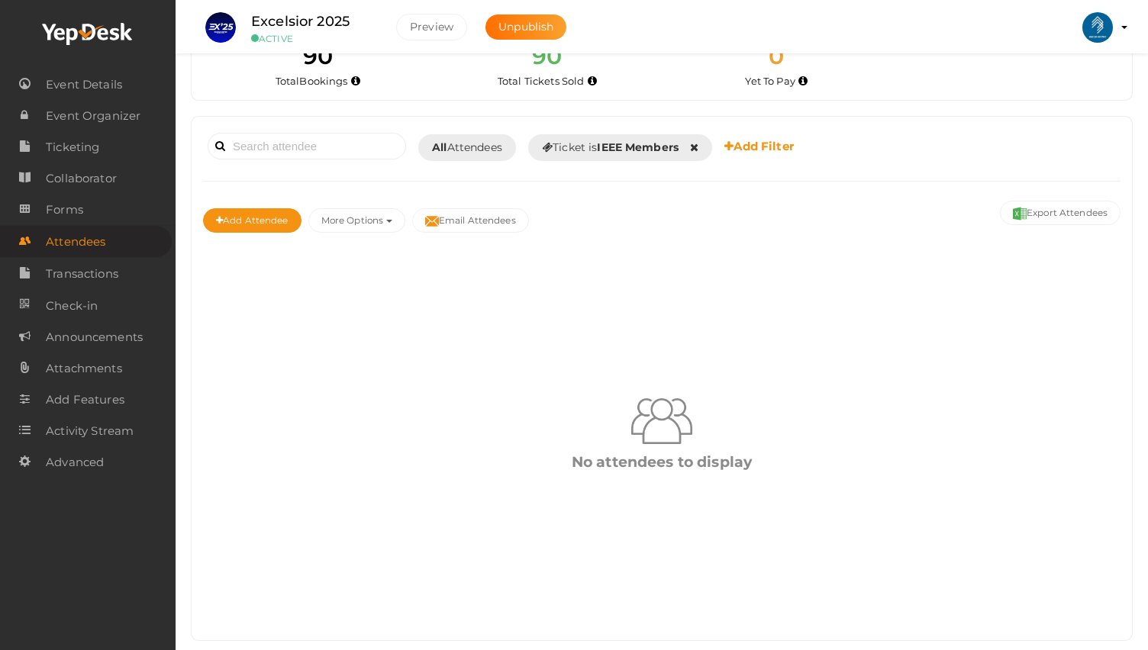
scroll to position [62, 0]
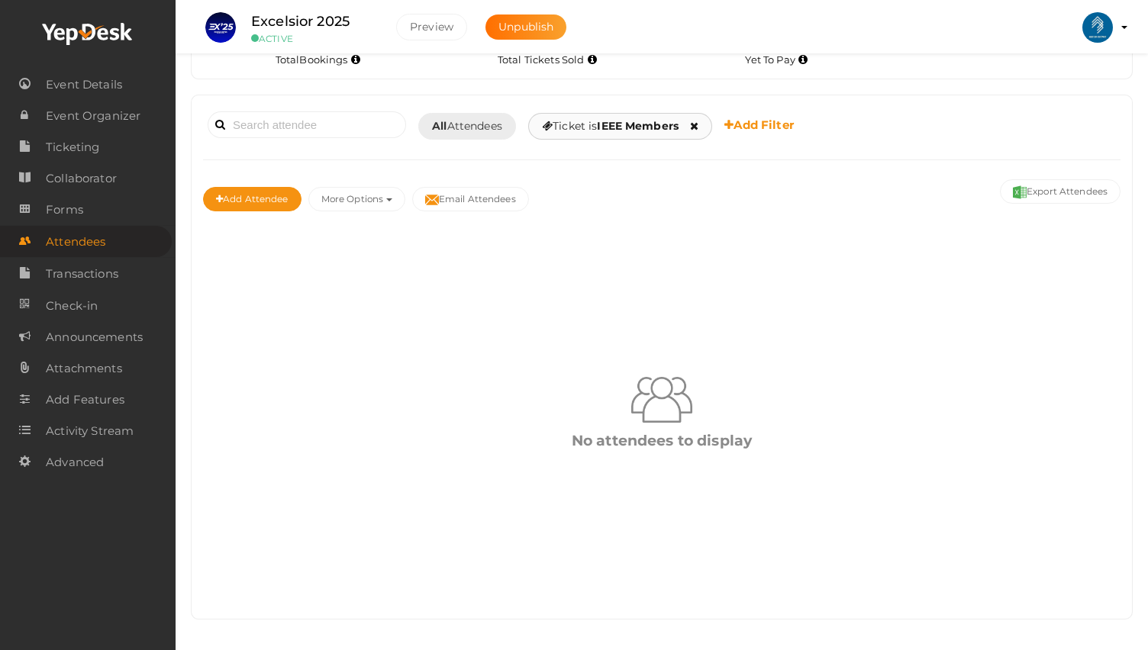
click at [646, 129] on b "IEEE Members" at bounding box center [638, 126] width 82 height 14
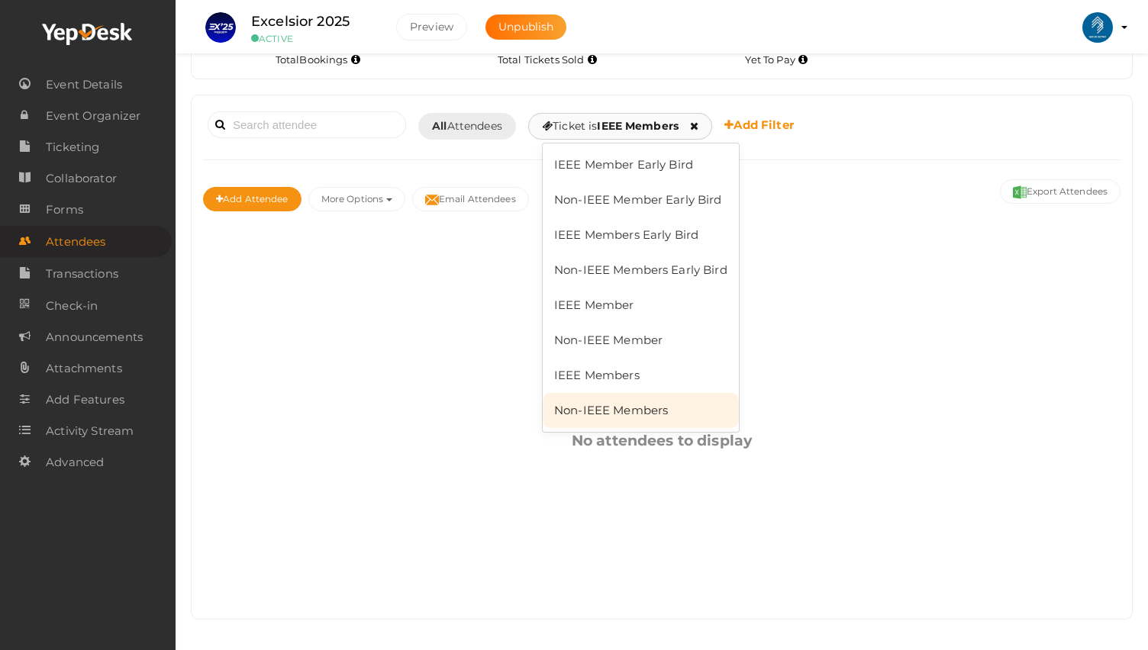
click at [655, 418] on link "Non-IEEE Members" at bounding box center [641, 410] width 196 height 35
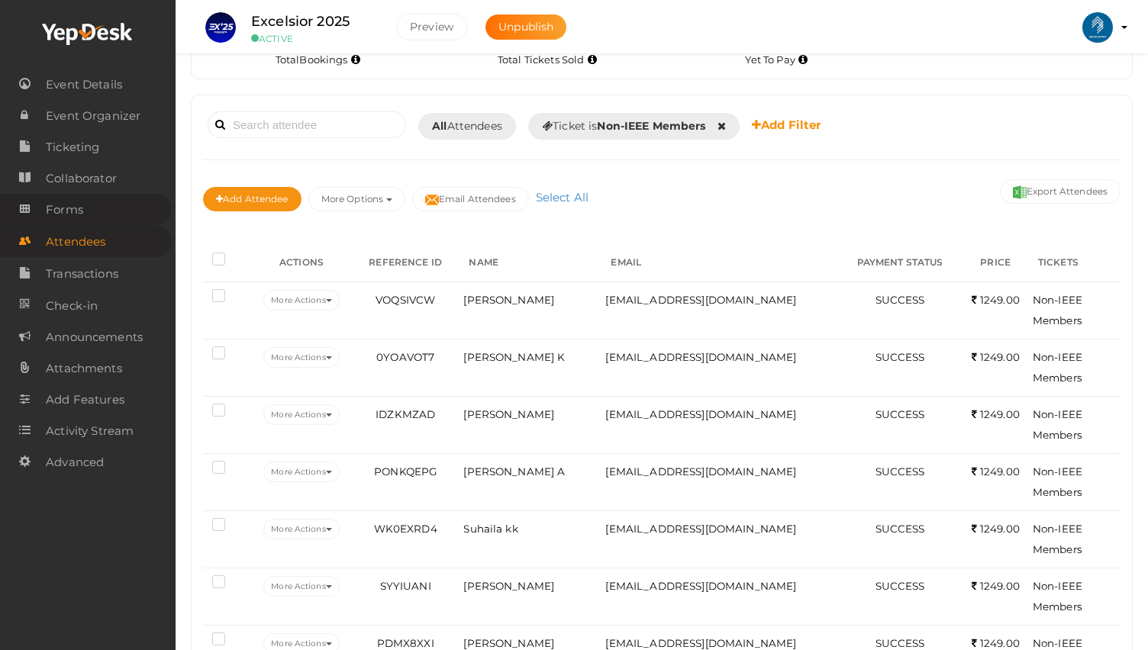
click at [63, 195] on span "Forms" at bounding box center [64, 210] width 37 height 31
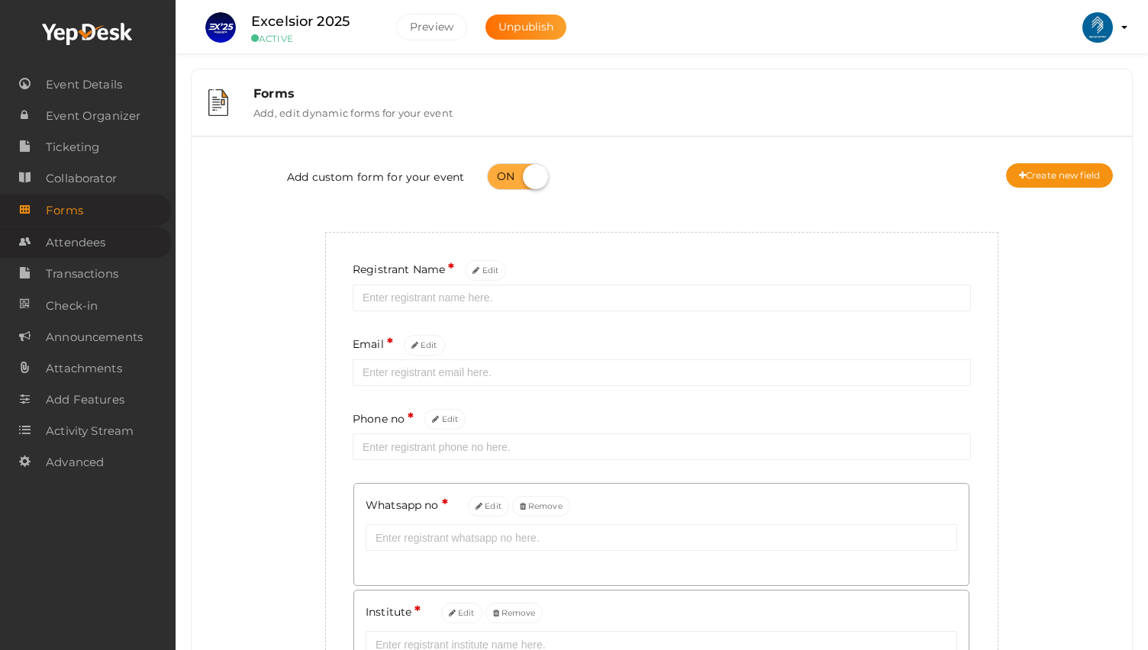
click at [73, 238] on span "Attendees" at bounding box center [76, 242] width 60 height 31
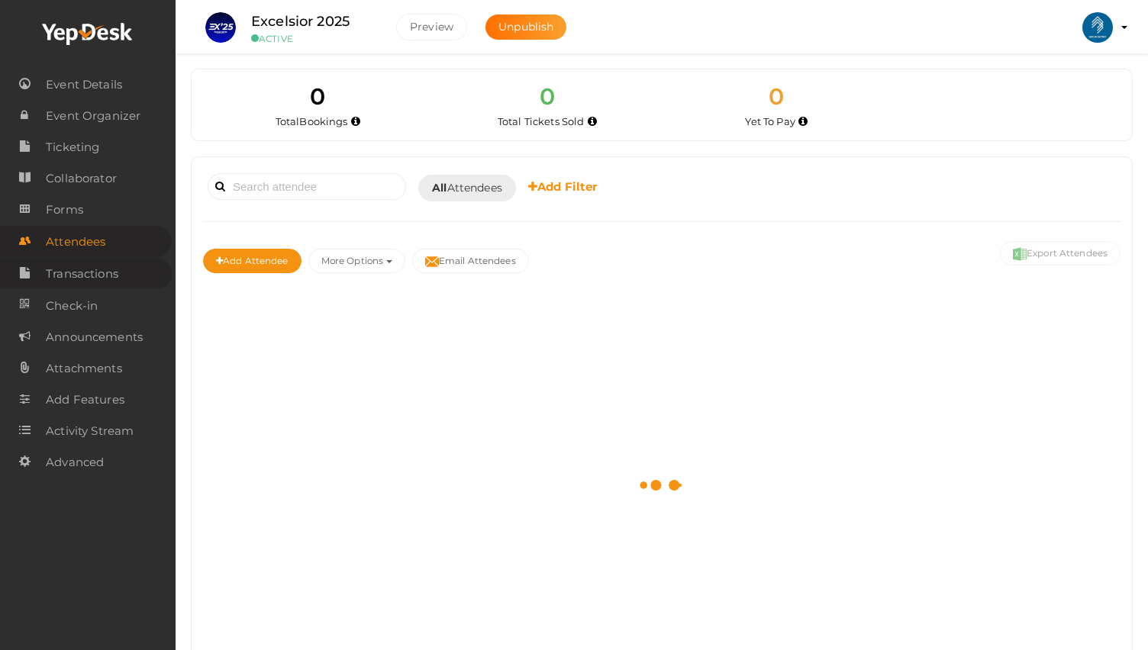
click at [113, 260] on span "Transactions" at bounding box center [82, 274] width 73 height 31
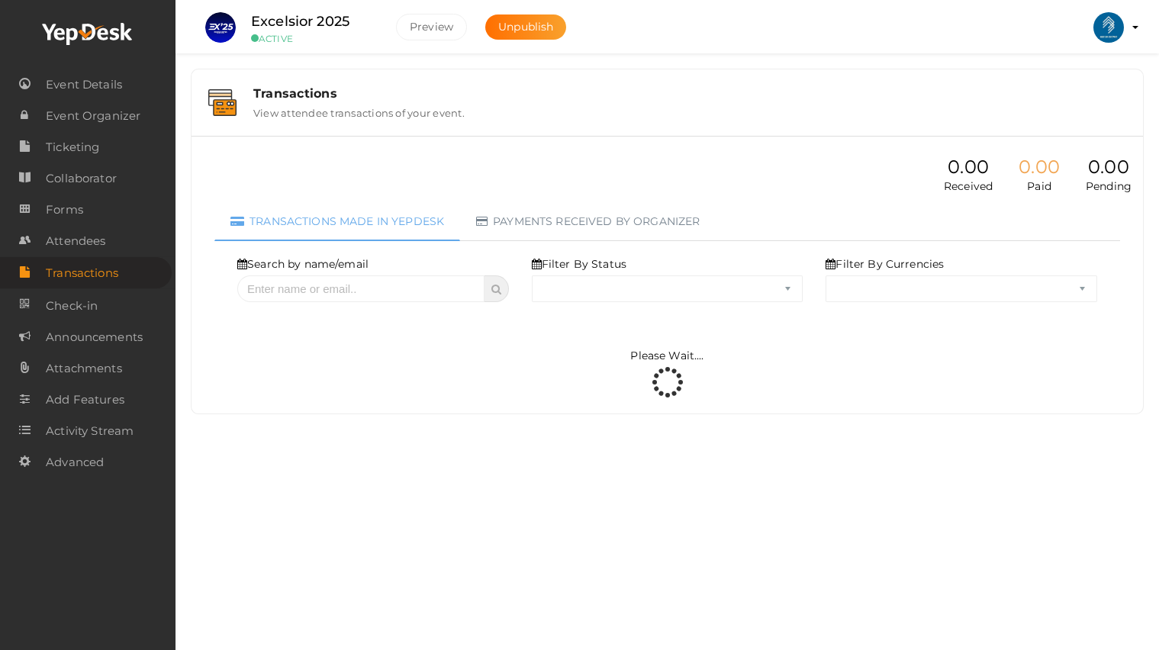
select select "ALL"
click at [313, 276] on input "text" at bounding box center [360, 289] width 247 height 27
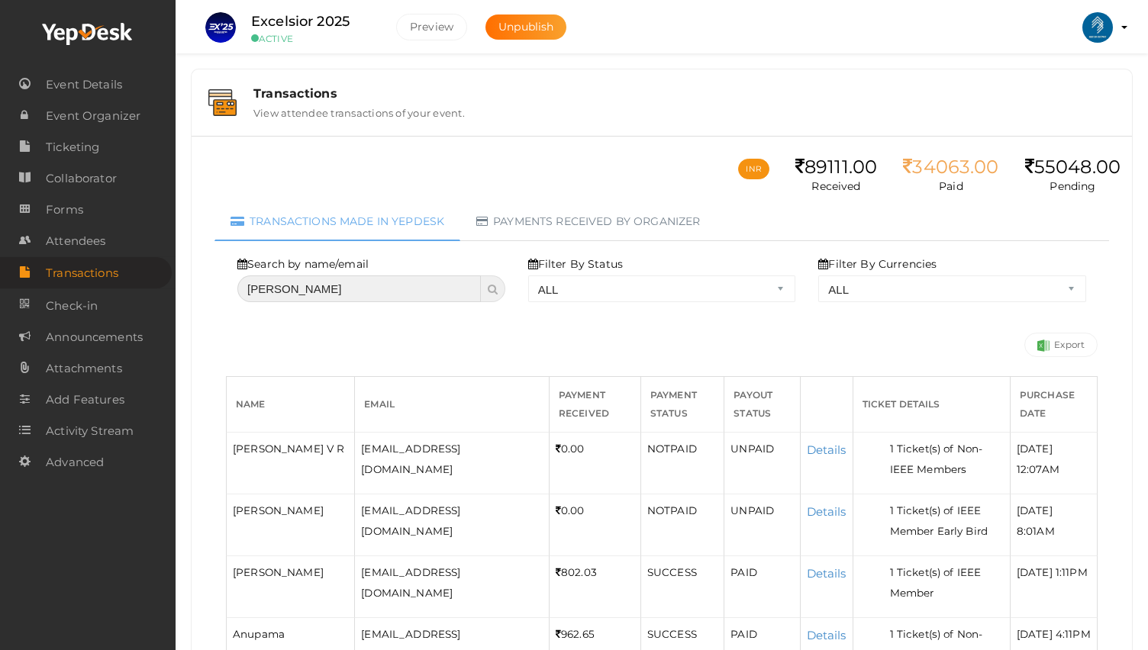
type input "[PERSON_NAME]"
select select "? string:ALL ?"
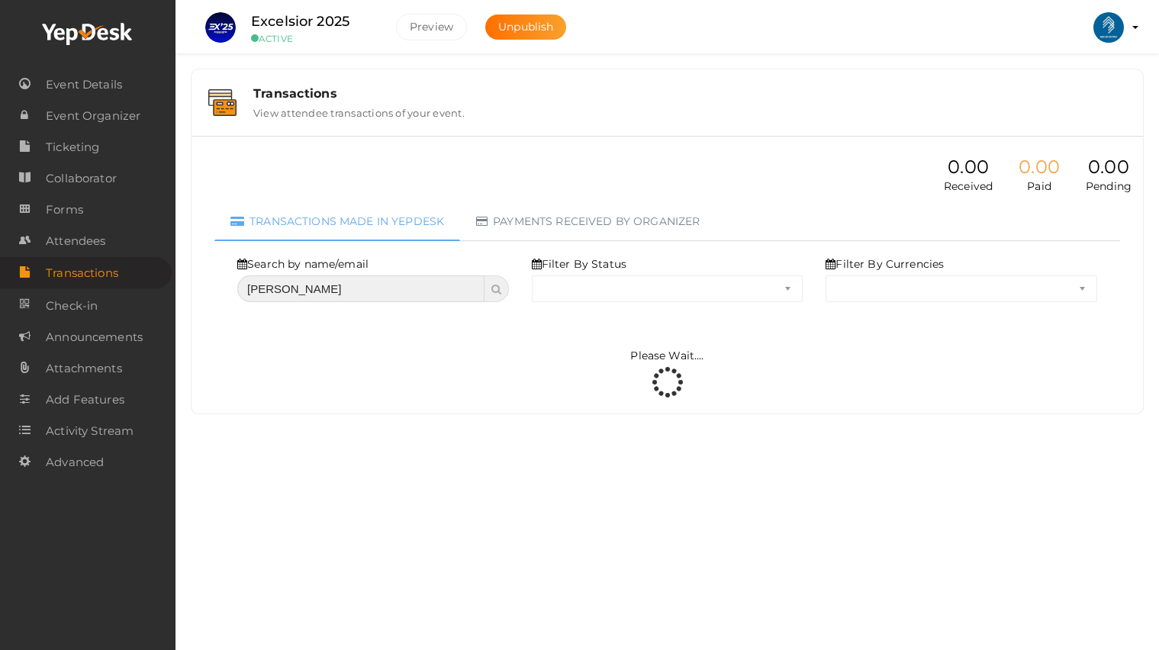
select select "ALL"
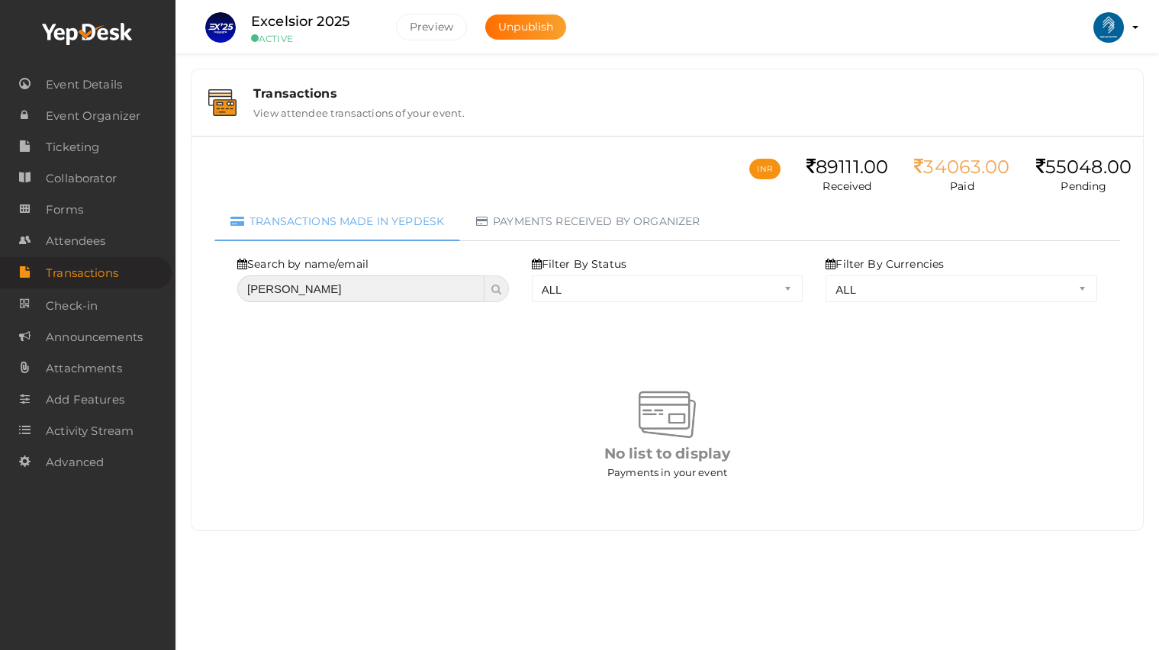
click at [276, 295] on input "[PERSON_NAME]" at bounding box center [360, 289] width 247 height 27
type input "shahnas"
select select "? string:ALL ?"
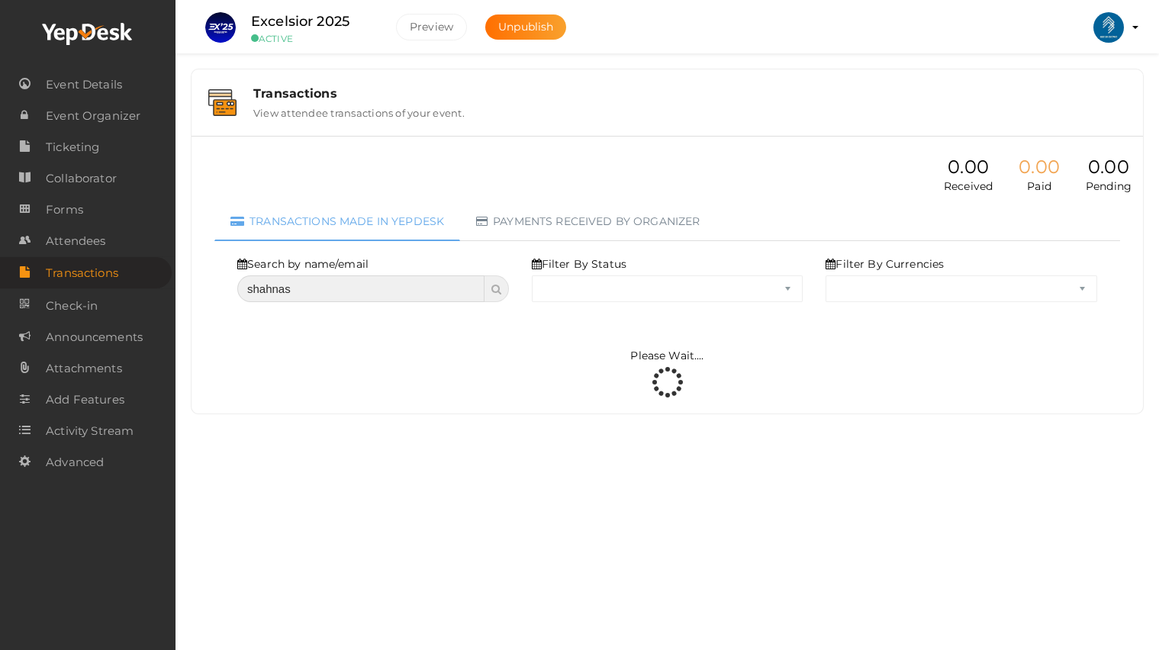
select select "ALL"
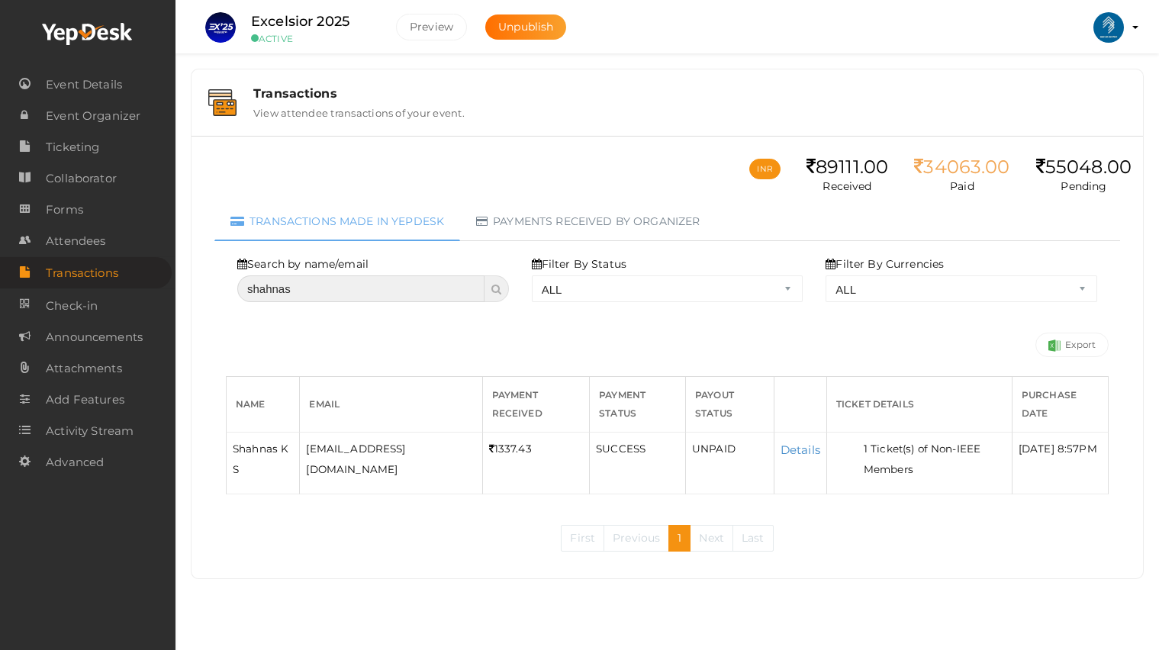
drag, startPoint x: 320, startPoint y: 279, endPoint x: 198, endPoint y: 289, distance: 121.8
click at [202, 289] on div "INR 89111.00 Received 34063.00 Paid 55048.00 Pending Transactions made in Yepde…" at bounding box center [668, 357] width 952 height 443
type input "[PERSON_NAME]"
drag, startPoint x: 404, startPoint y: 292, endPoint x: 61, endPoint y: 285, distance: 342.8
click at [76, 288] on body "Discover Events How it works Powerful Registration / Ticketing Start selling yo…" at bounding box center [579, 325] width 1159 height 650
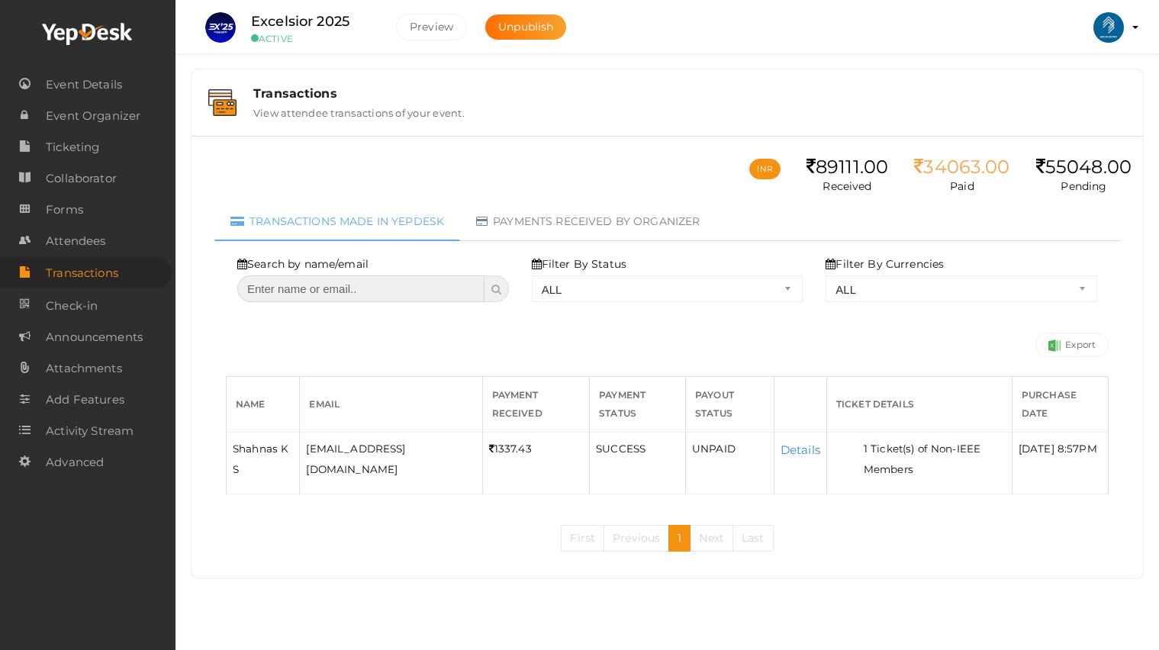
select select "? string:ALL ?"
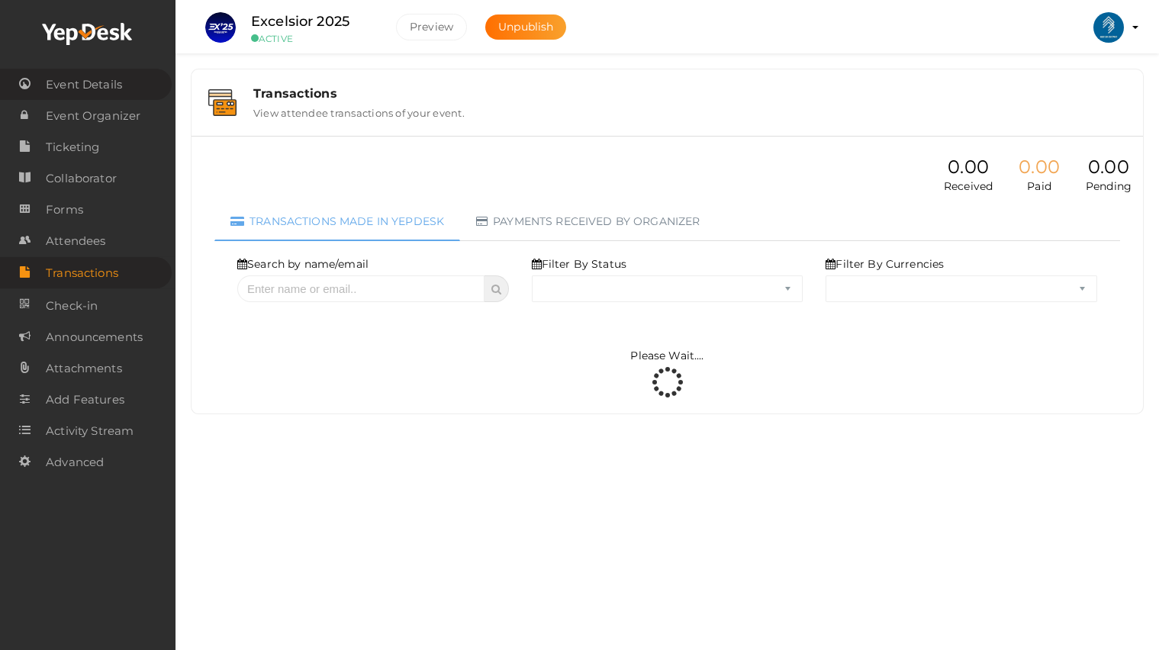
click at [82, 76] on span "Event Details" at bounding box center [84, 84] width 76 height 31
select select "ALL"
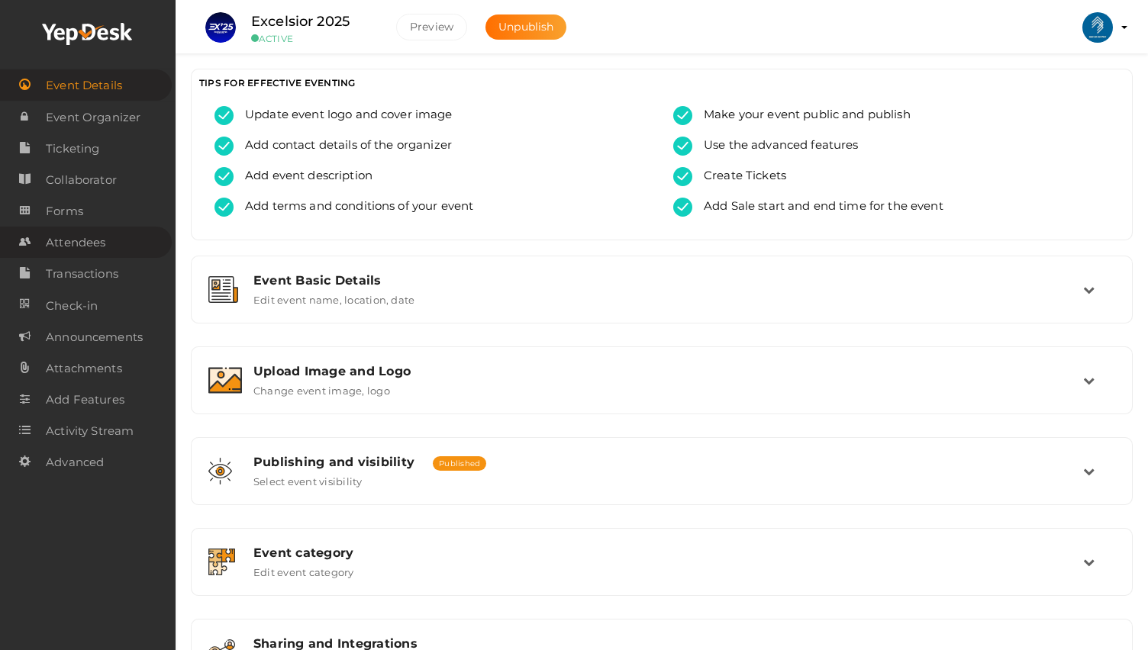
click at [94, 246] on span "Attendees" at bounding box center [76, 242] width 60 height 31
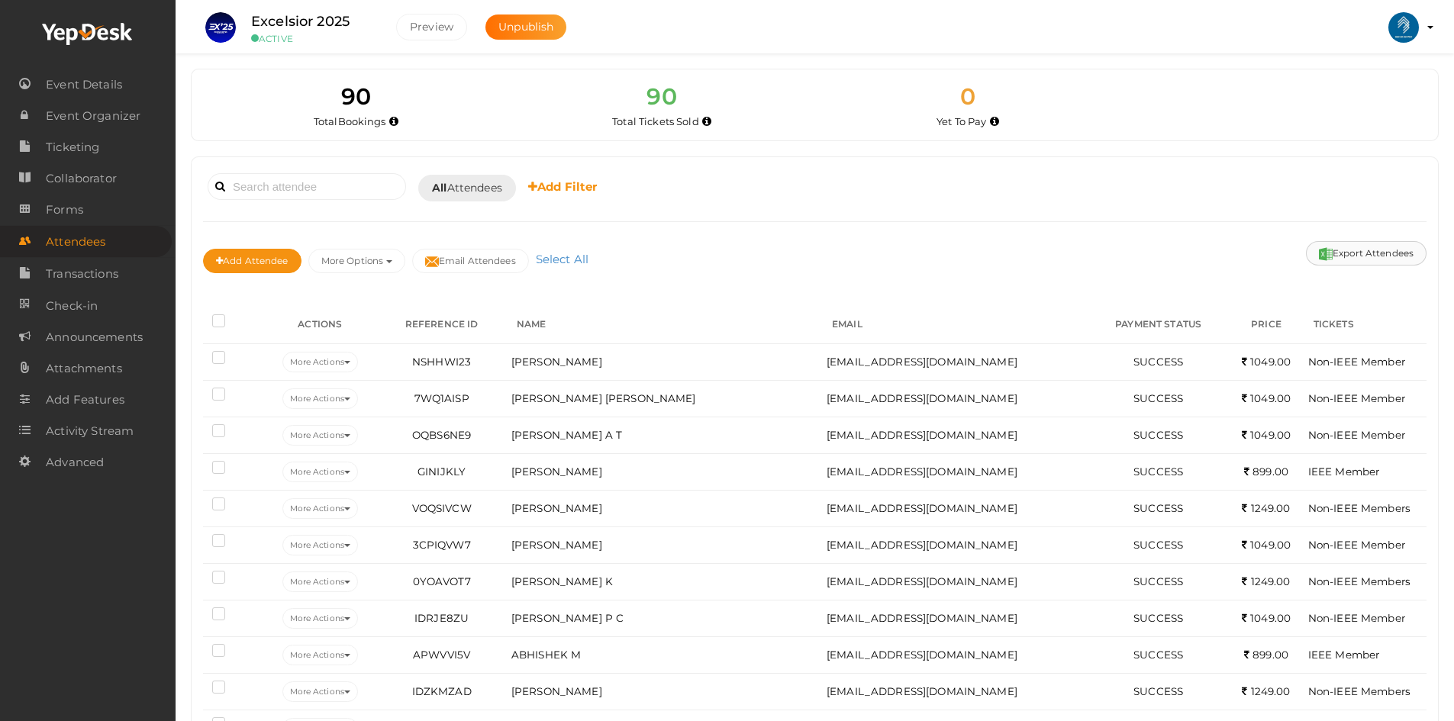
click at [1393, 250] on button "Export Attendees" at bounding box center [1366, 253] width 121 height 24
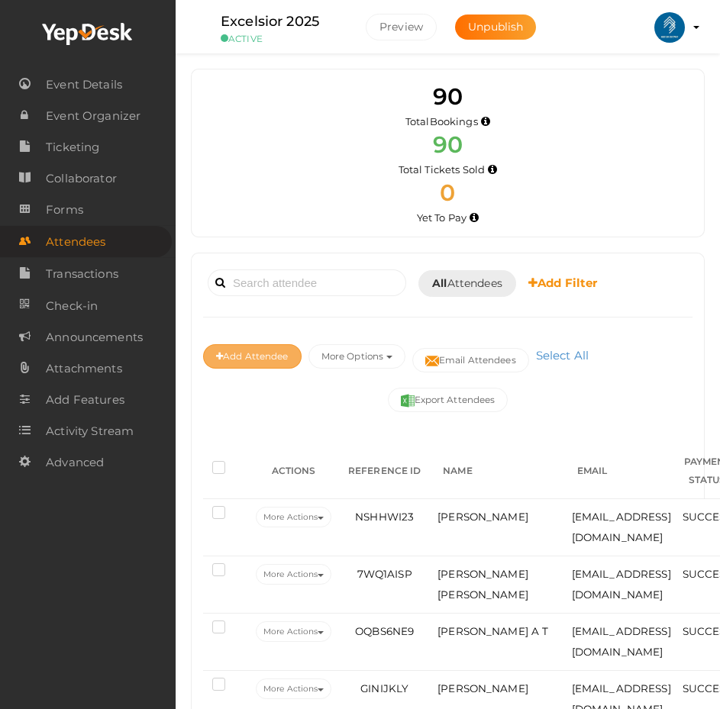
click at [286, 357] on button "Add Attendee" at bounding box center [252, 356] width 98 height 24
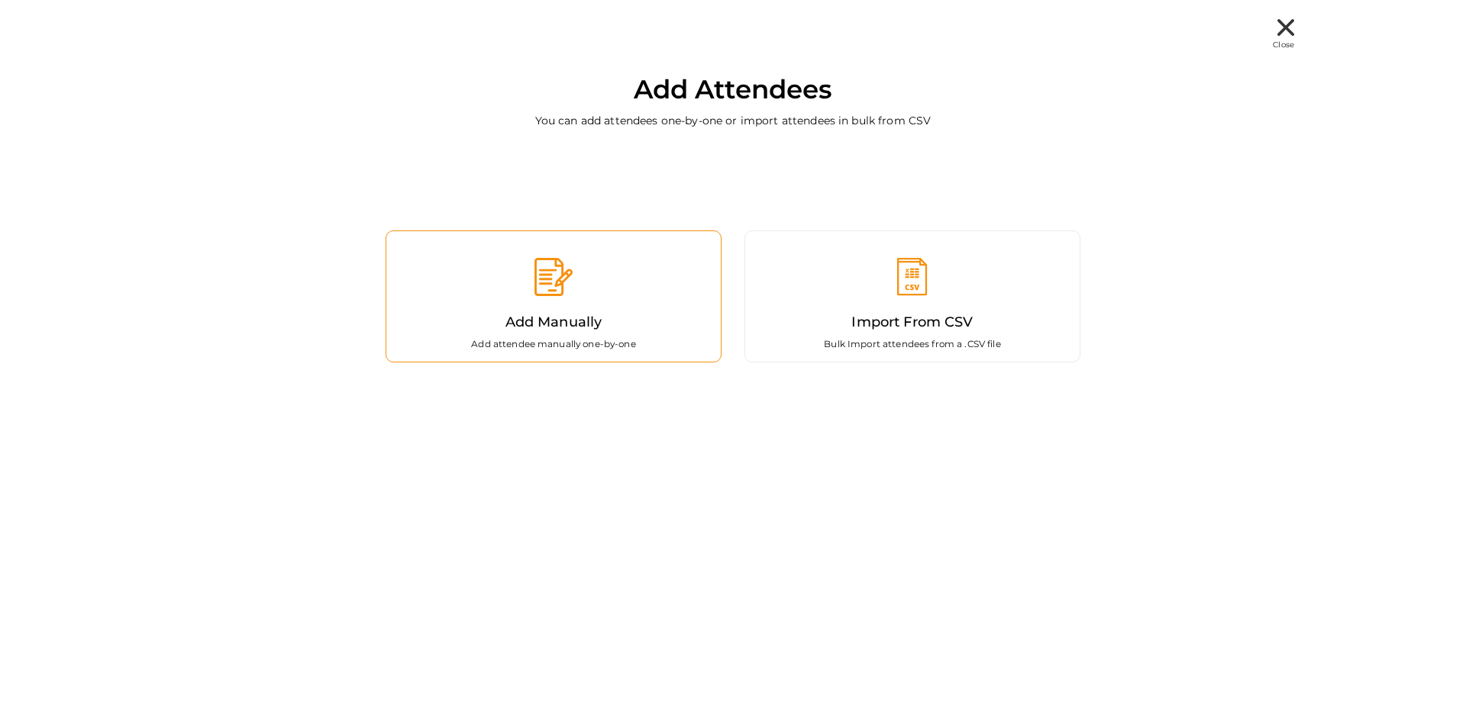
click at [684, 321] on div "Add Manually Add attendee manually one-by-one" at bounding box center [553, 297] width 336 height 132
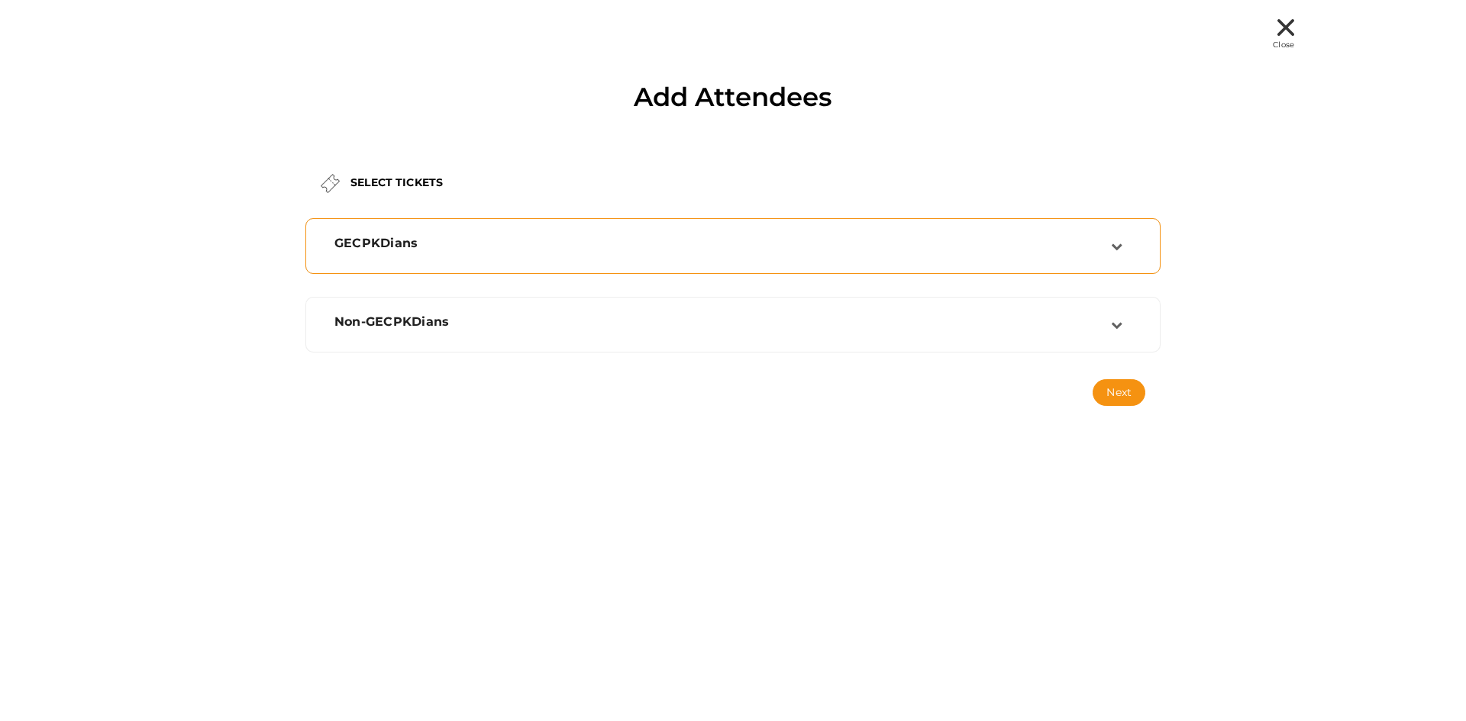
click at [1059, 224] on div "GECPKDians" at bounding box center [732, 246] width 855 height 56
click at [1050, 233] on div "GECPKDians" at bounding box center [733, 246] width 838 height 39
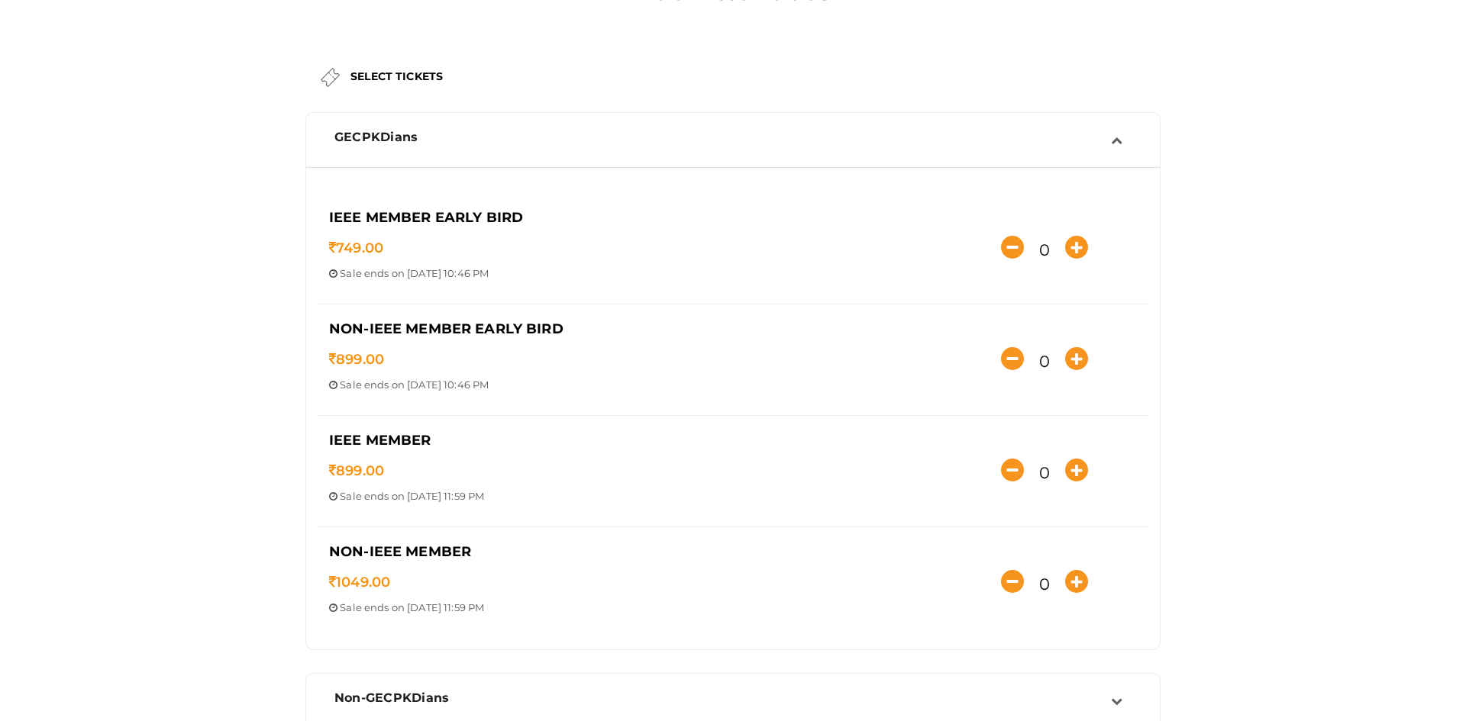
scroll to position [251, 0]
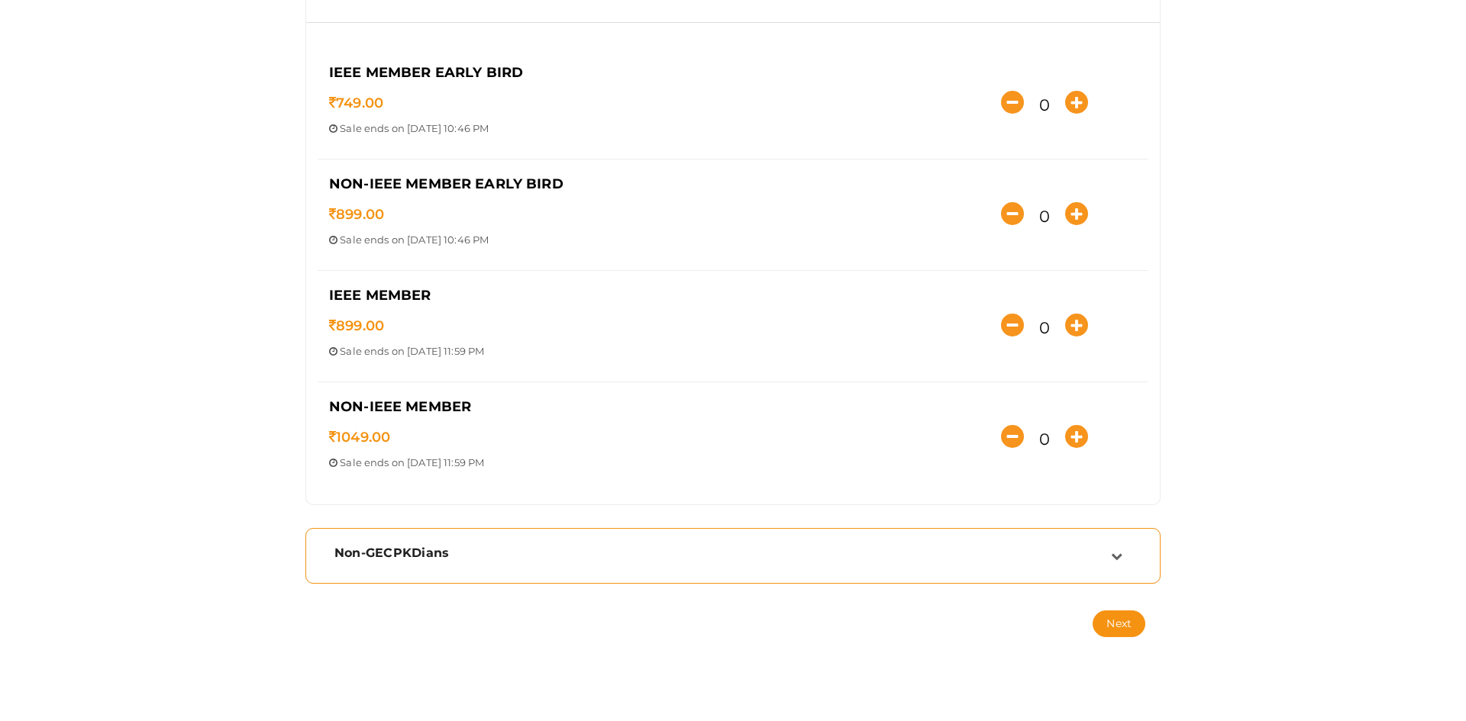
click at [692, 537] on div "Non-GECPKDians" at bounding box center [733, 556] width 838 height 39
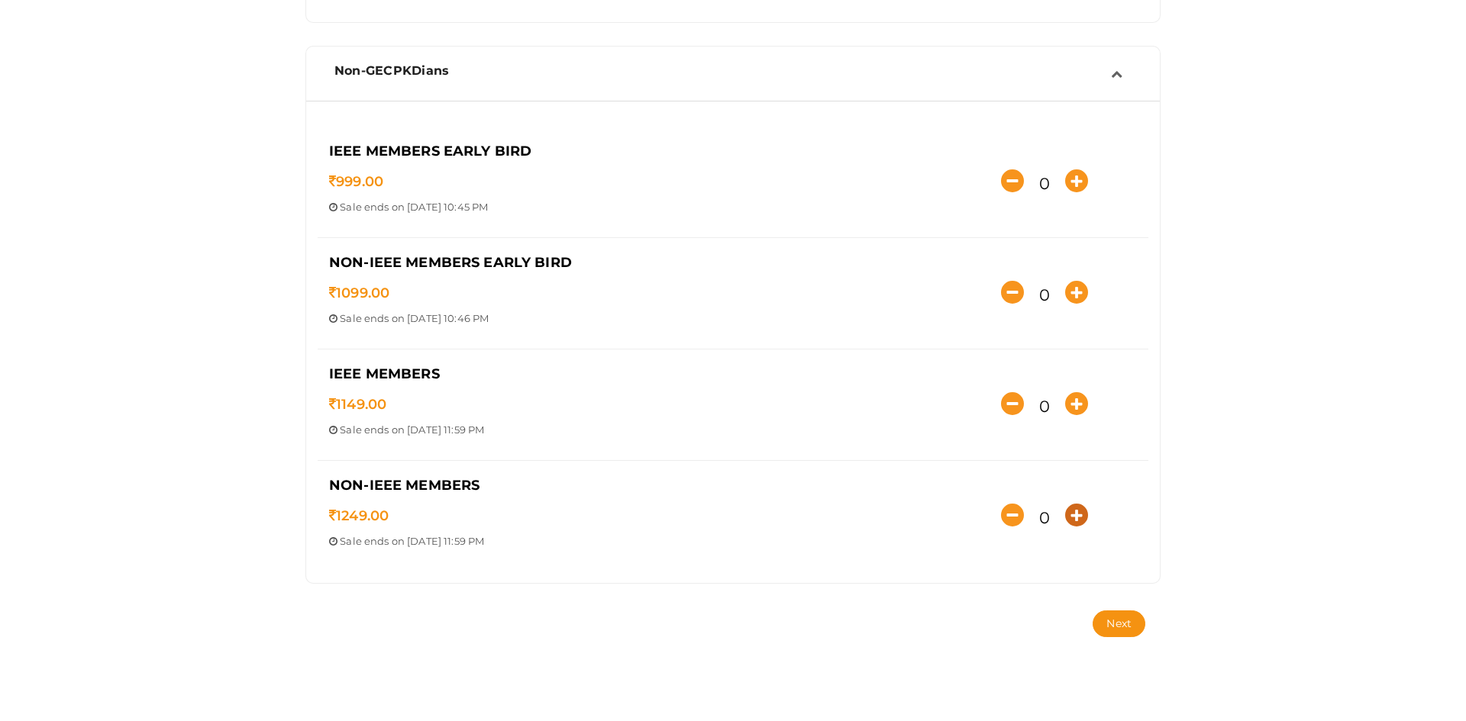
click at [1078, 514] on icon "button" at bounding box center [1076, 515] width 23 height 23
type input "1"
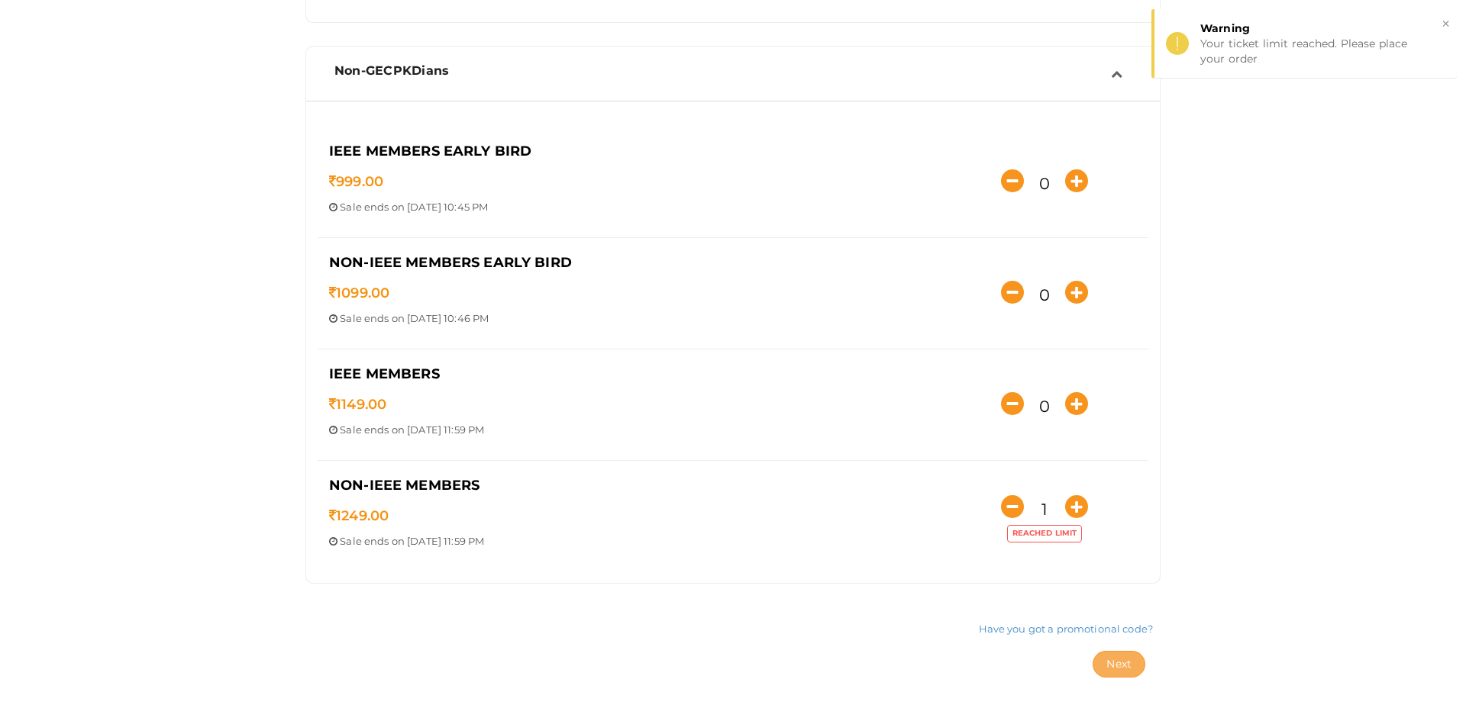
click at [1119, 656] on button "Next" at bounding box center [1118, 664] width 53 height 27
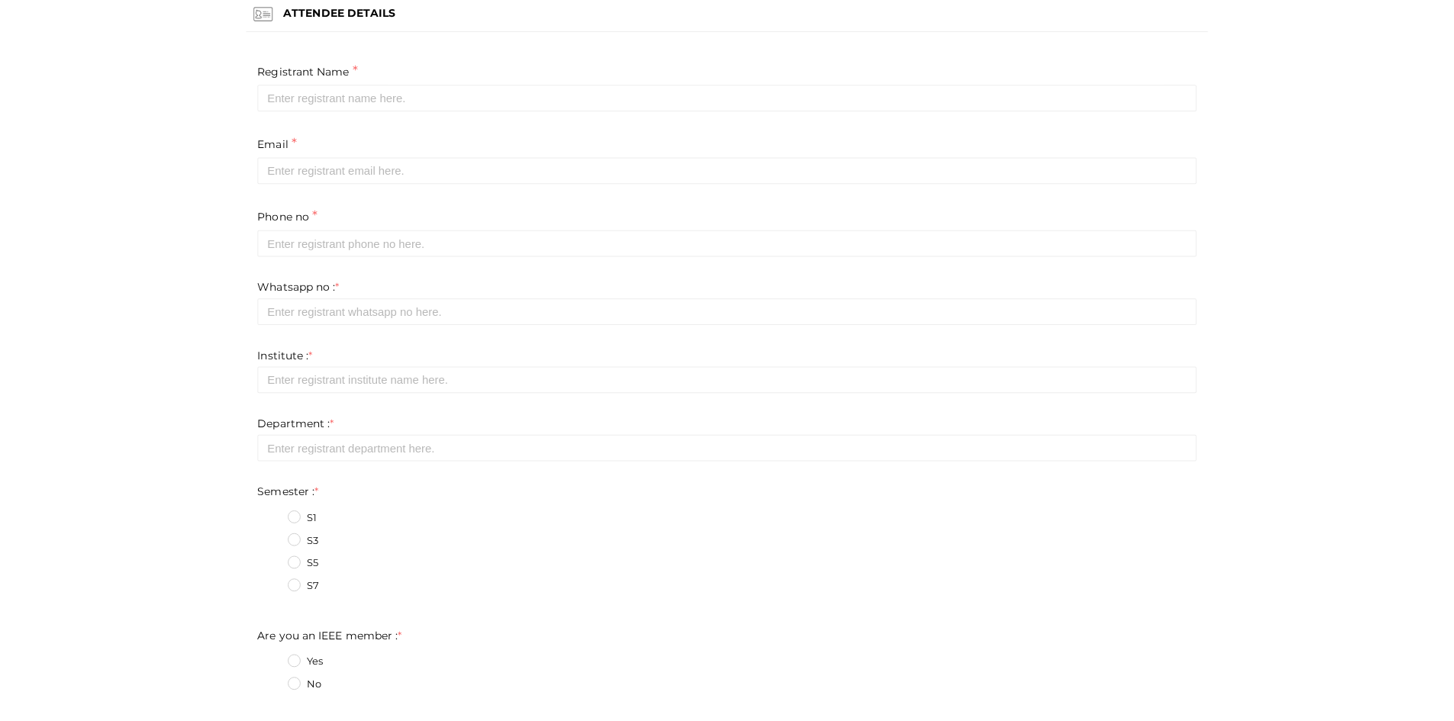
scroll to position [0, 0]
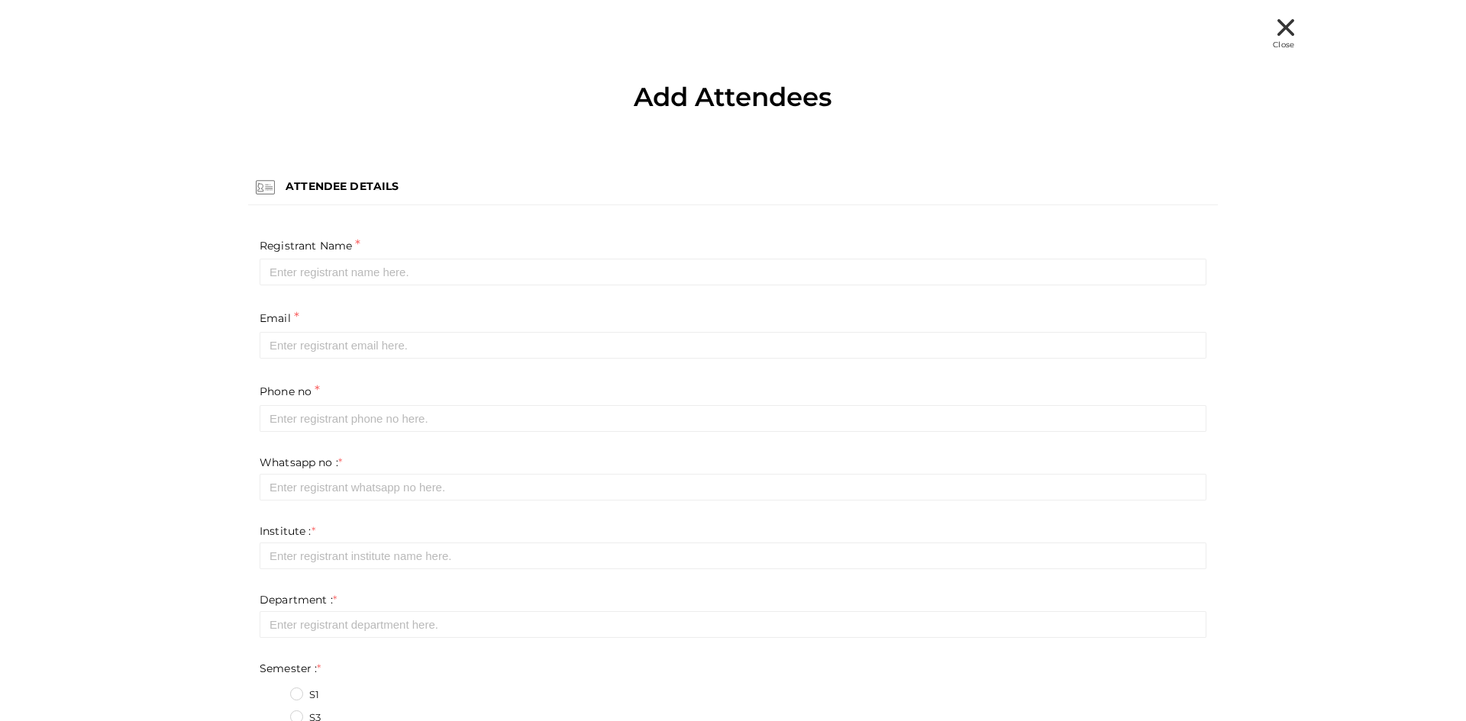
click at [1279, 39] on div "Close" at bounding box center [733, 35] width 1122 height 32
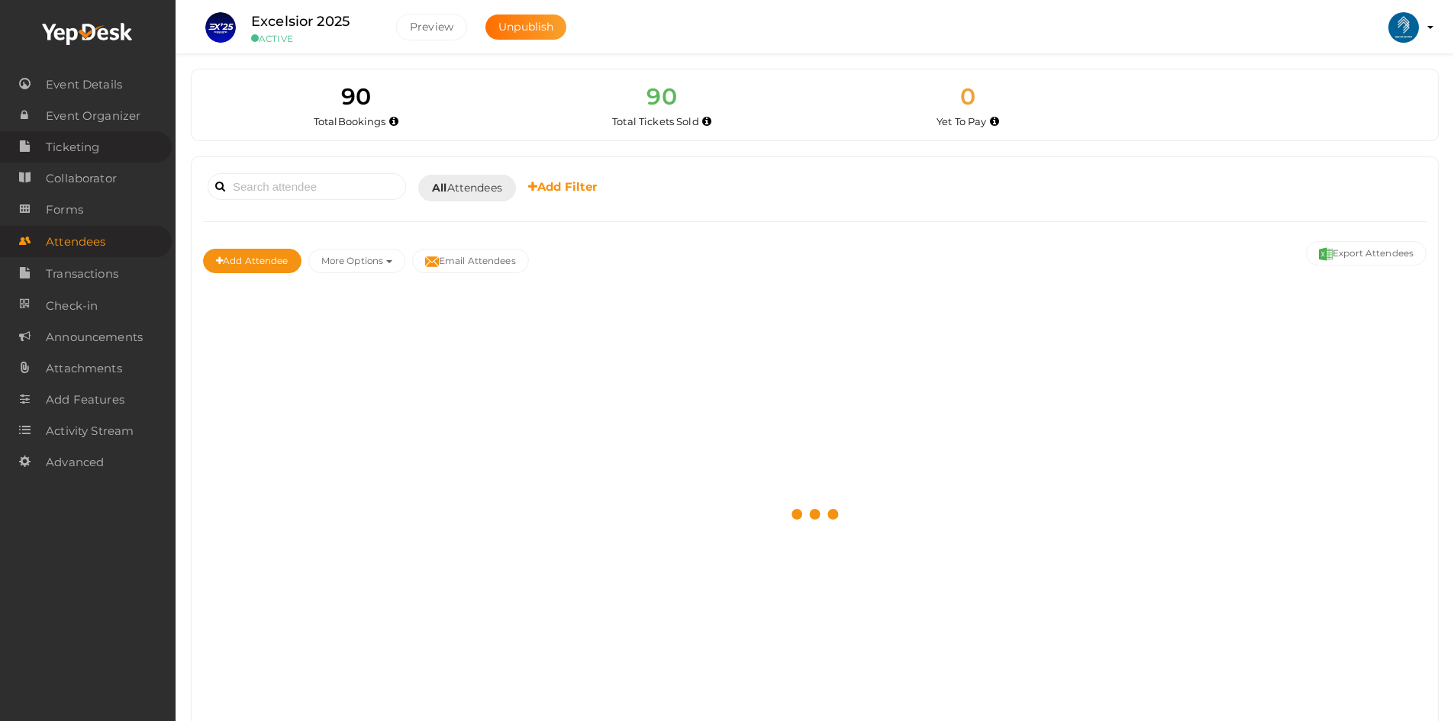
click at [66, 156] on span "Ticketing" at bounding box center [72, 147] width 53 height 31
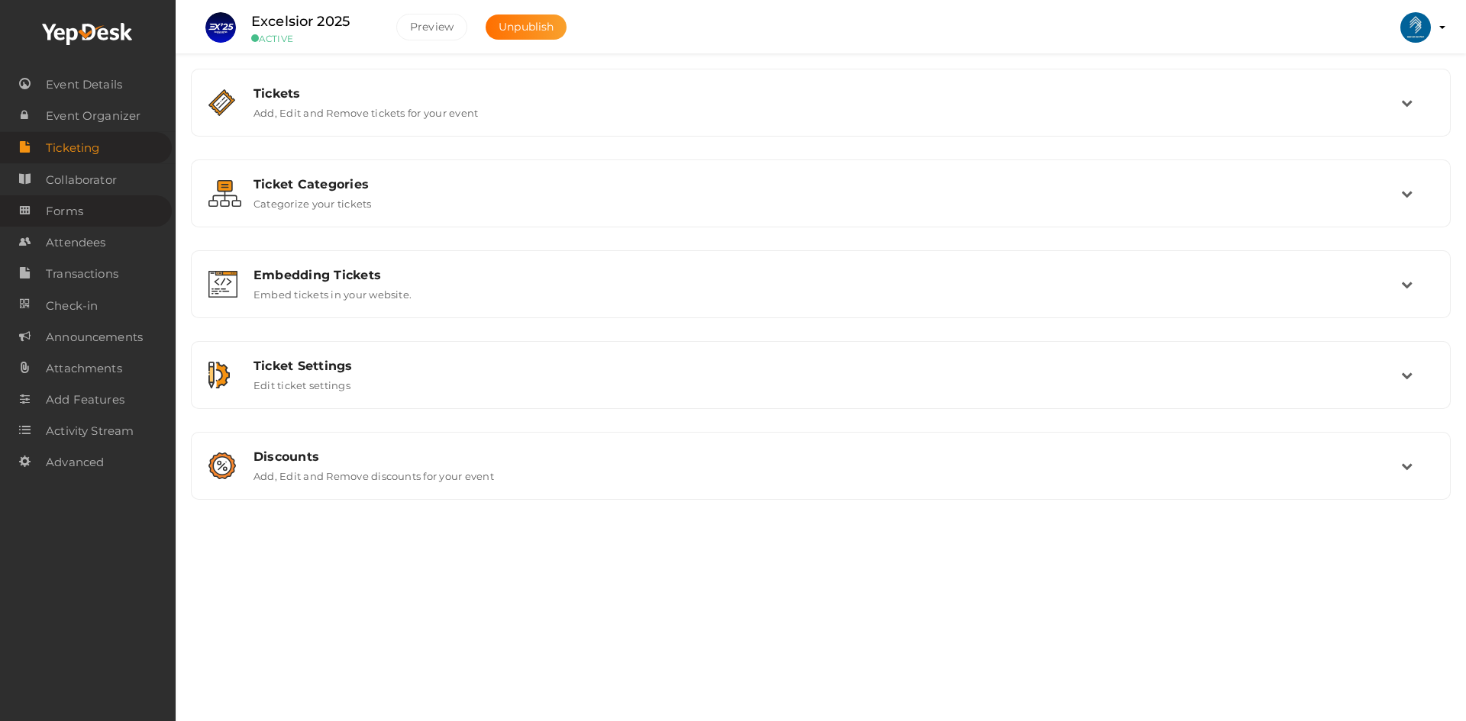
click at [80, 205] on span "Forms" at bounding box center [64, 211] width 37 height 31
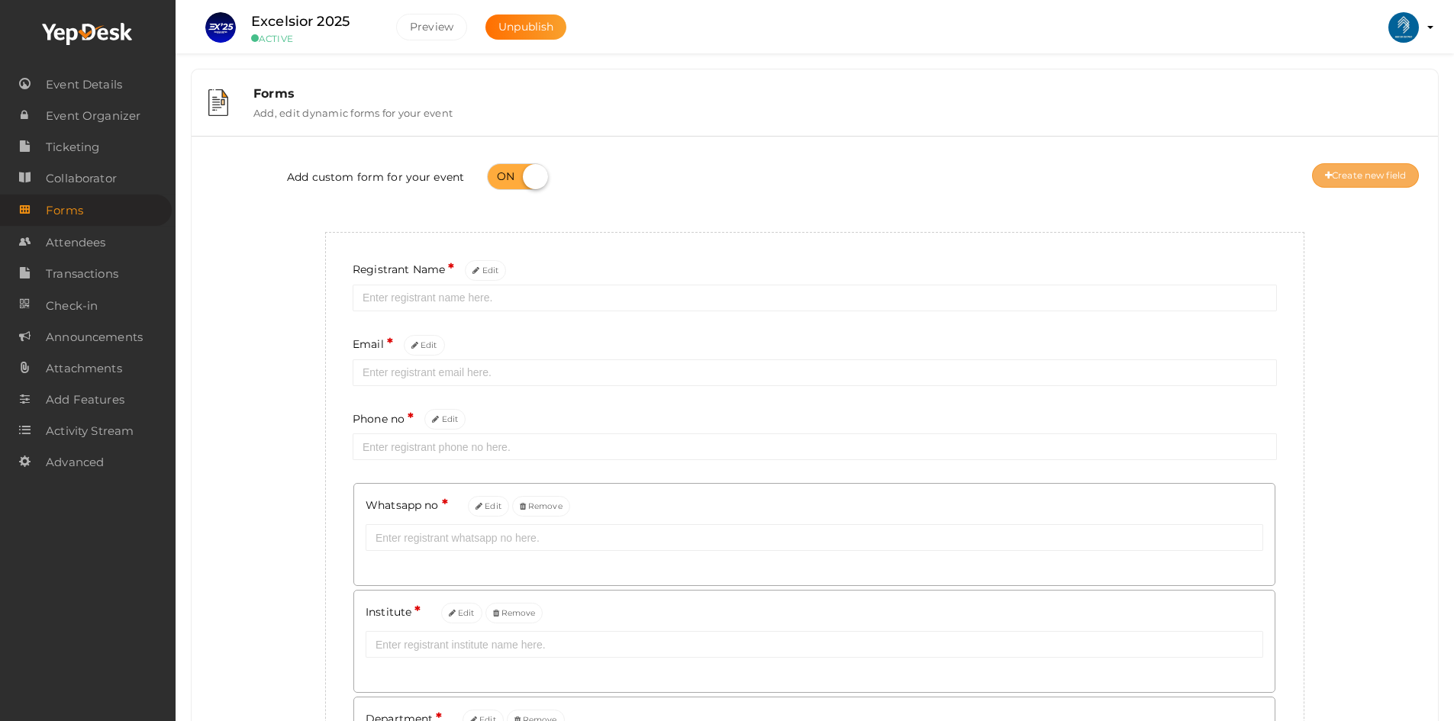
click at [1407, 173] on button "Create new field" at bounding box center [1365, 175] width 107 height 24
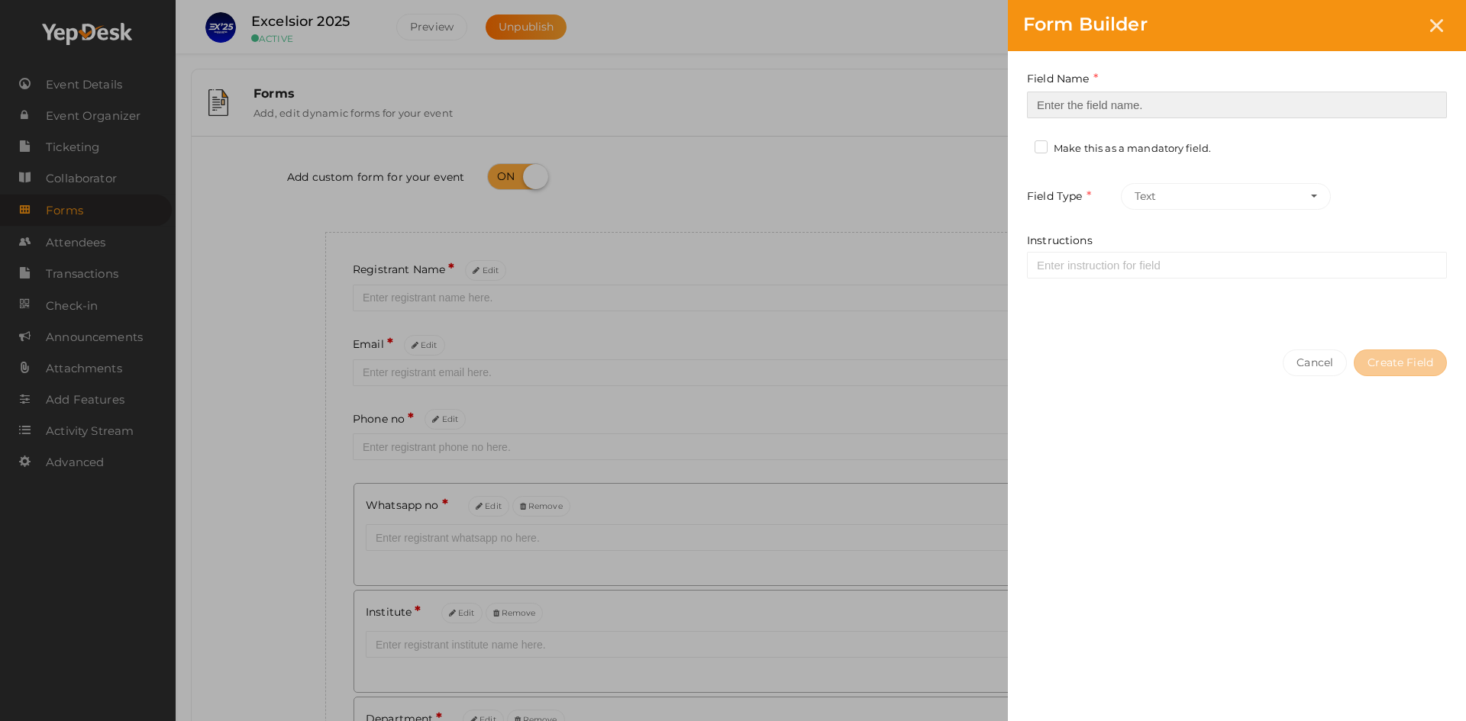
click at [1171, 108] on input at bounding box center [1237, 105] width 420 height 27
type input "Gender"
click at [1042, 143] on label "Make this as a mandatory field." at bounding box center [1122, 148] width 176 height 15
click at [1019, 144] on input "Make this as a mandatory field." at bounding box center [1019, 144] width 0 height 0
click at [1195, 205] on button "Text" at bounding box center [1226, 196] width 210 height 27
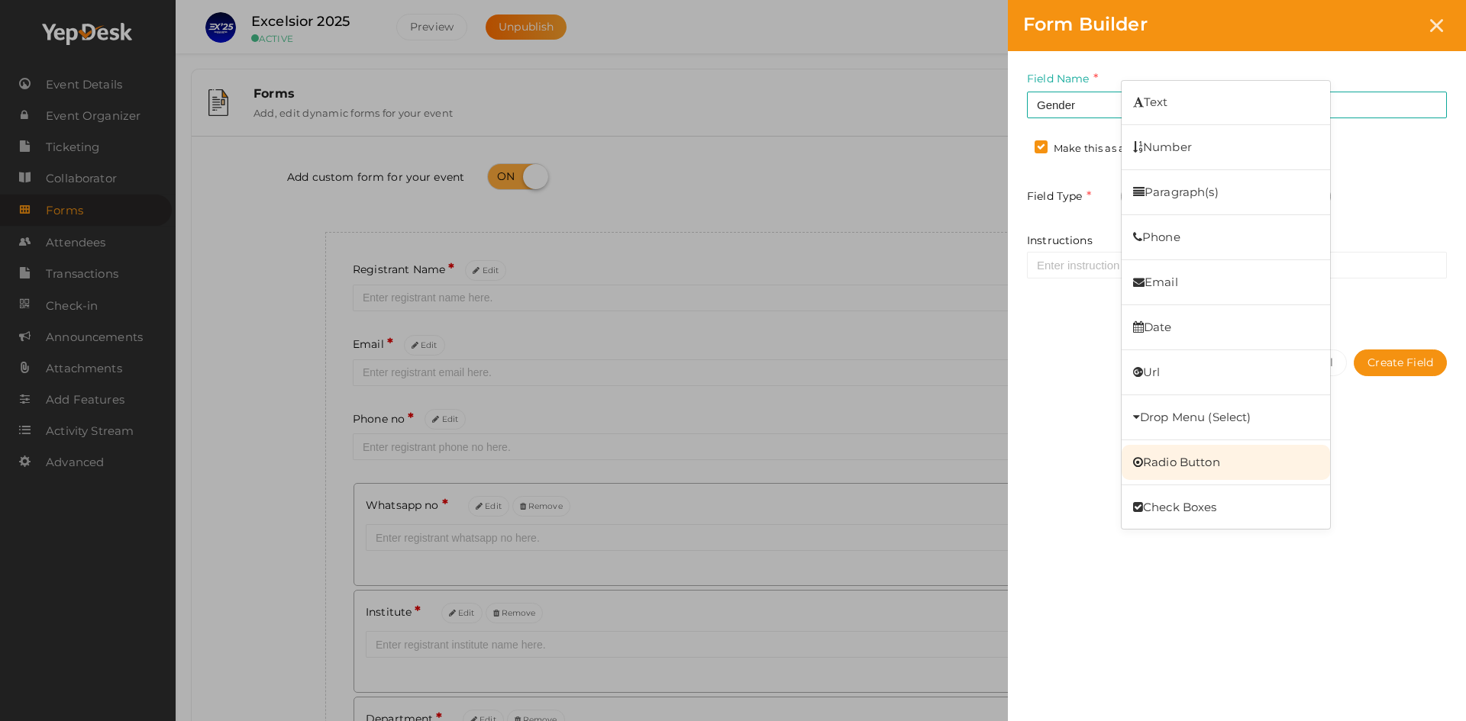
click at [1166, 466] on link "Radio Button" at bounding box center [1225, 462] width 208 height 35
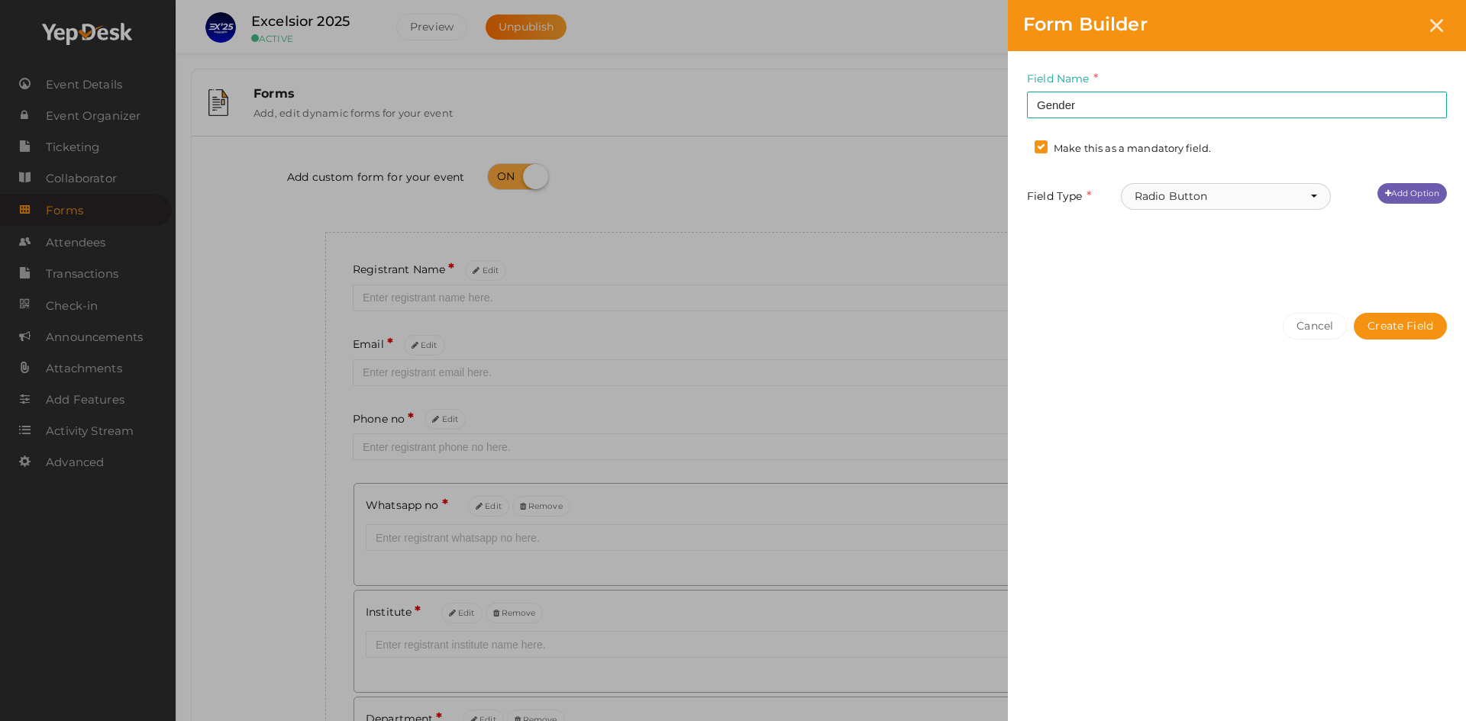
click at [1166, 189] on button "Radio Button" at bounding box center [1226, 196] width 210 height 27
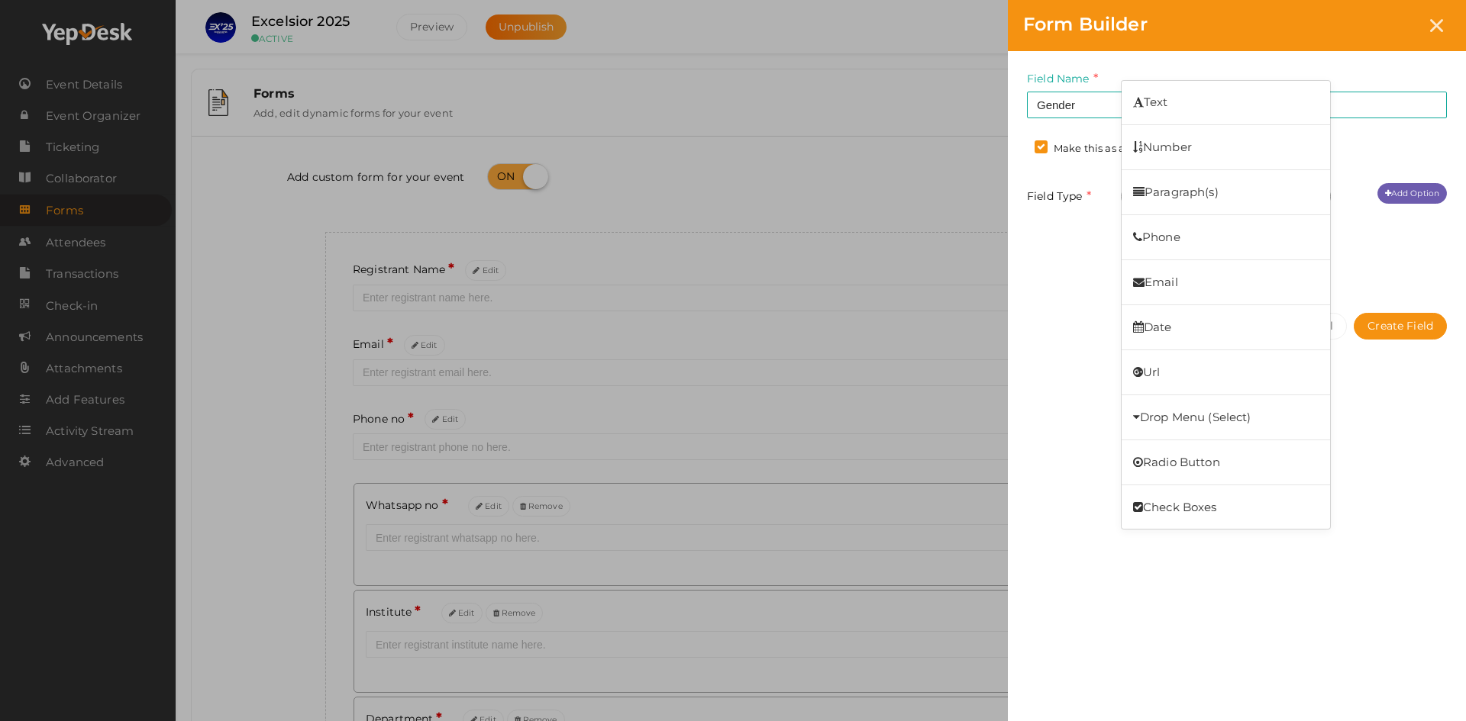
click at [1060, 231] on div "Field Name Gender Required. Form field name already used. Make this as a mandat…" at bounding box center [1237, 174] width 458 height 247
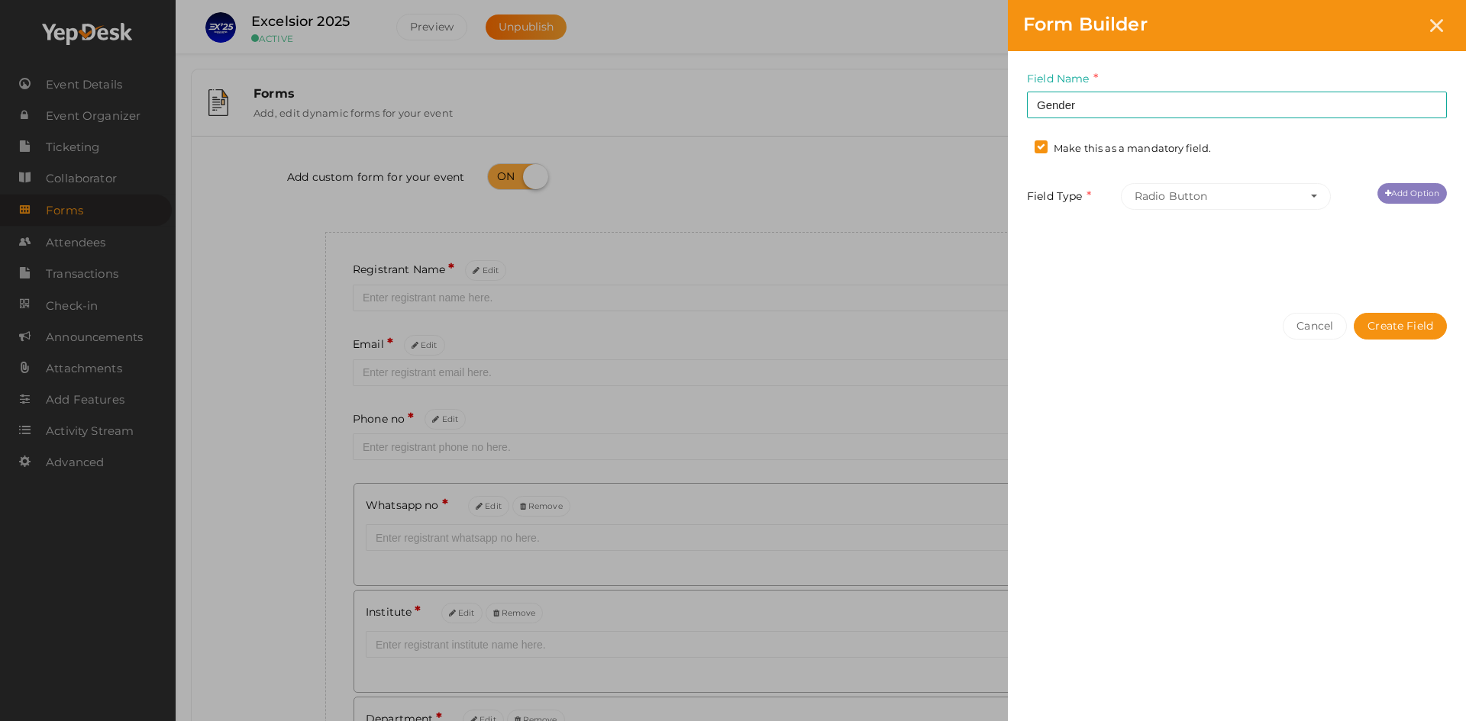
click at [1401, 198] on link "Add Option" at bounding box center [1411, 193] width 69 height 21
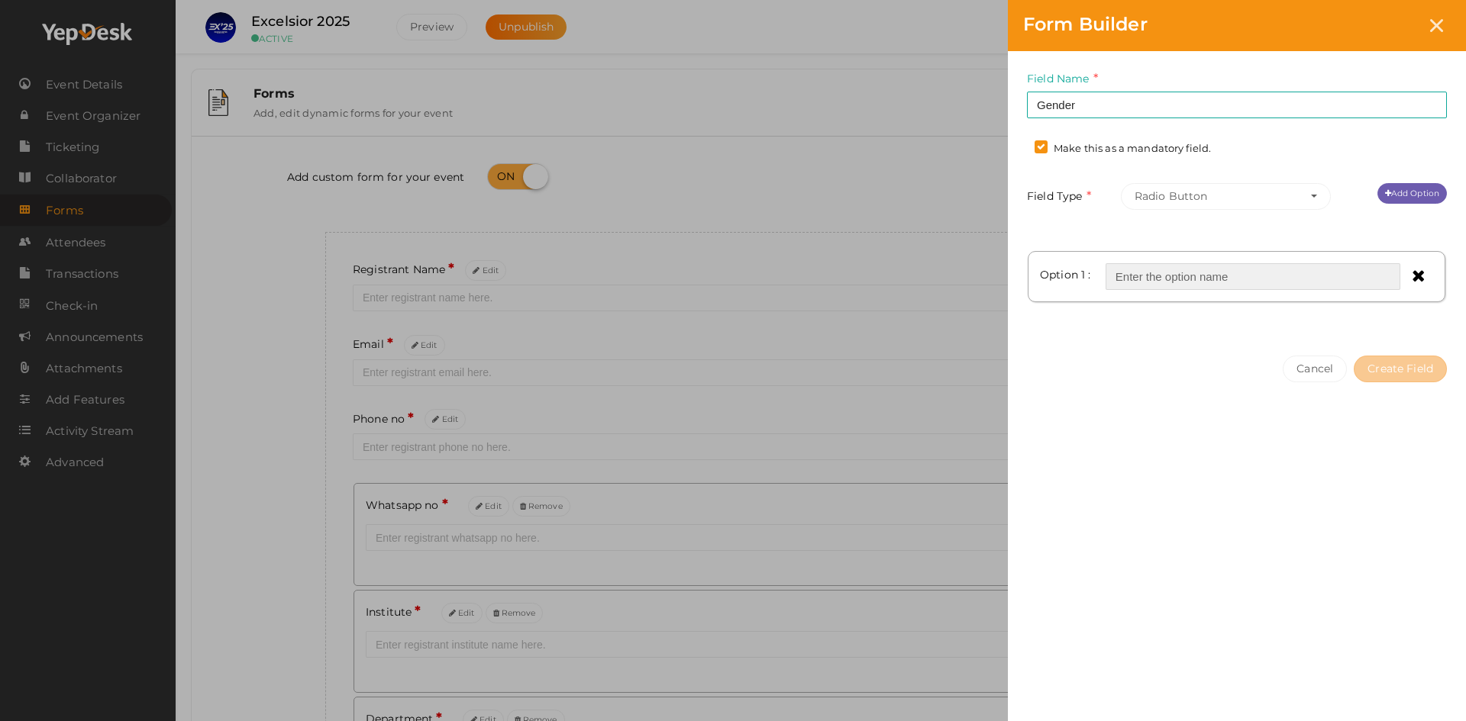
click at [1137, 282] on input "text" at bounding box center [1252, 276] width 295 height 27
type input "Male"
click at [1426, 195] on link "Add Option" at bounding box center [1411, 193] width 69 height 21
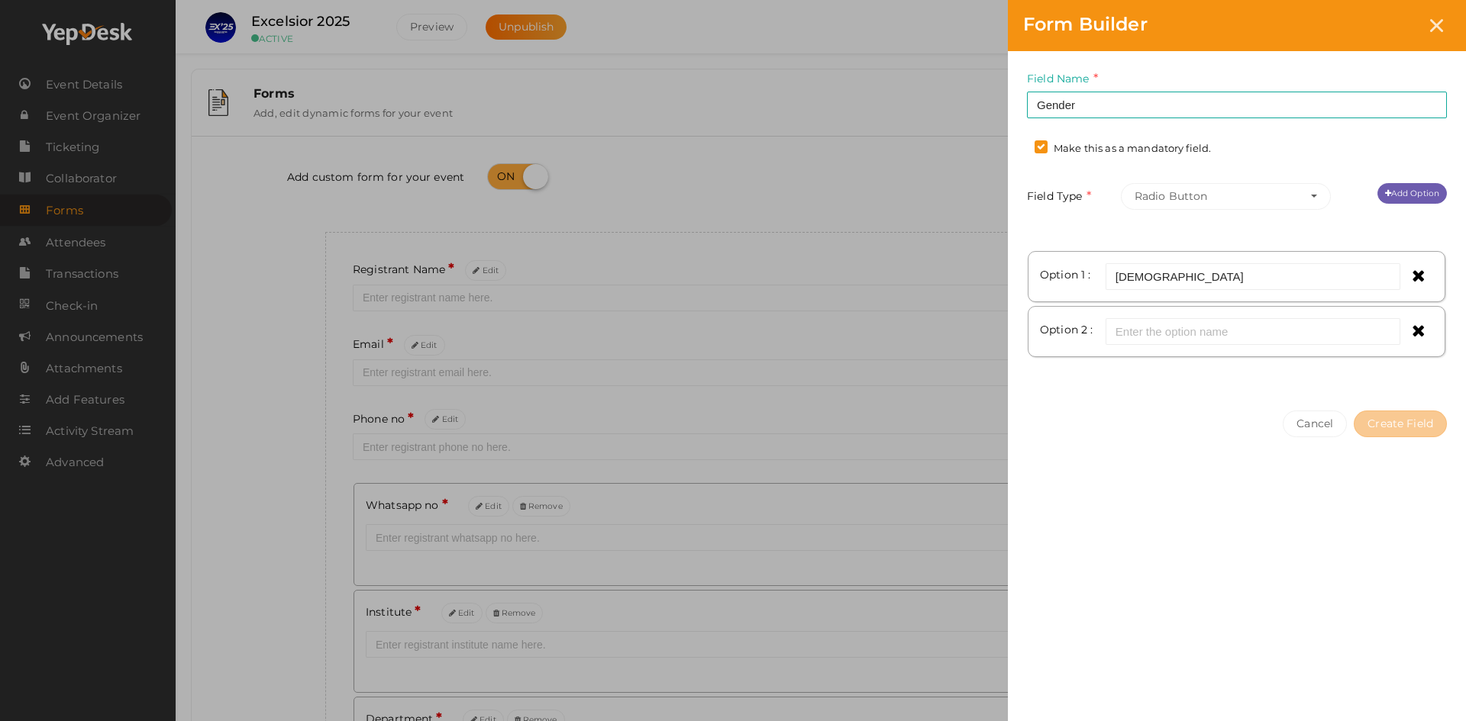
click at [1220, 347] on div "Option 2 :" at bounding box center [1236, 331] width 401 height 34
click at [1209, 331] on input "text" at bounding box center [1252, 331] width 295 height 27
type input "Female"
click at [1404, 440] on div "Cancel Create Field" at bounding box center [1237, 454] width 458 height 118
click at [1398, 424] on button "Create Field" at bounding box center [1399, 424] width 93 height 27
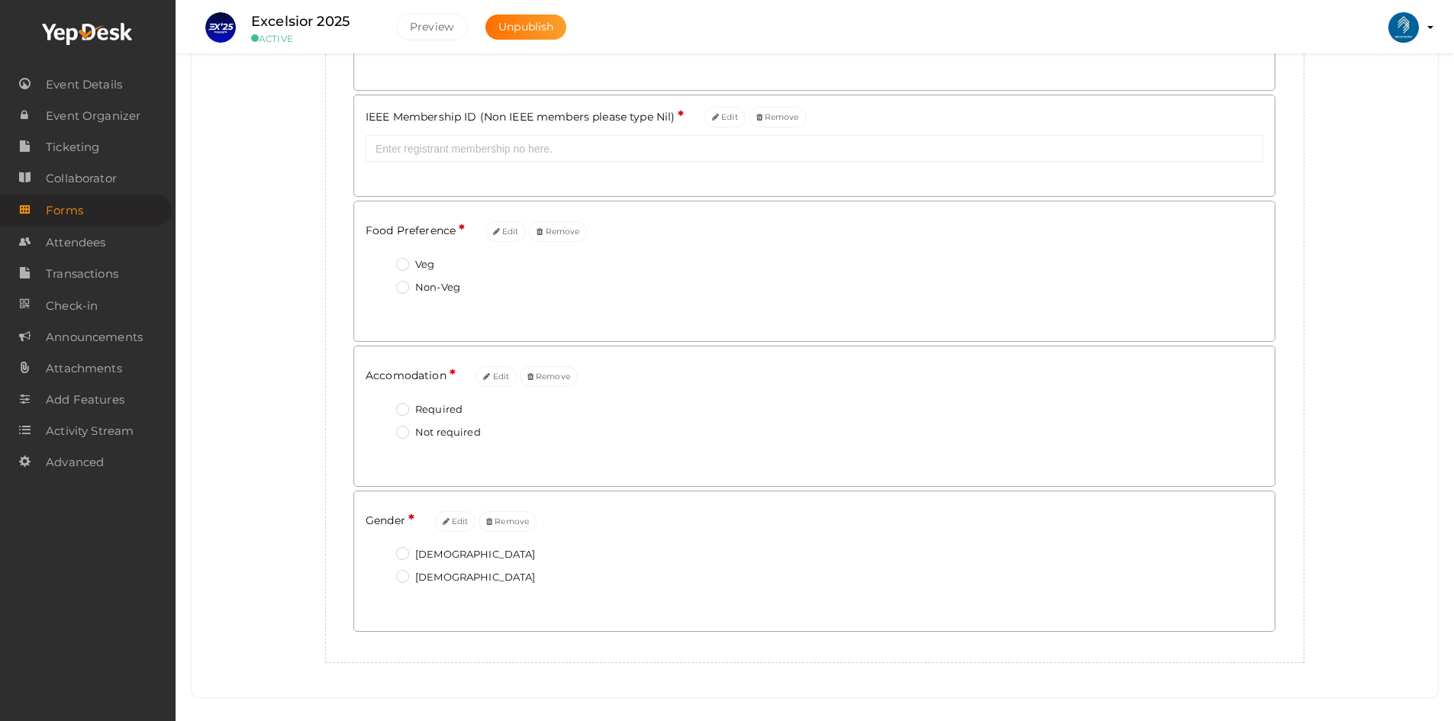
scroll to position [1060, 0]
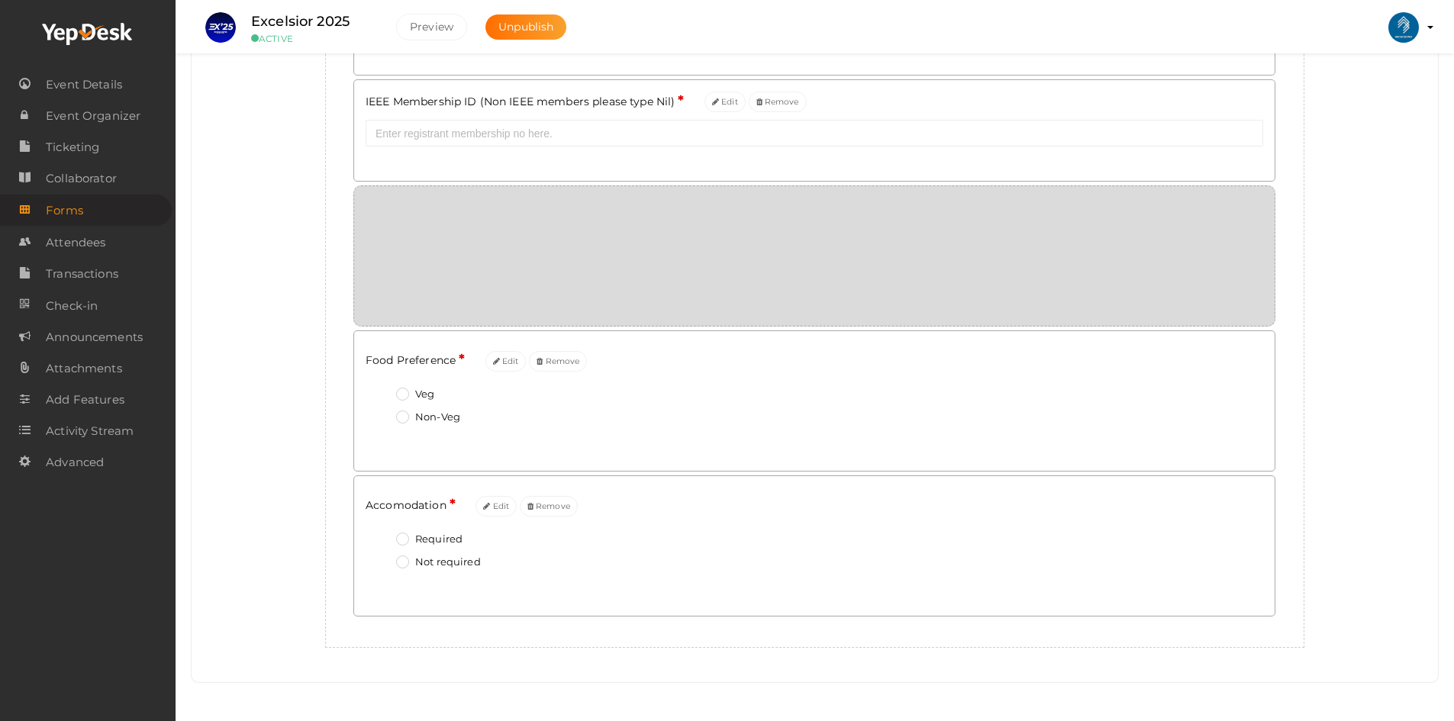
drag, startPoint x: 1208, startPoint y: 543, endPoint x: 1146, endPoint y: 229, distance: 320.5
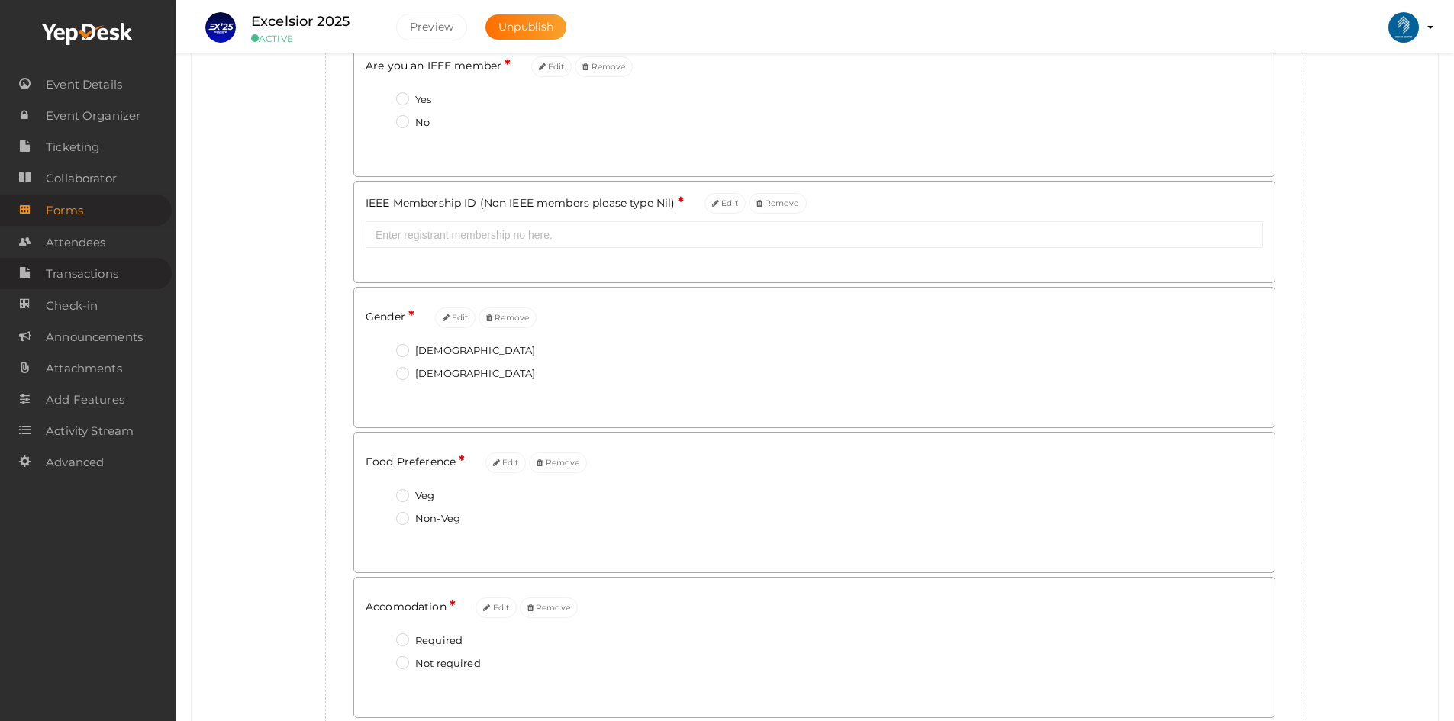
click at [76, 266] on span "Transactions" at bounding box center [82, 274] width 73 height 31
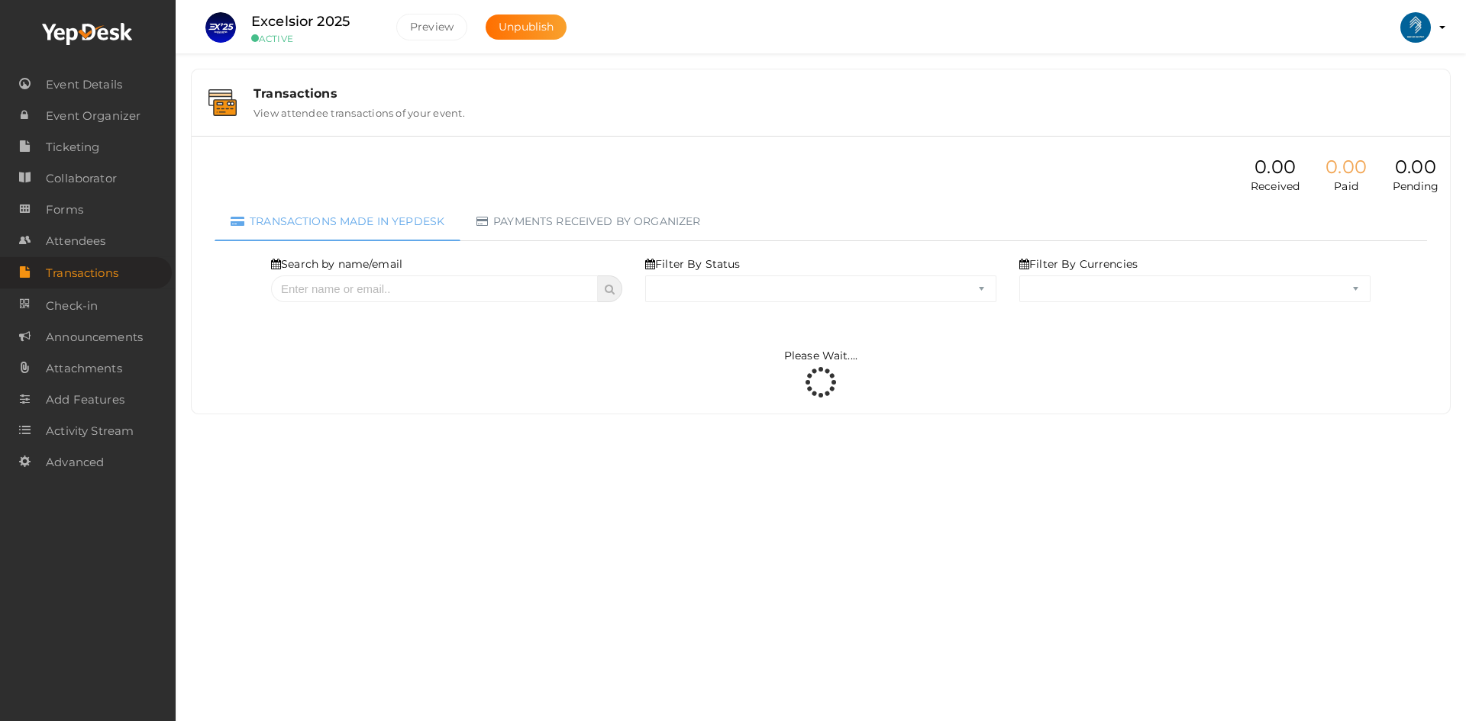
select select "ALL"
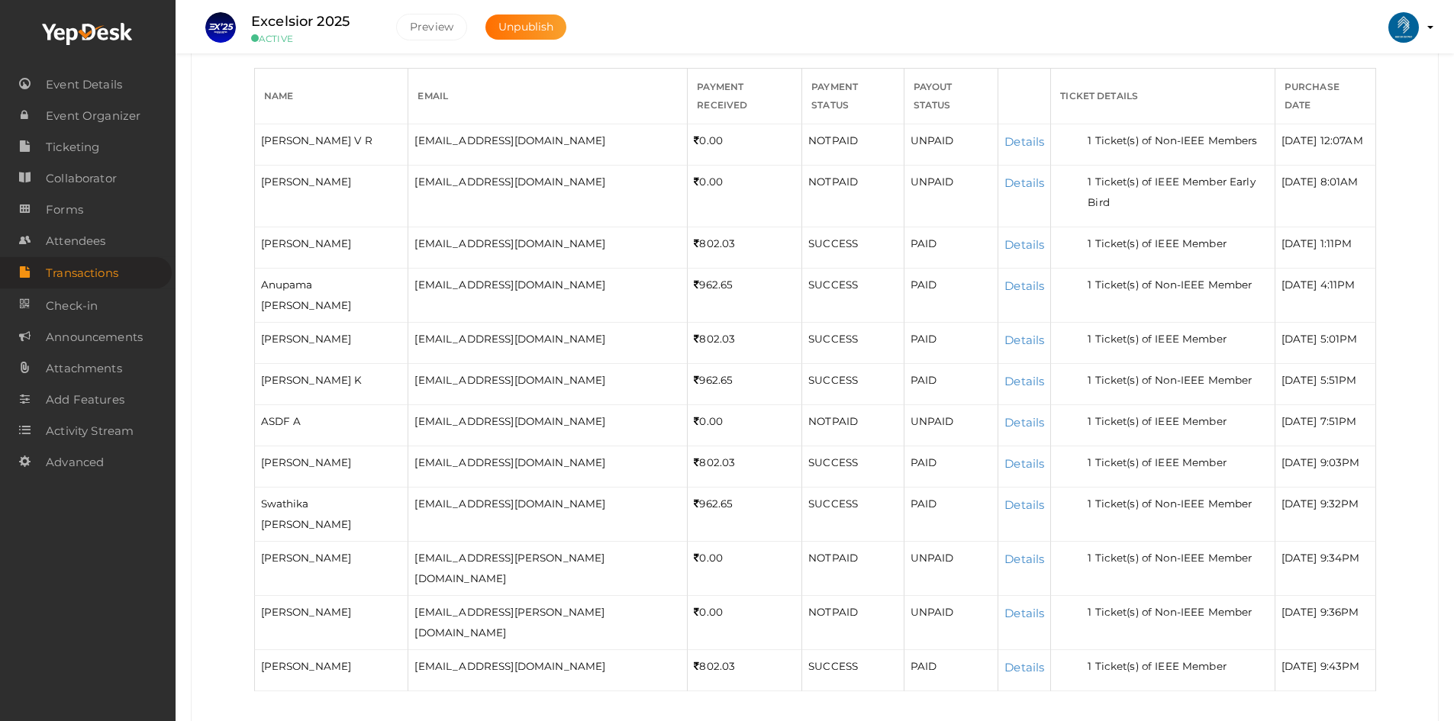
scroll to position [414, 0]
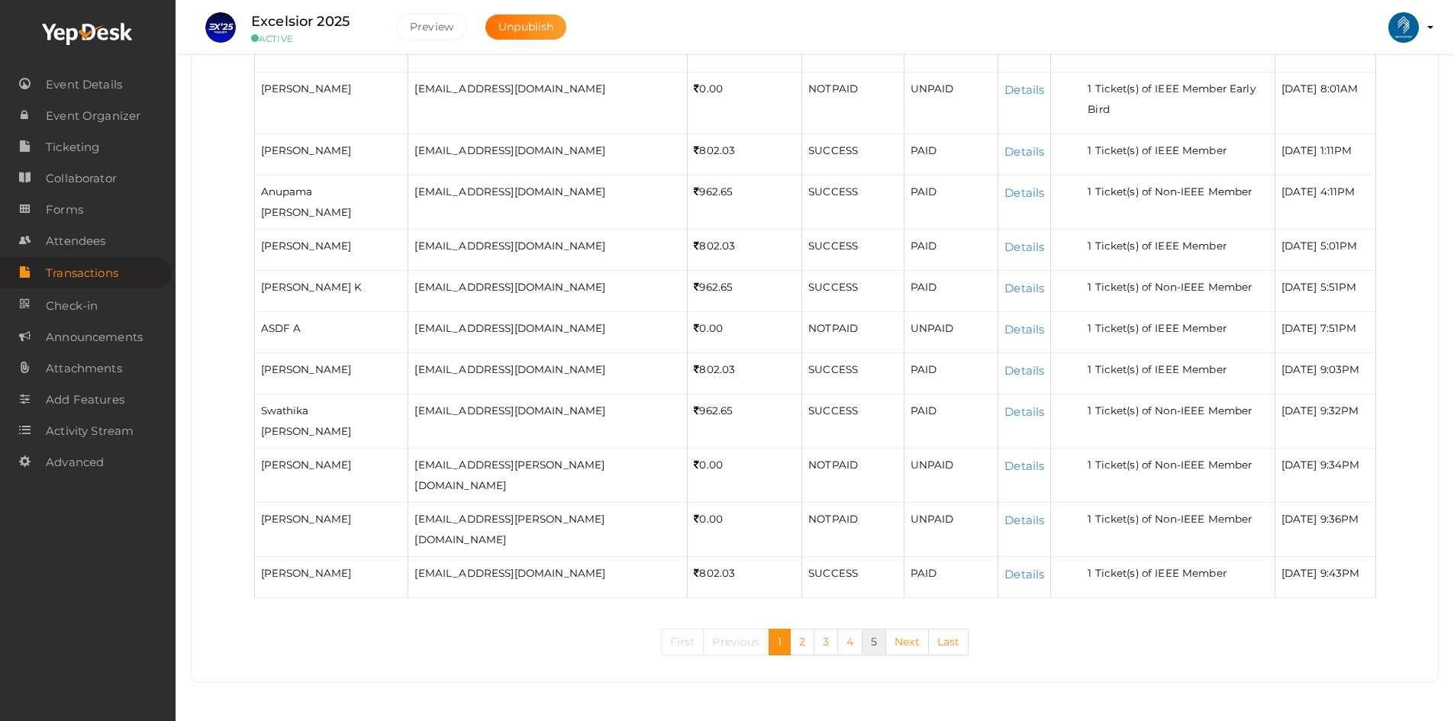
click at [872, 644] on link "5" at bounding box center [874, 642] width 24 height 27
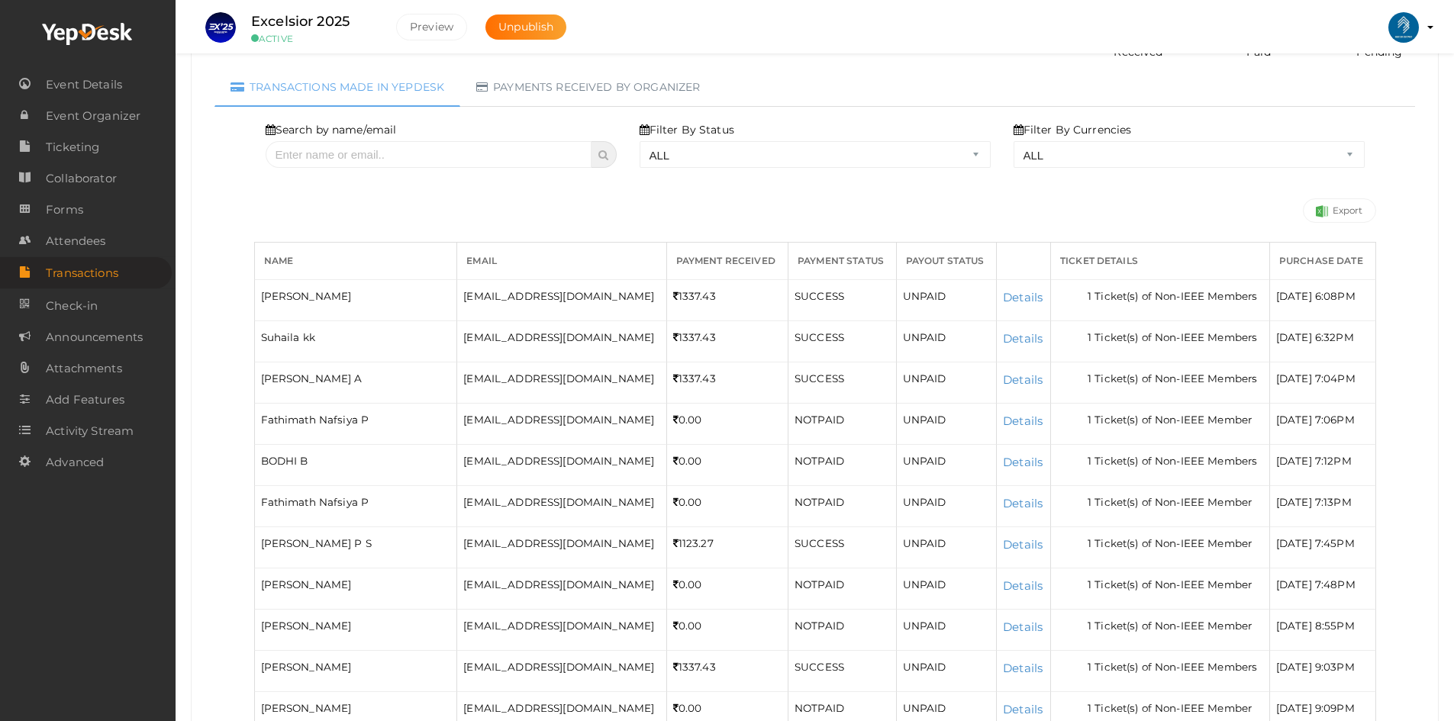
scroll to position [0, 0]
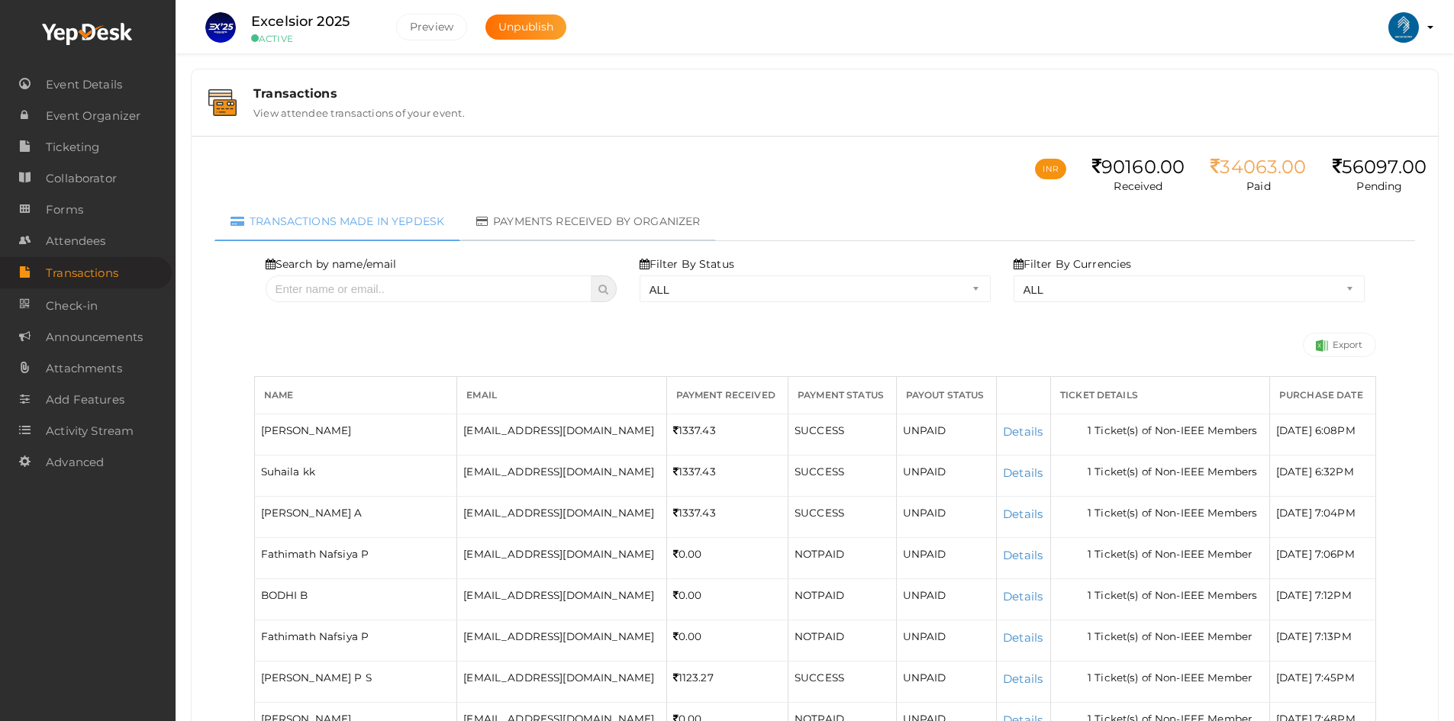
click at [538, 221] on link "Payments received by organizer" at bounding box center [588, 221] width 256 height 39
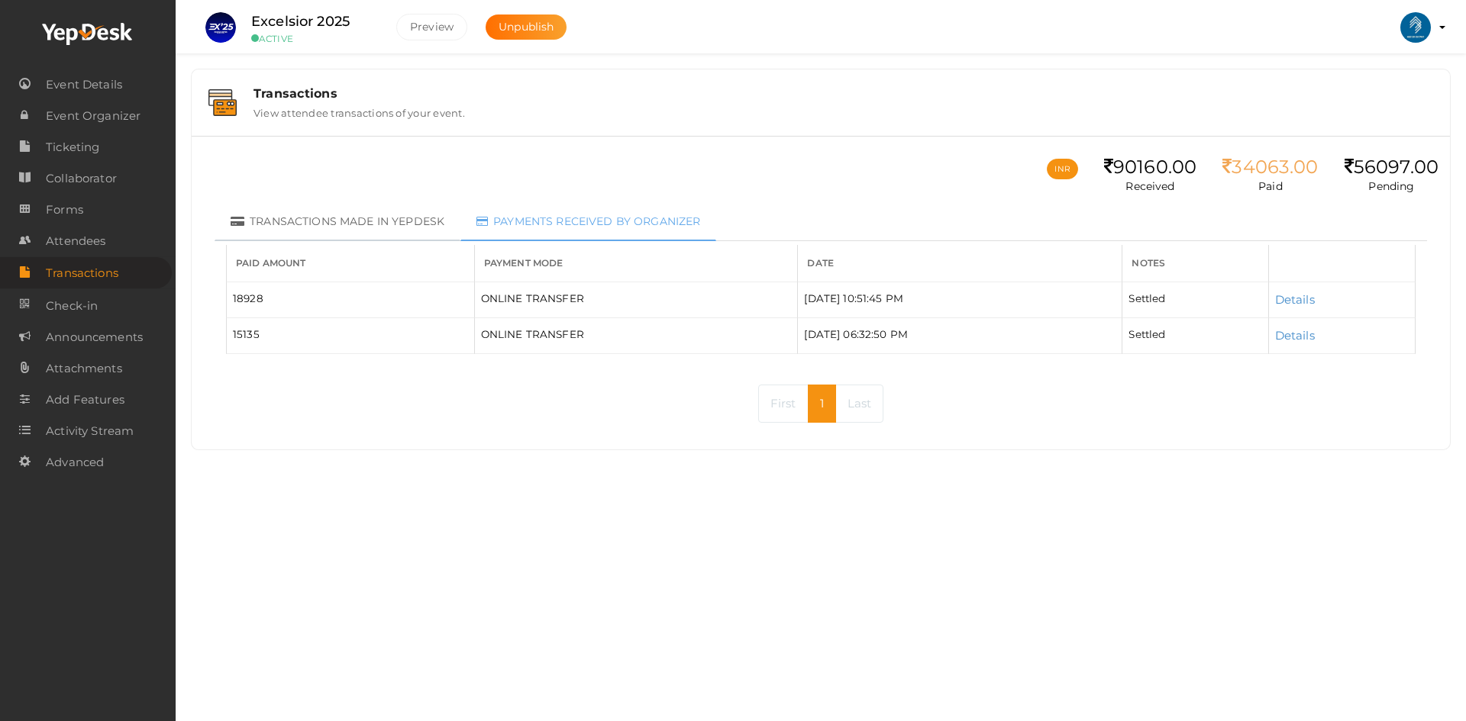
click at [280, 209] on link "Transactions made in Yepdesk" at bounding box center [337, 221] width 246 height 39
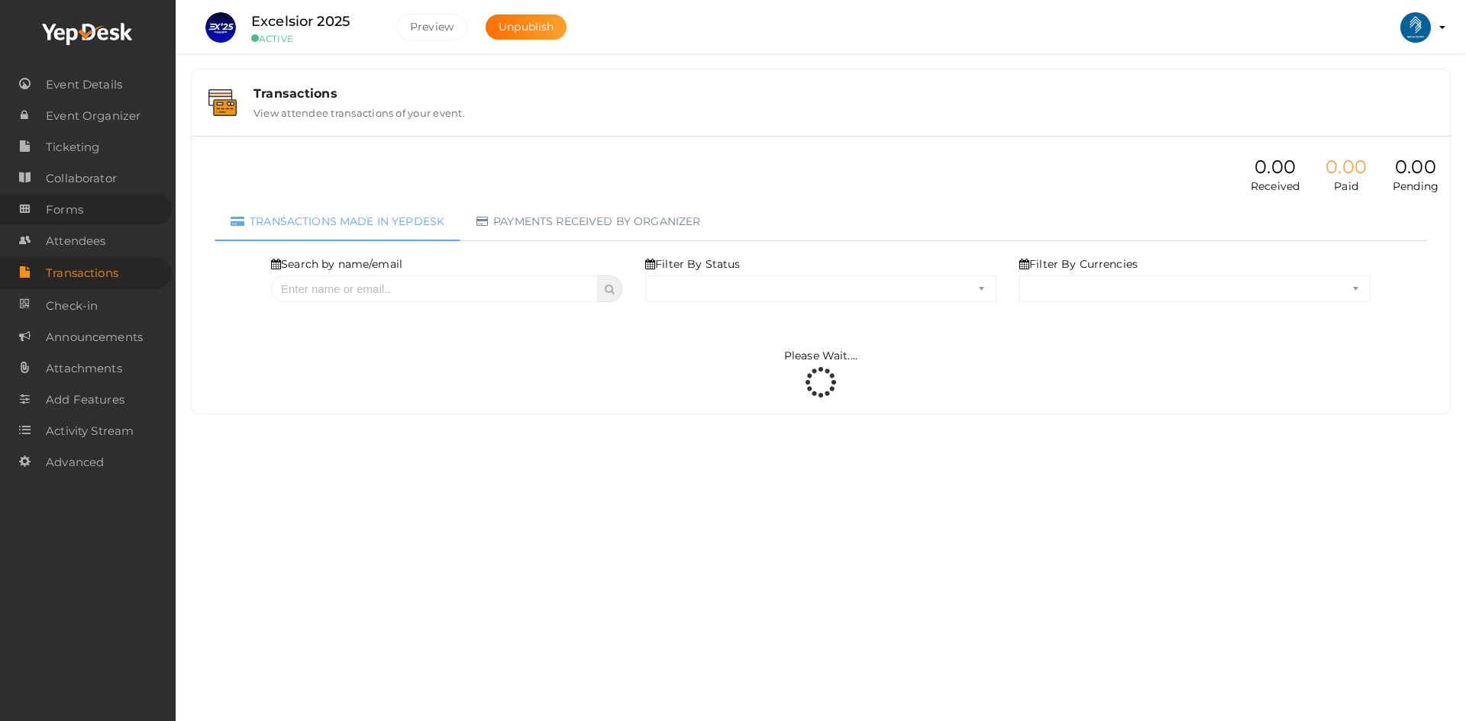
select select "ALL"
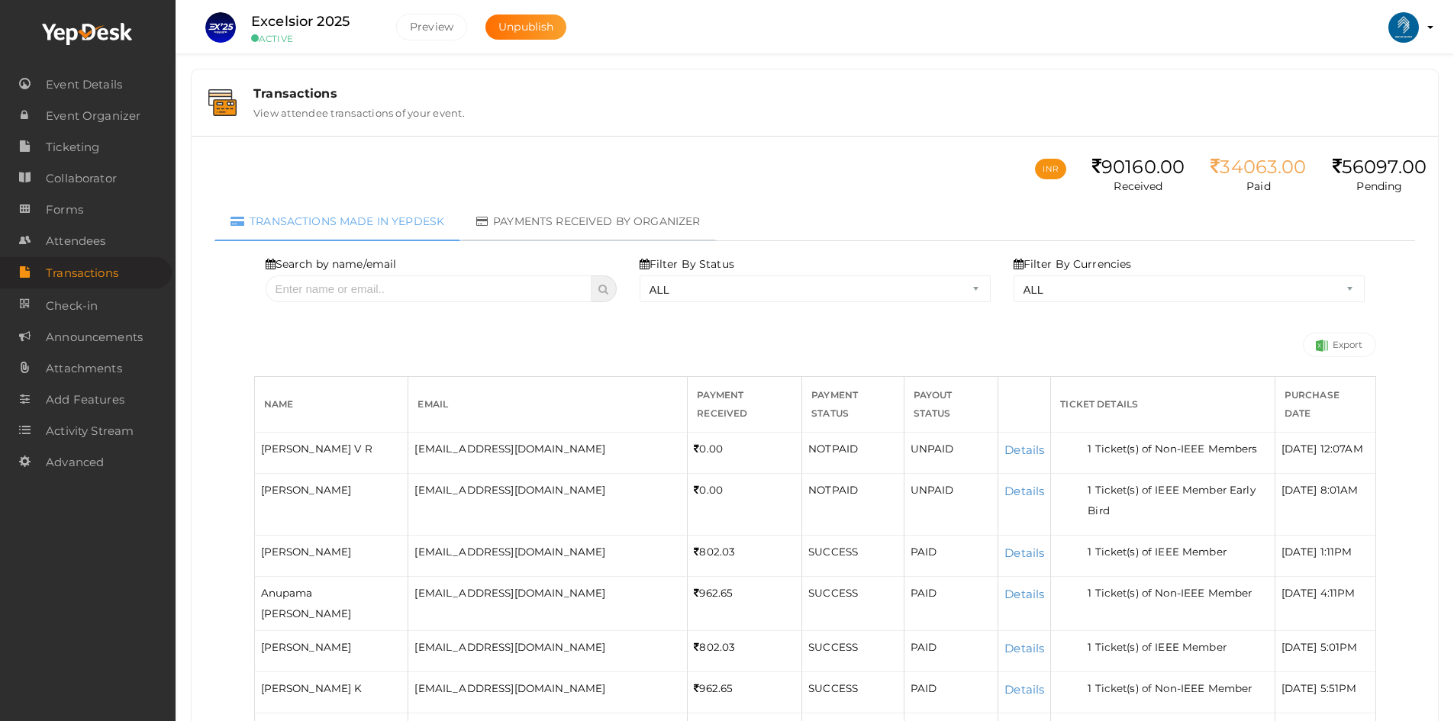
click at [505, 216] on link "Payments received by organizer" at bounding box center [588, 221] width 256 height 39
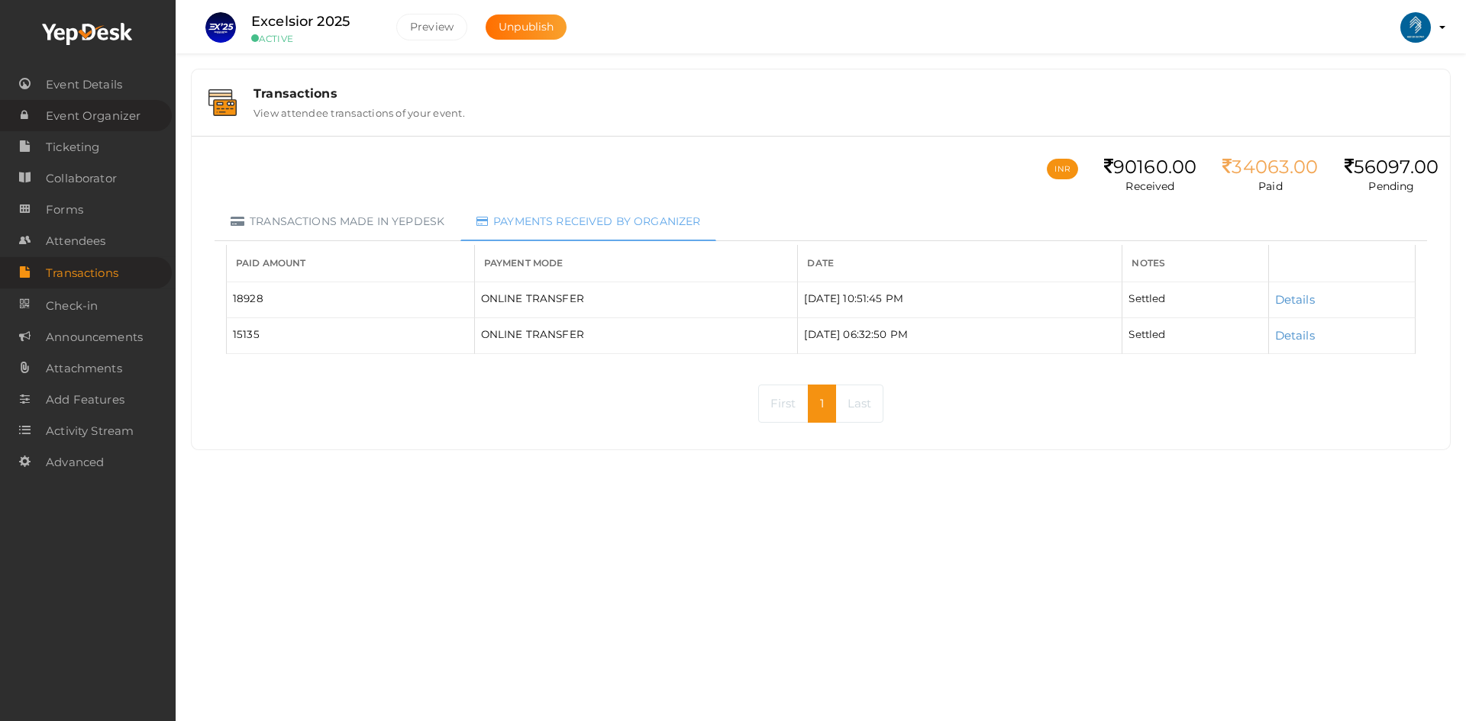
click at [82, 121] on span "Event Organizer" at bounding box center [93, 116] width 95 height 31
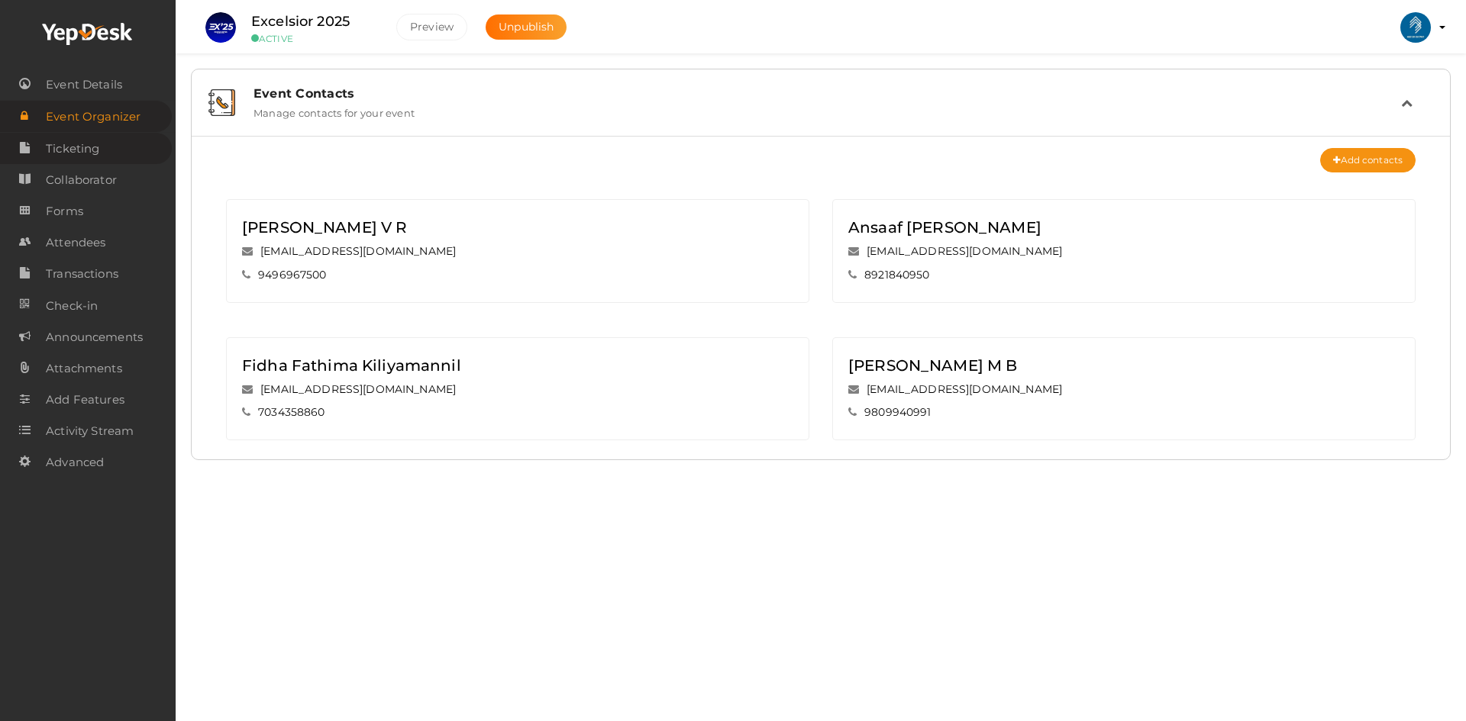
click at [81, 144] on span "Ticketing" at bounding box center [72, 149] width 53 height 31
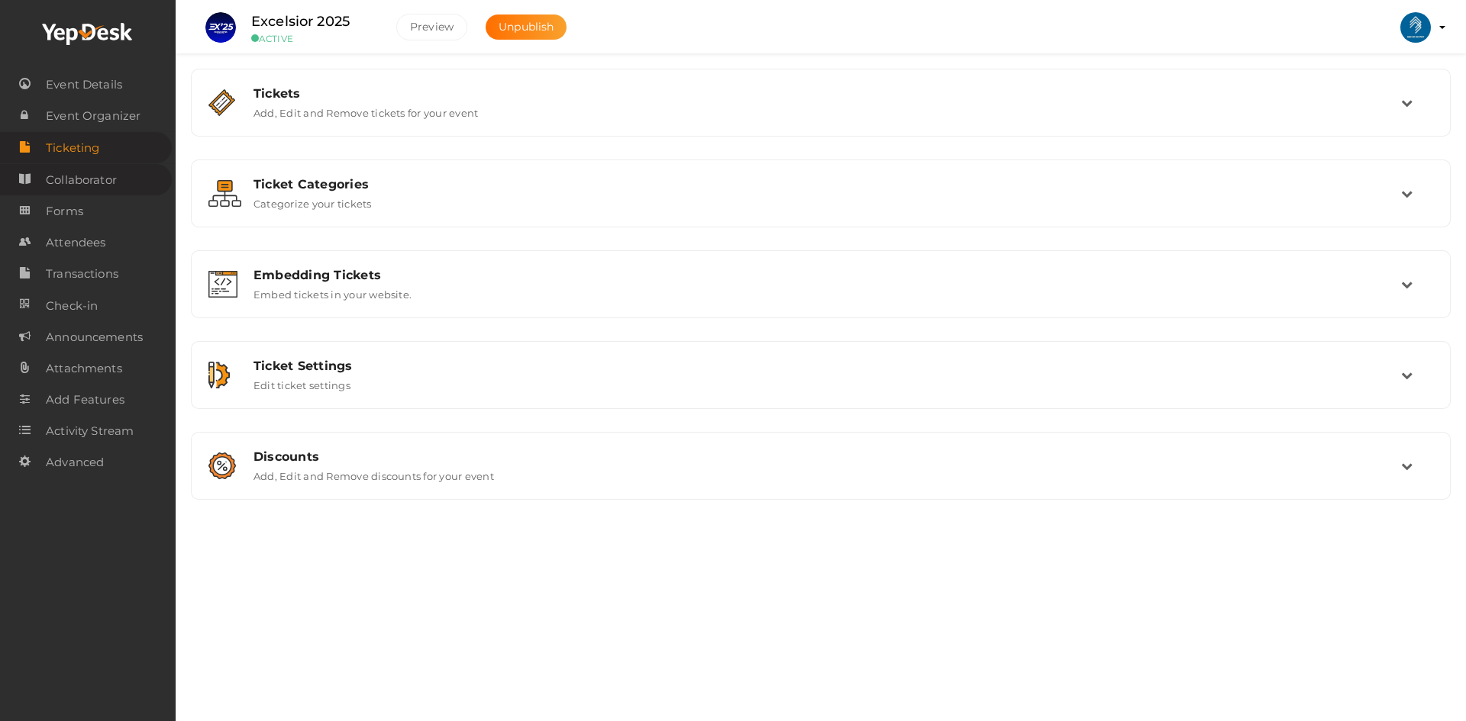
click at [79, 176] on span "Collaborator" at bounding box center [81, 180] width 71 height 31
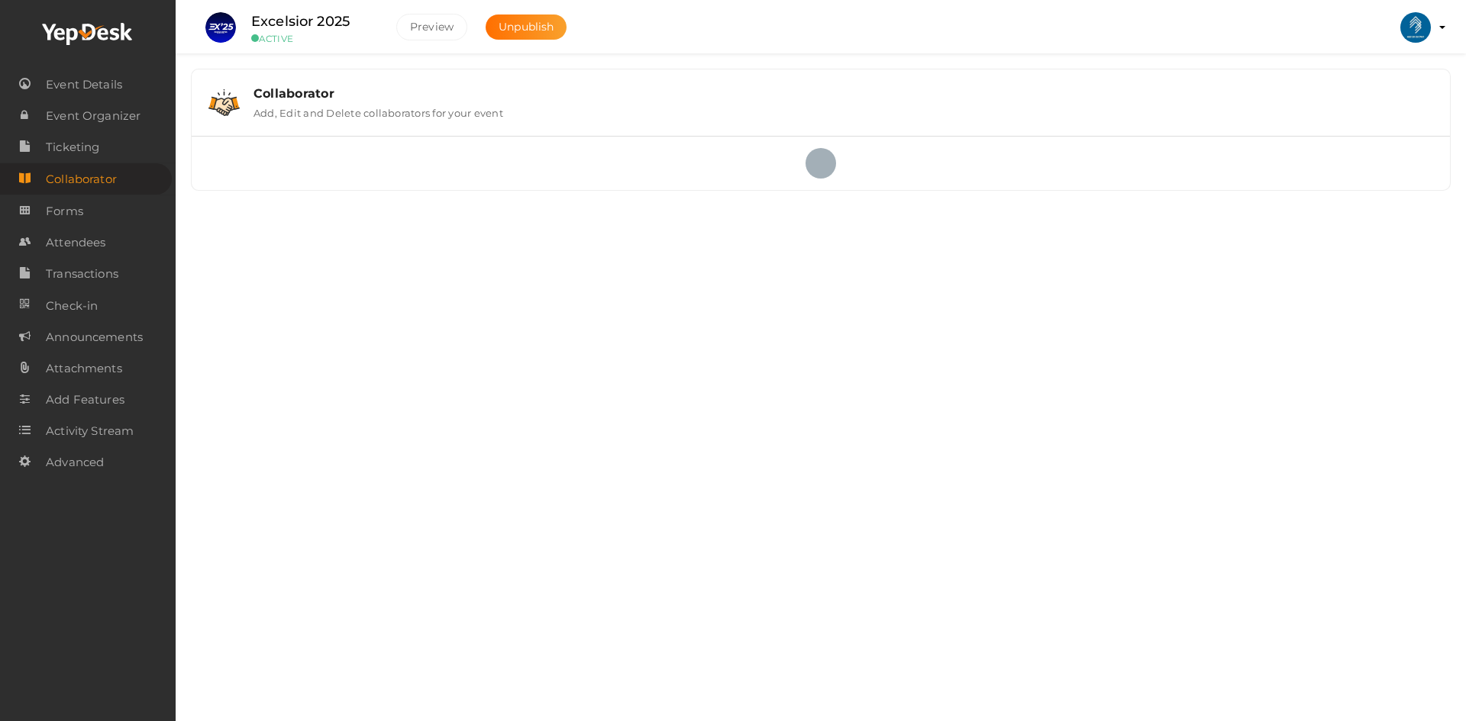
click at [73, 215] on span "Forms" at bounding box center [64, 211] width 37 height 31
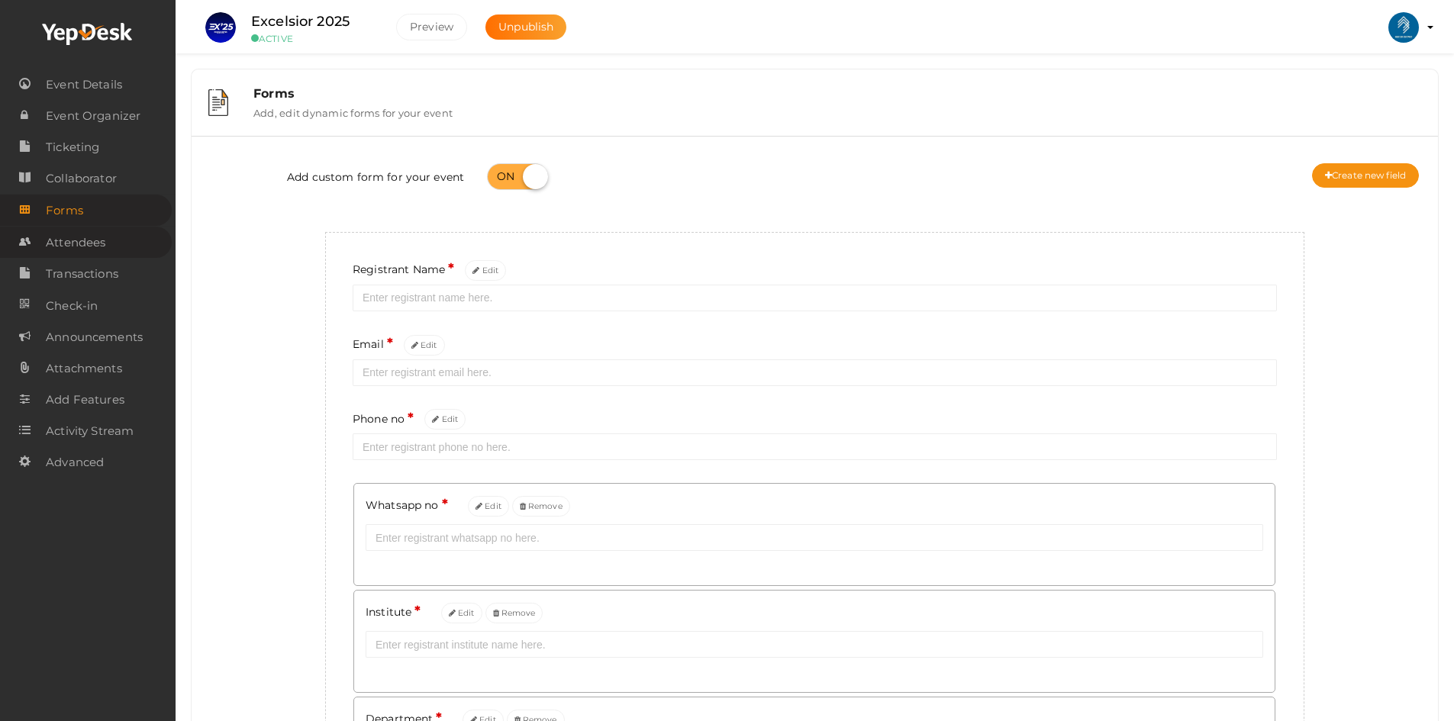
click at [70, 232] on span "Attendees" at bounding box center [76, 242] width 60 height 31
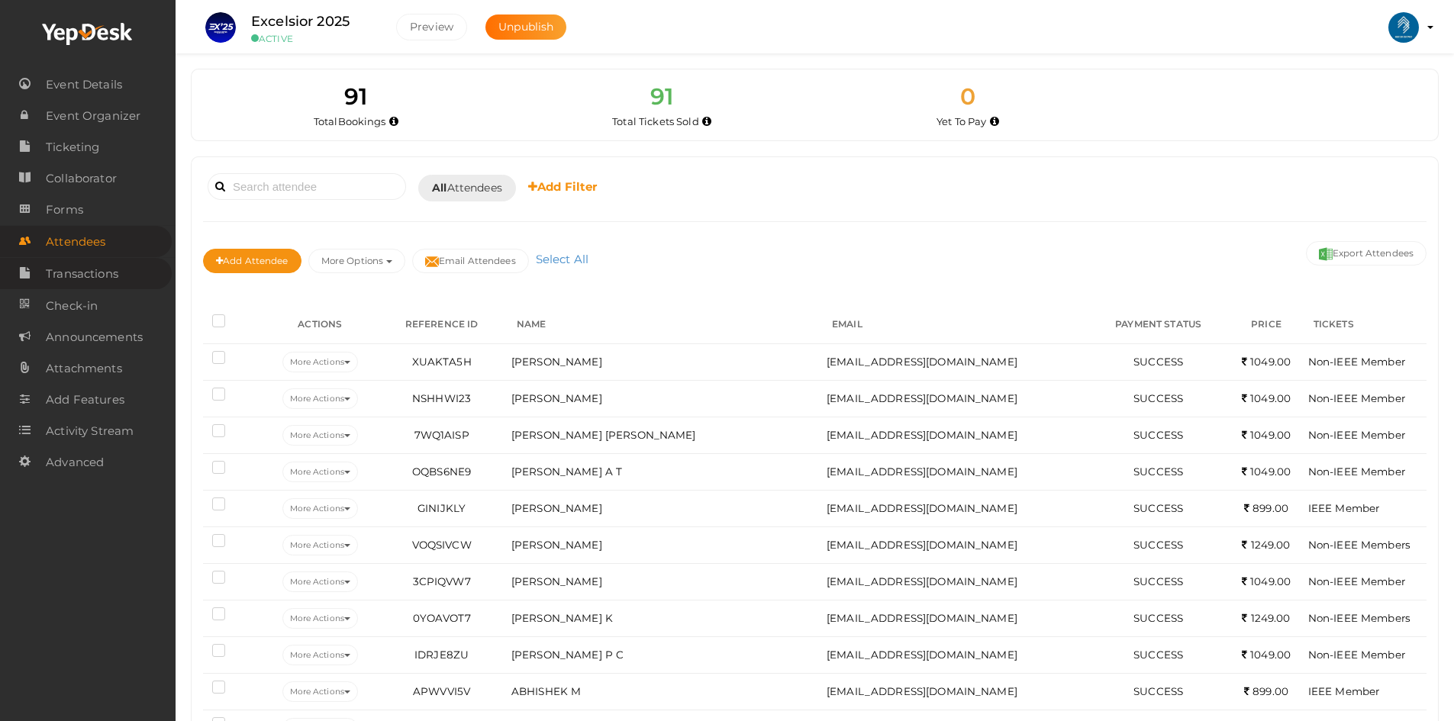
click at [116, 266] on span "Transactions" at bounding box center [82, 274] width 73 height 31
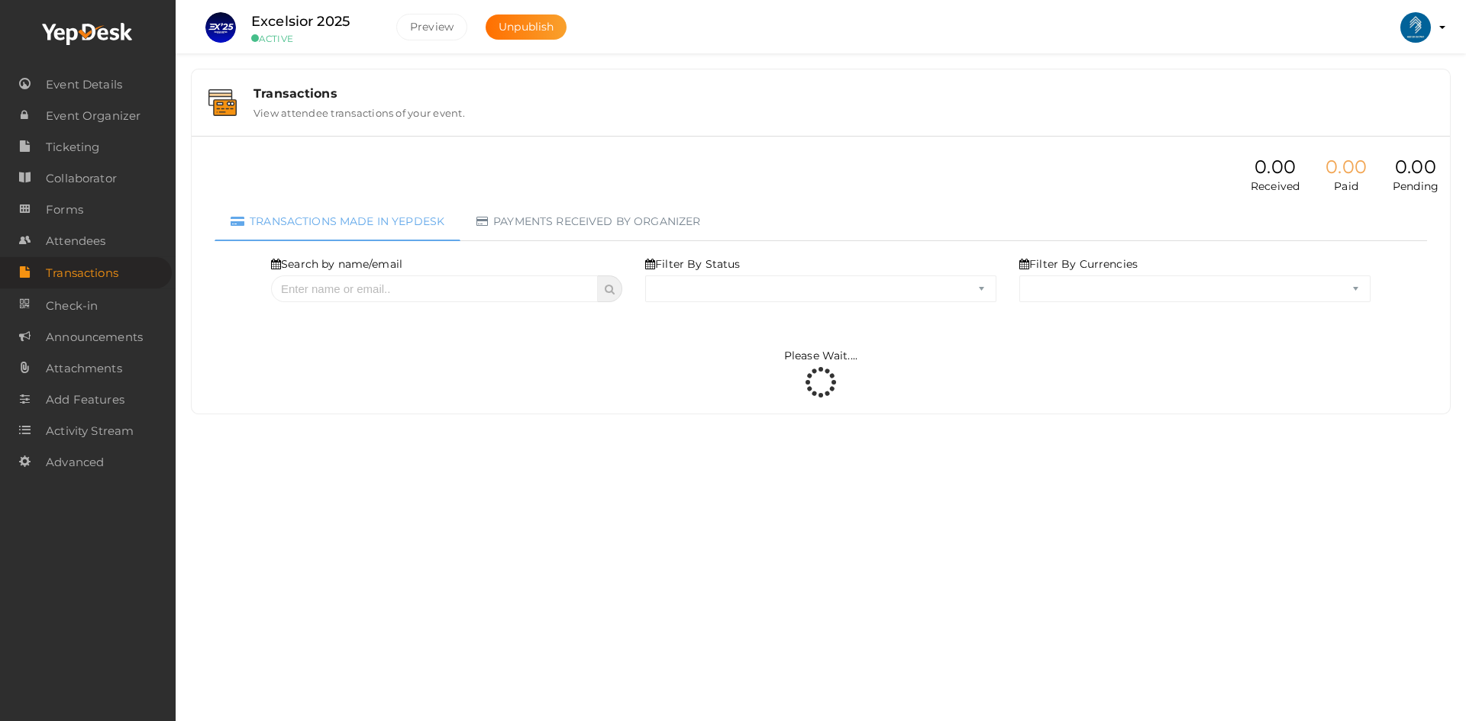
select select "ALL"
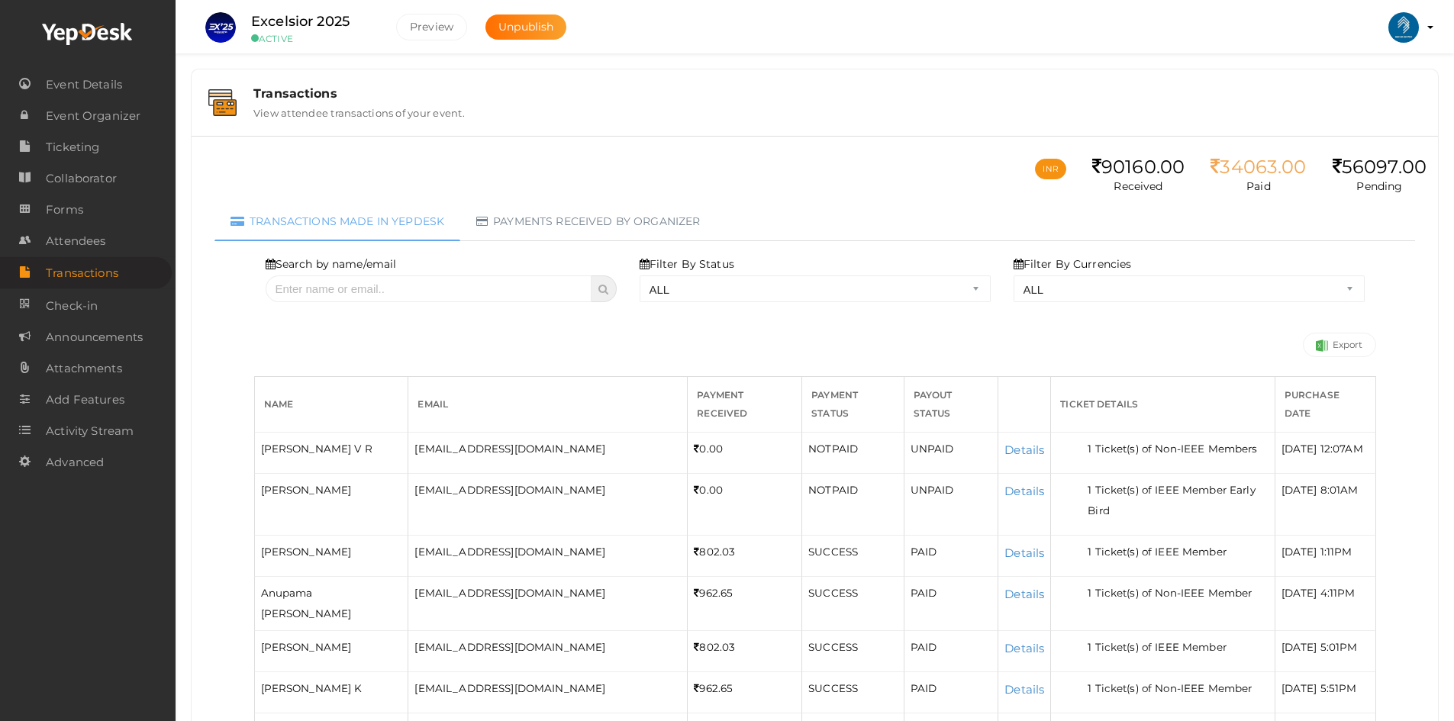
click at [998, 511] on td "Details" at bounding box center [1024, 504] width 53 height 62
click at [1005, 498] on link "Details" at bounding box center [1025, 491] width 40 height 15
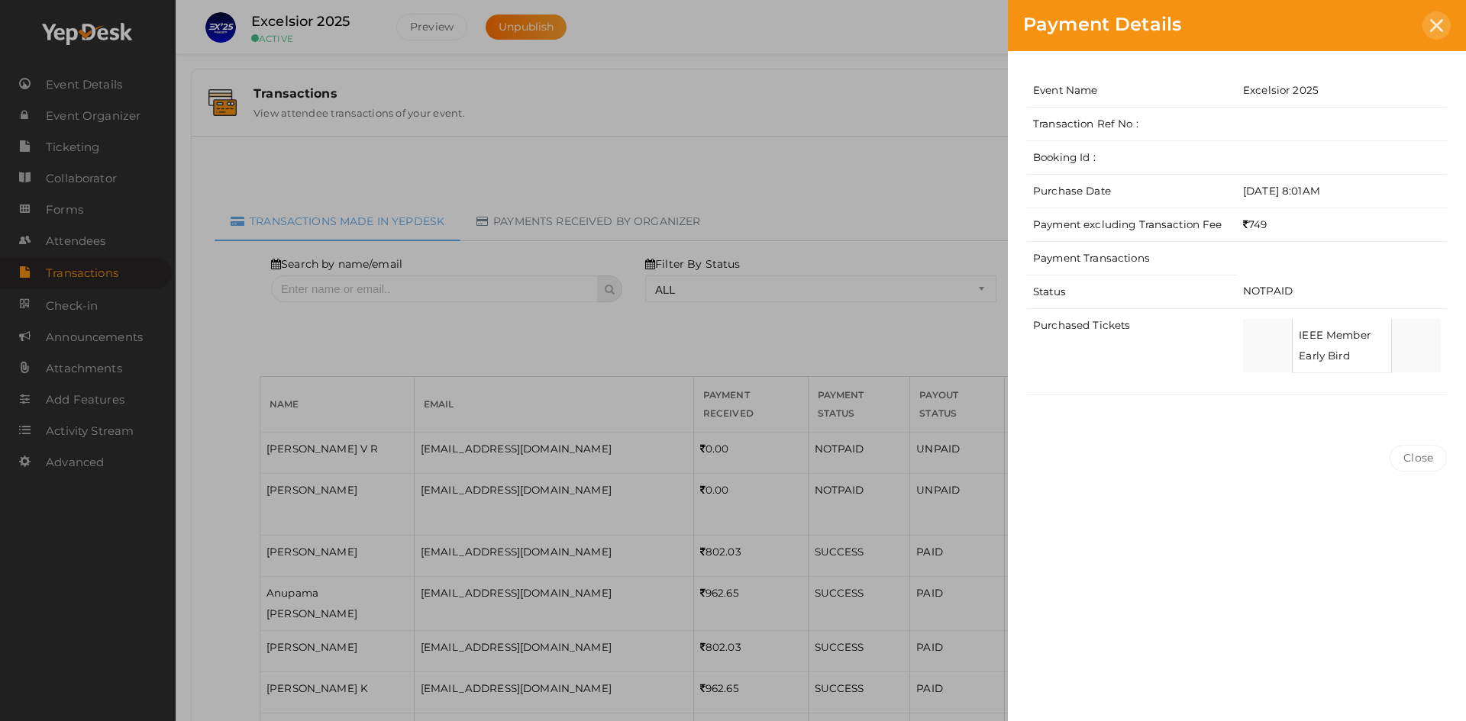
click at [1438, 16] on div at bounding box center [1436, 25] width 28 height 28
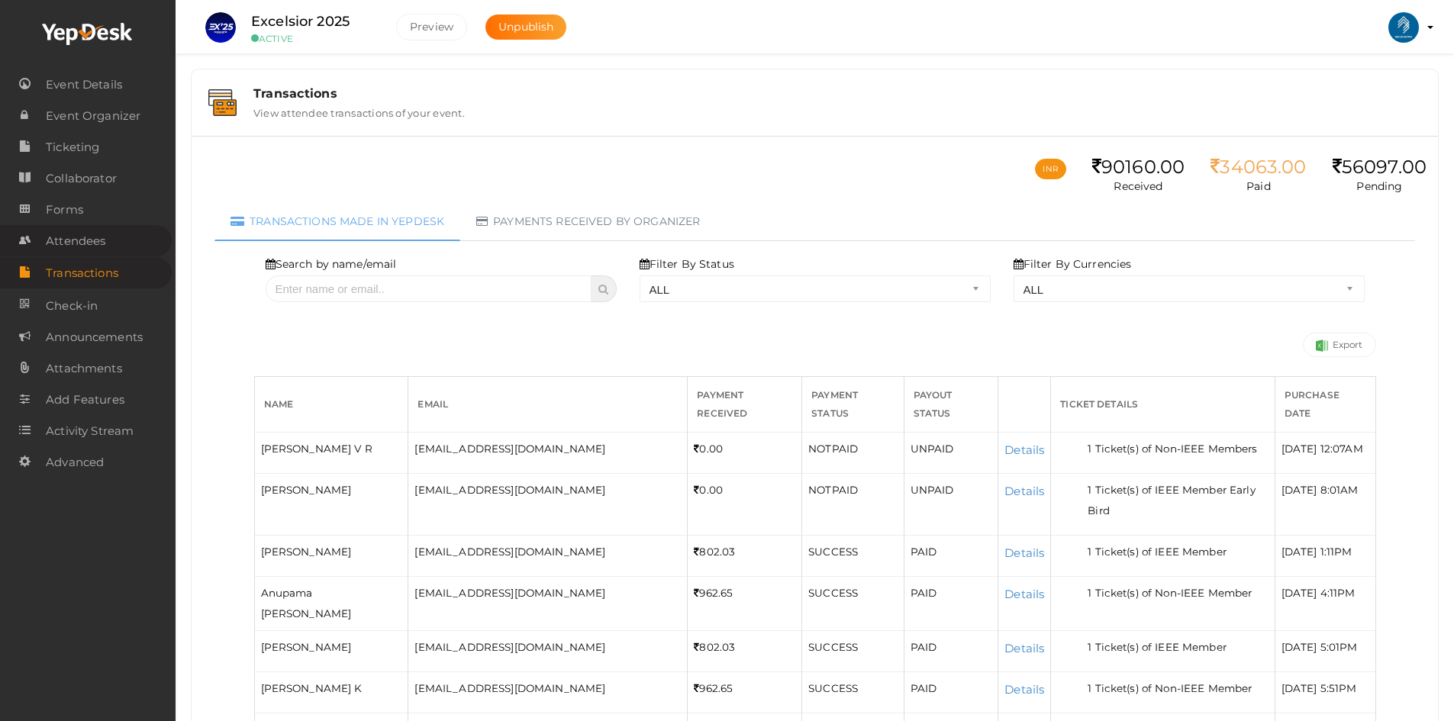
click at [62, 249] on span "Attendees" at bounding box center [76, 241] width 60 height 31
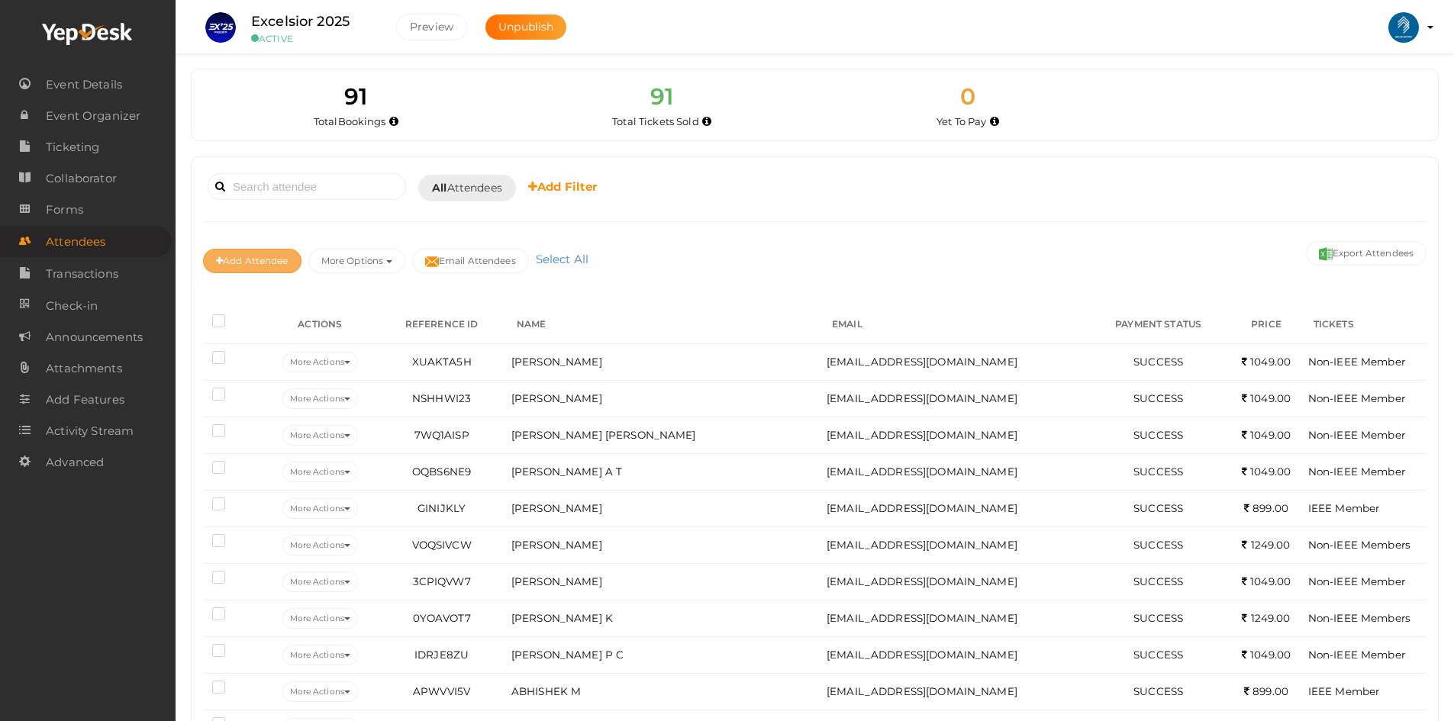
click at [277, 259] on button "Add Attendee" at bounding box center [252, 261] width 98 height 24
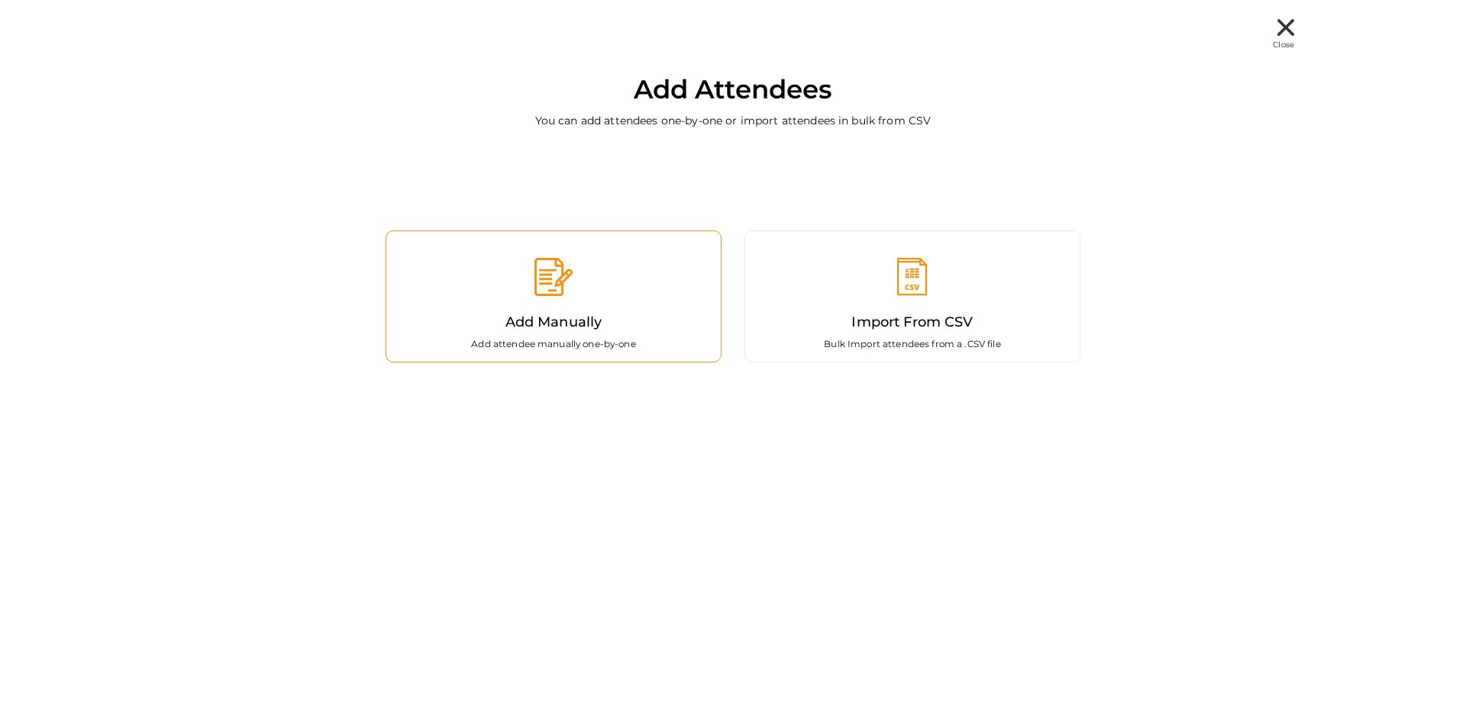
click at [534, 310] on div "Add Manually Add attendee manually one-by-one" at bounding box center [553, 297] width 336 height 132
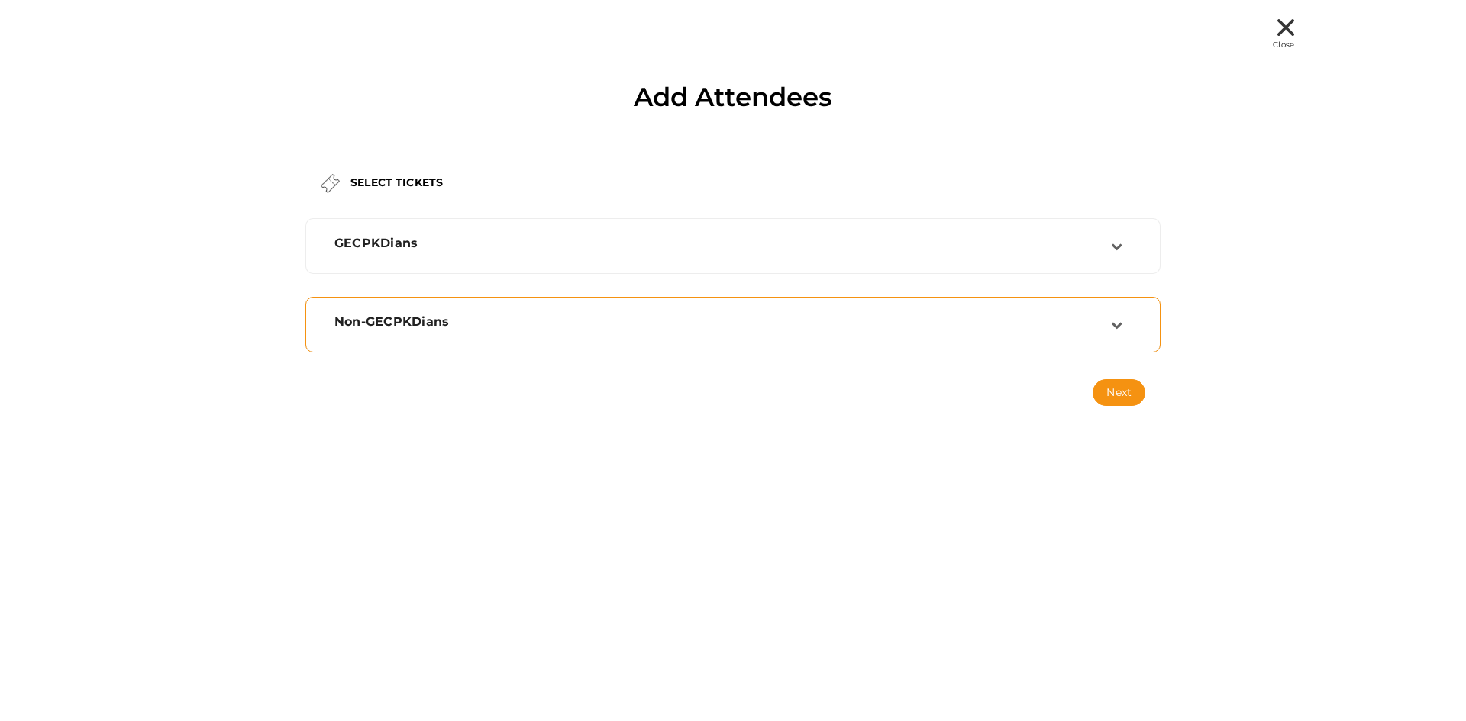
click at [534, 310] on div "Non-GECPKDians" at bounding box center [733, 324] width 838 height 39
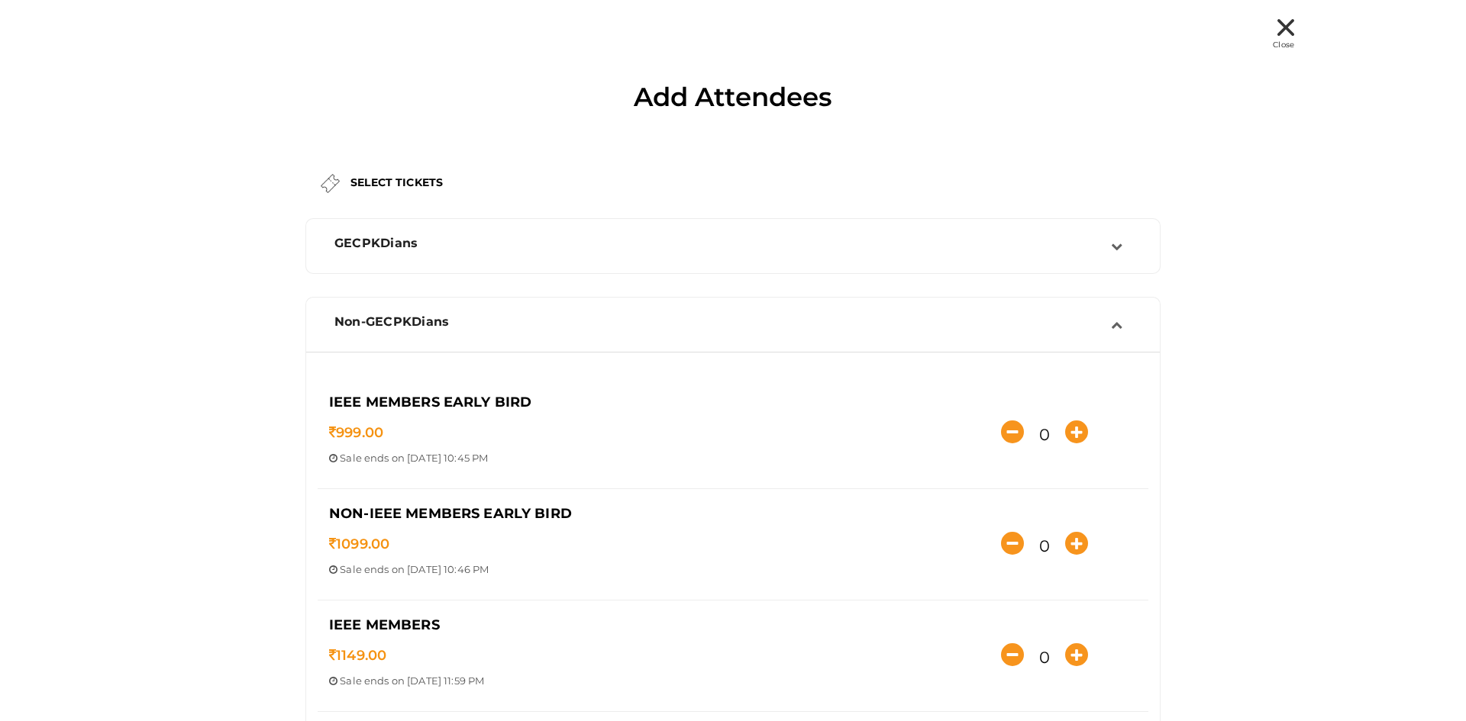
click at [1111, 327] on icon at bounding box center [1116, 324] width 11 height 11
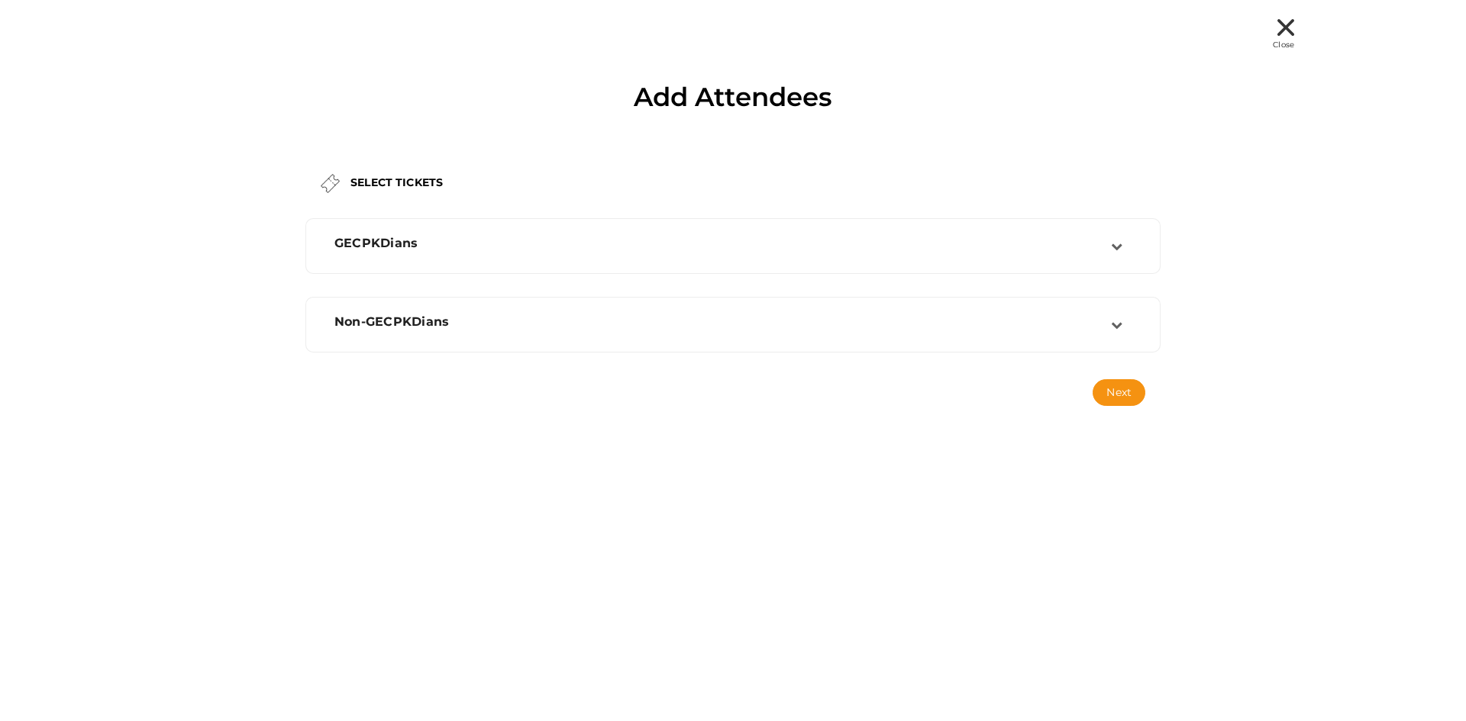
click at [1277, 23] on icon at bounding box center [1285, 27] width 17 height 17
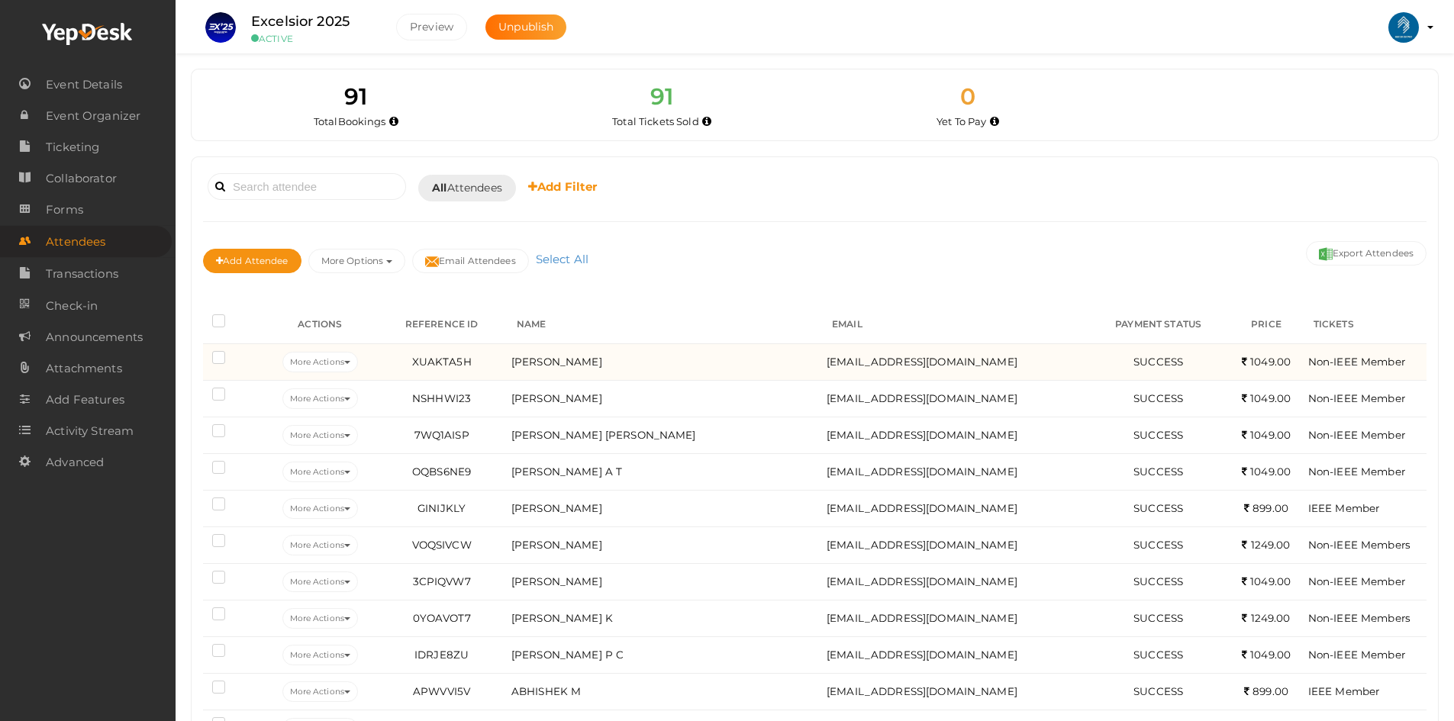
click at [543, 353] on td "Kavya R Nair" at bounding box center [665, 361] width 315 height 37
click at [547, 363] on span "Kavya R Nair" at bounding box center [556, 362] width 91 height 12
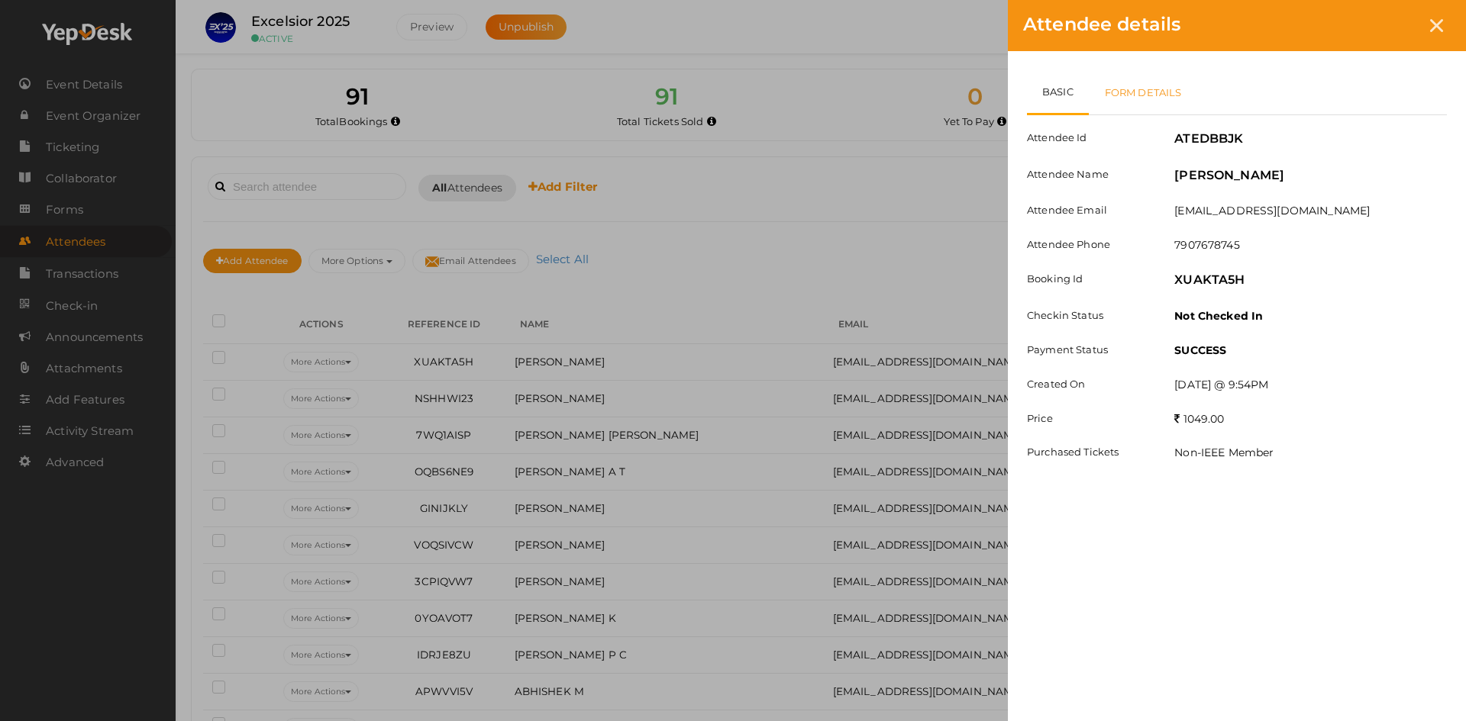
click at [1155, 95] on link "Form Details" at bounding box center [1142, 92] width 109 height 44
click at [1060, 92] on link "Basic" at bounding box center [1058, 92] width 63 height 44
click at [1106, 85] on link "Form Details" at bounding box center [1142, 92] width 109 height 44
click at [1434, 23] on icon at bounding box center [1436, 25] width 13 height 13
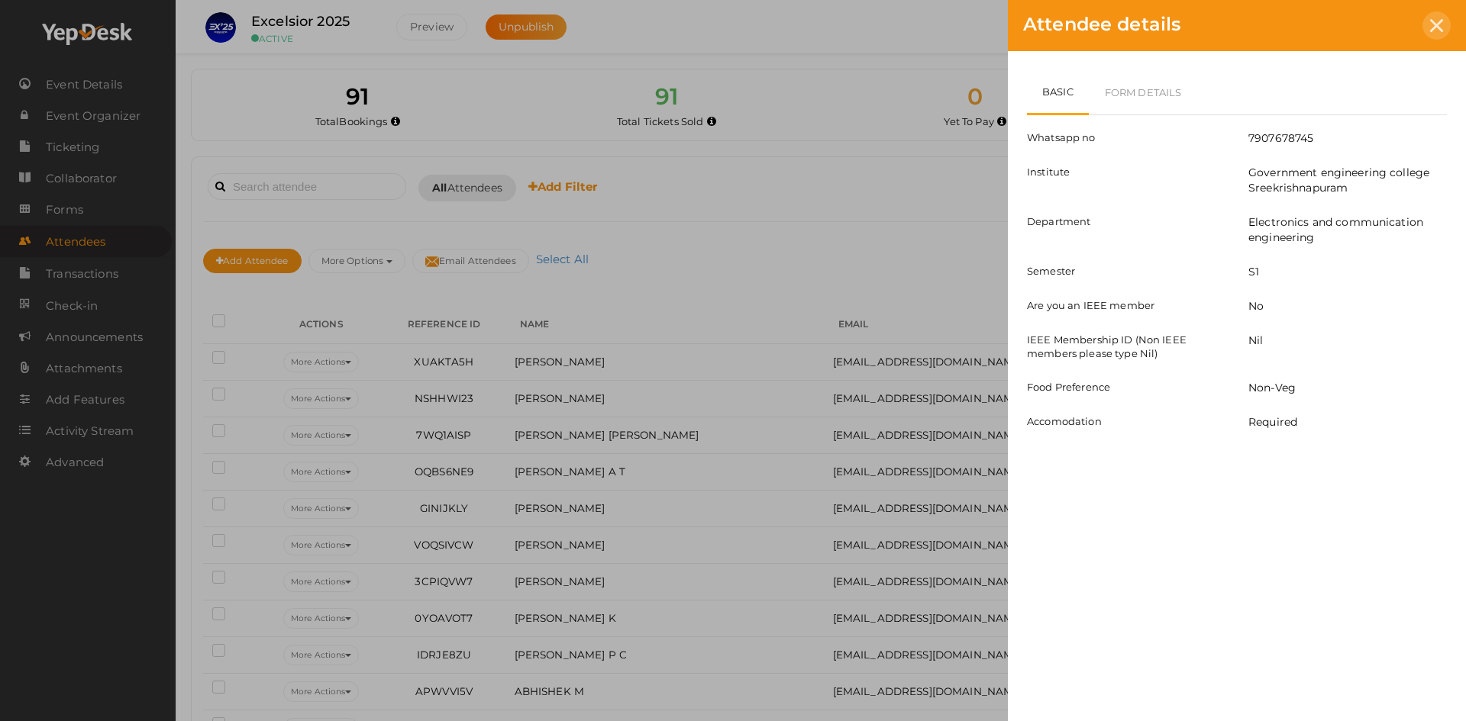
click at [1433, 20] on icon at bounding box center [1436, 25] width 13 height 13
